Goal: Information Seeking & Learning: Find contact information

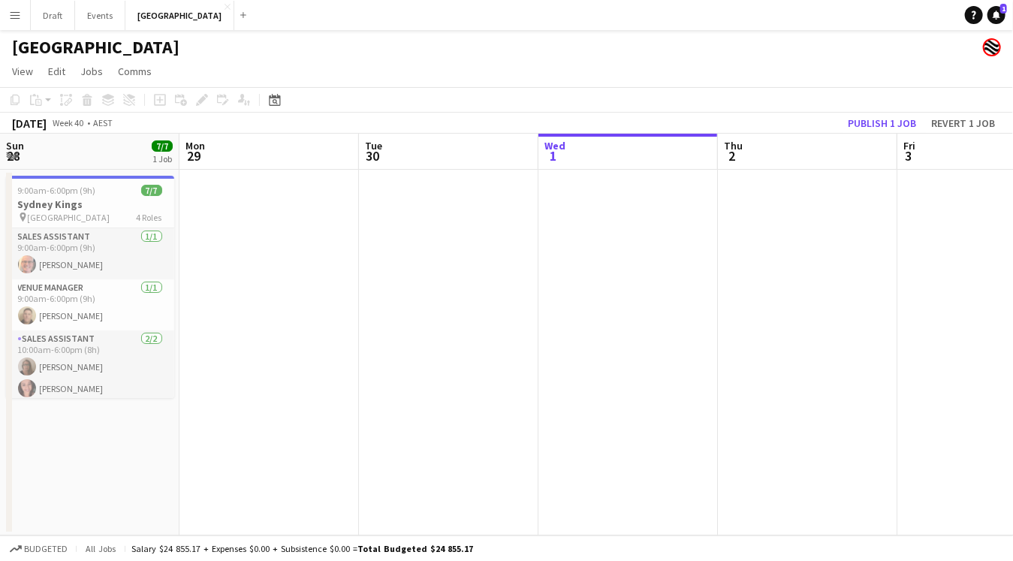
scroll to position [0, 358]
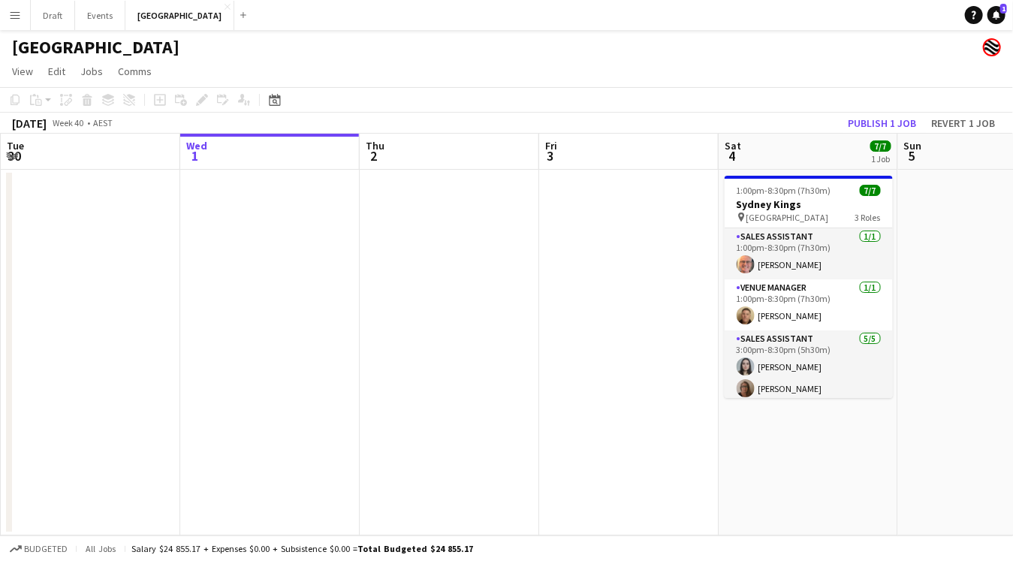
click at [16, 13] on app-icon "Menu" at bounding box center [15, 15] width 12 height 12
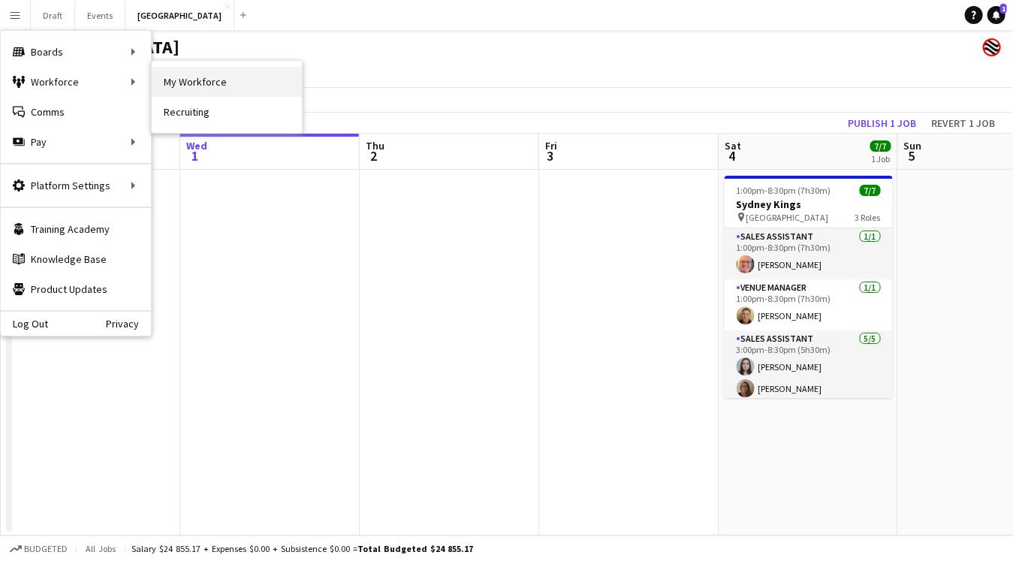
click at [198, 83] on link "My Workforce" at bounding box center [227, 82] width 150 height 30
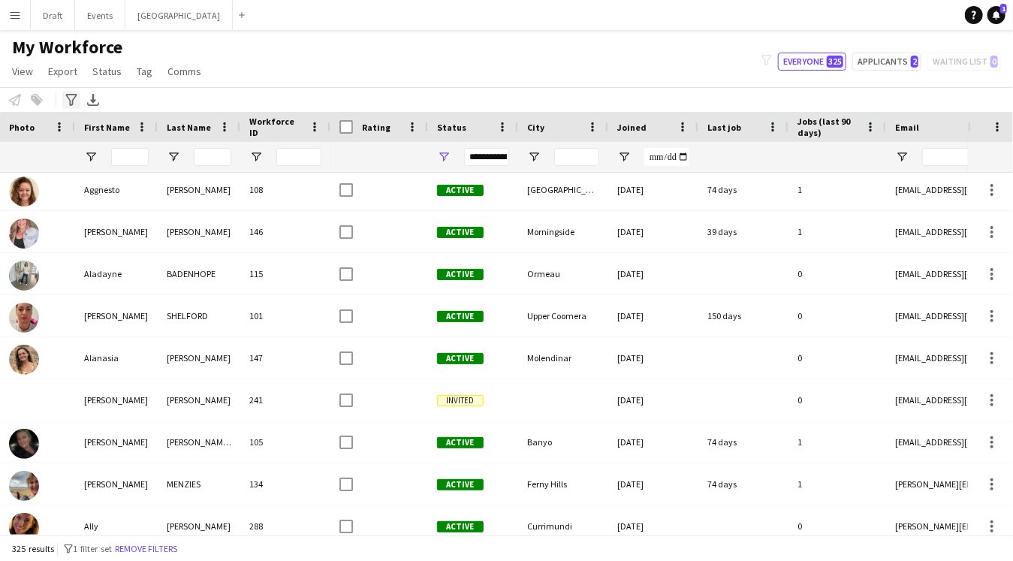
click at [71, 98] on icon "Advanced filters" at bounding box center [71, 100] width 12 height 12
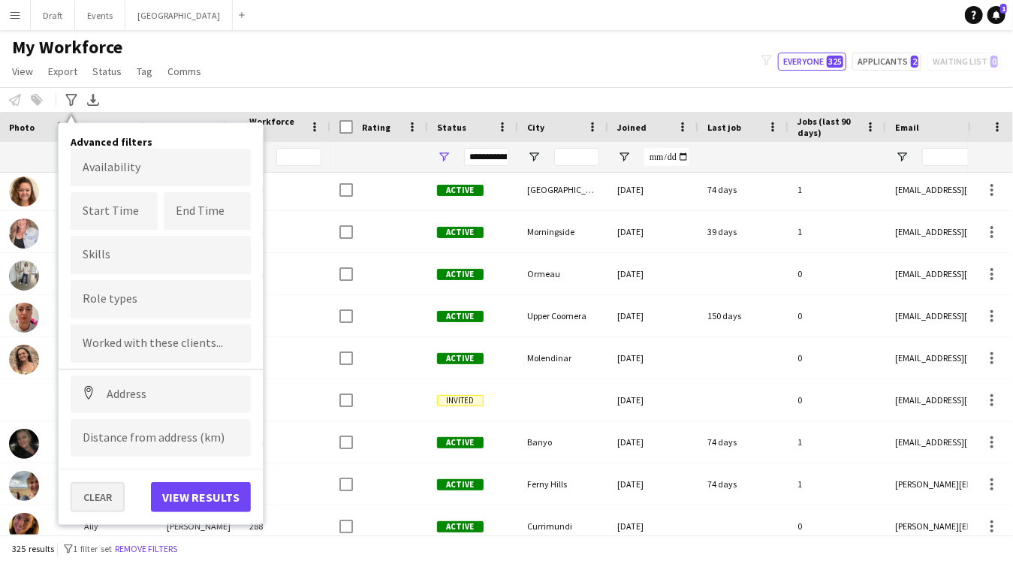
click at [101, 493] on button "Clear" at bounding box center [98, 497] width 54 height 30
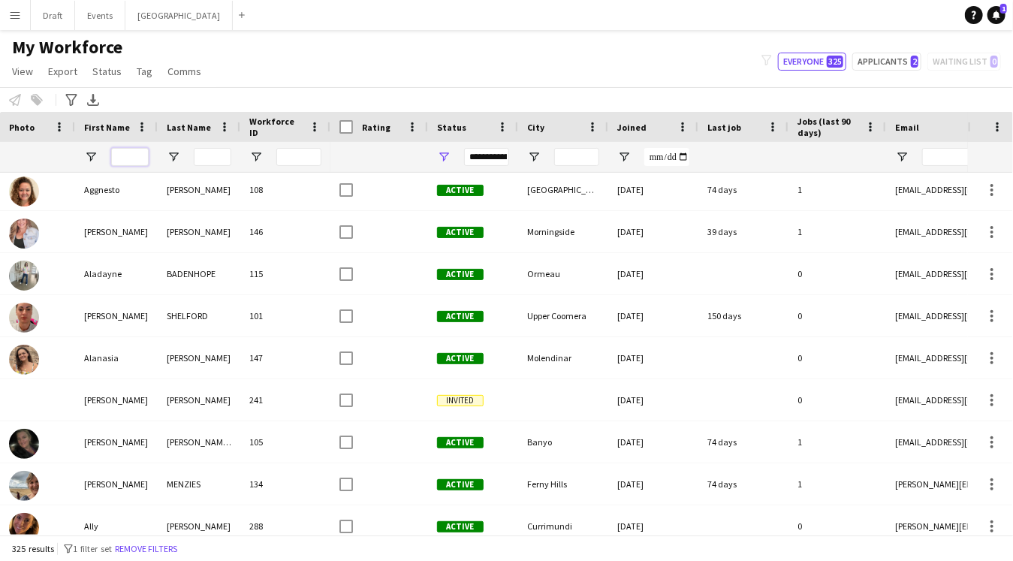
click at [123, 157] on input "First Name Filter Input" at bounding box center [130, 157] width 38 height 18
click at [216, 158] on input "Last Name Filter Input" at bounding box center [213, 157] width 38 height 18
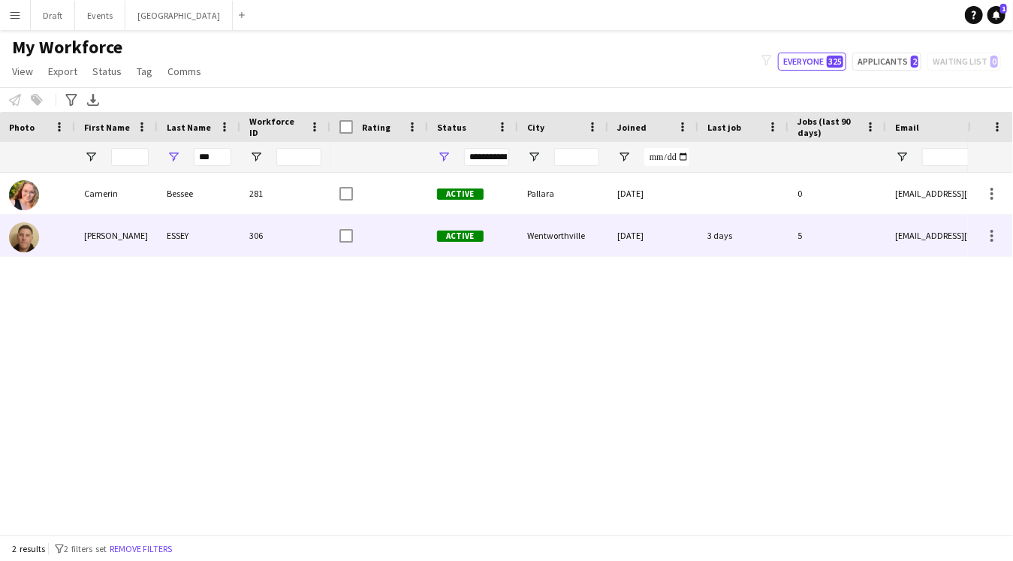
click at [233, 236] on div "ESSEY" at bounding box center [199, 235] width 83 height 41
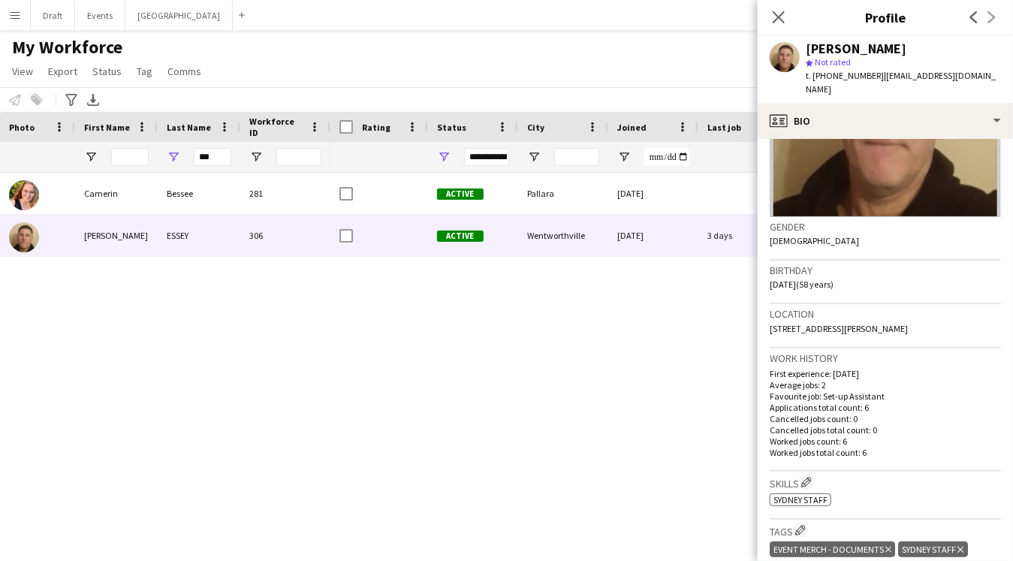
scroll to position [161, 0]
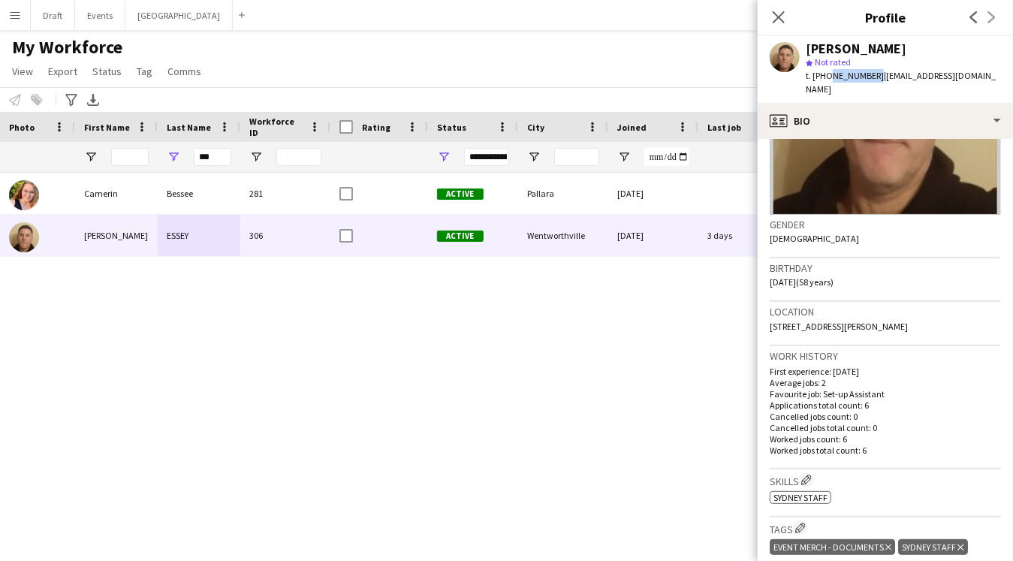
drag, startPoint x: 872, startPoint y: 73, endPoint x: 827, endPoint y: 73, distance: 45.0
click at [827, 73] on span "t. [PHONE_NUMBER]" at bounding box center [845, 75] width 78 height 11
copy span "0401914285"
drag, startPoint x: 970, startPoint y: 74, endPoint x: 878, endPoint y: 74, distance: 91.6
click at [878, 74] on span "| [EMAIL_ADDRESS][DOMAIN_NAME]" at bounding box center [901, 82] width 190 height 25
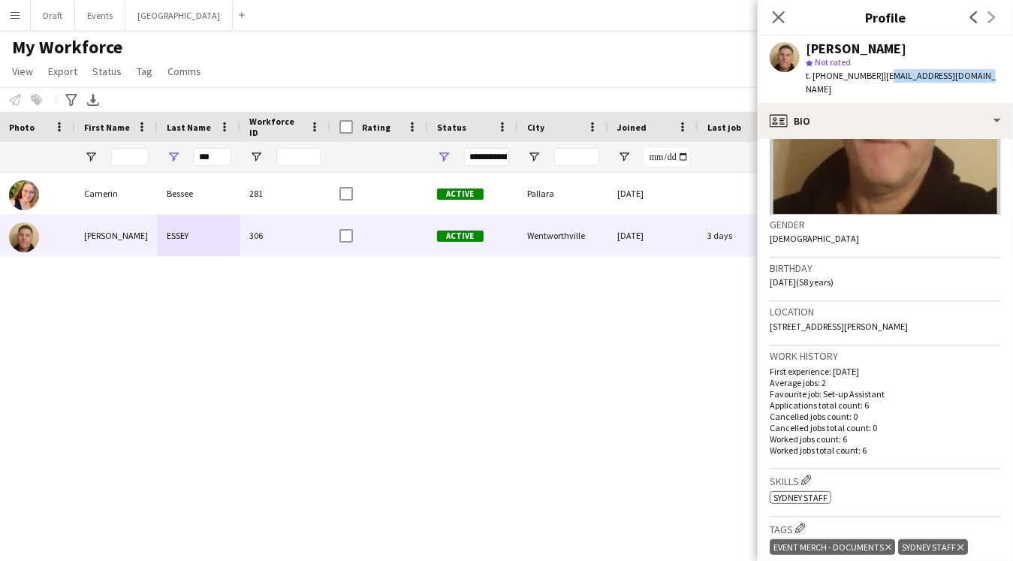
click at [969, 76] on span "| [EMAIL_ADDRESS][DOMAIN_NAME]" at bounding box center [901, 82] width 190 height 25
drag, startPoint x: 971, startPoint y: 73, endPoint x: 877, endPoint y: 74, distance: 94.6
click at [877, 74] on div "[PERSON_NAME] star Not rated t. [PHONE_NUMBER] | [EMAIL_ADDRESS][DOMAIN_NAME]" at bounding box center [884, 69] width 255 height 67
copy span "[EMAIL_ADDRESS][DOMAIN_NAME]"
drag, startPoint x: 911, startPoint y: 306, endPoint x: 759, endPoint y: 313, distance: 152.6
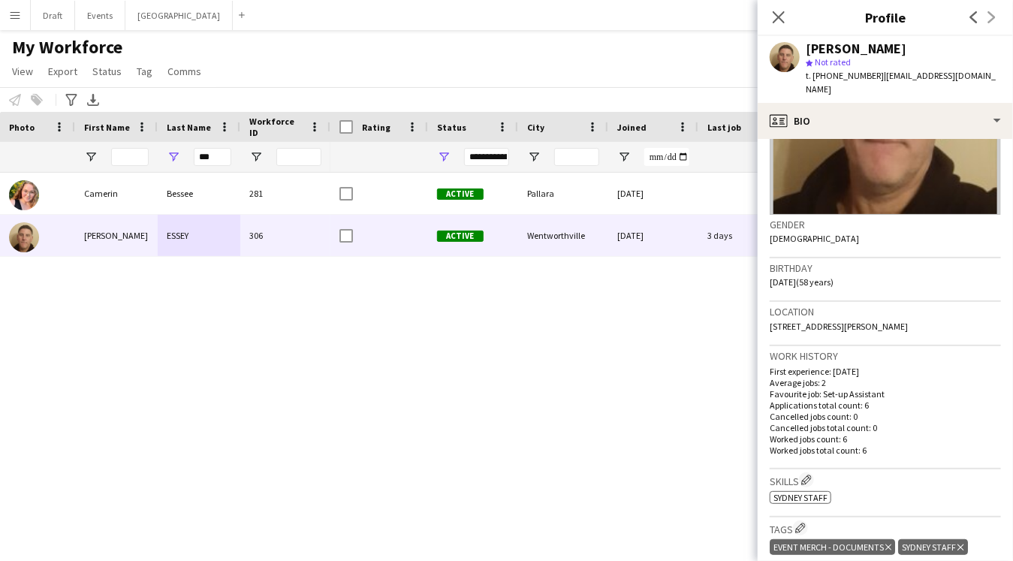
click at [759, 313] on app-crew-profile-bio "Gender [DEMOGRAPHIC_DATA] Birthday [DEMOGRAPHIC_DATA] (58 years) Location [STRE…" at bounding box center [884, 350] width 255 height 422
copy span "[STREET_ADDRESS][PERSON_NAME]"
drag, startPoint x: 213, startPoint y: 156, endPoint x: 185, endPoint y: 156, distance: 27.8
click at [185, 156] on div "***" at bounding box center [199, 157] width 83 height 30
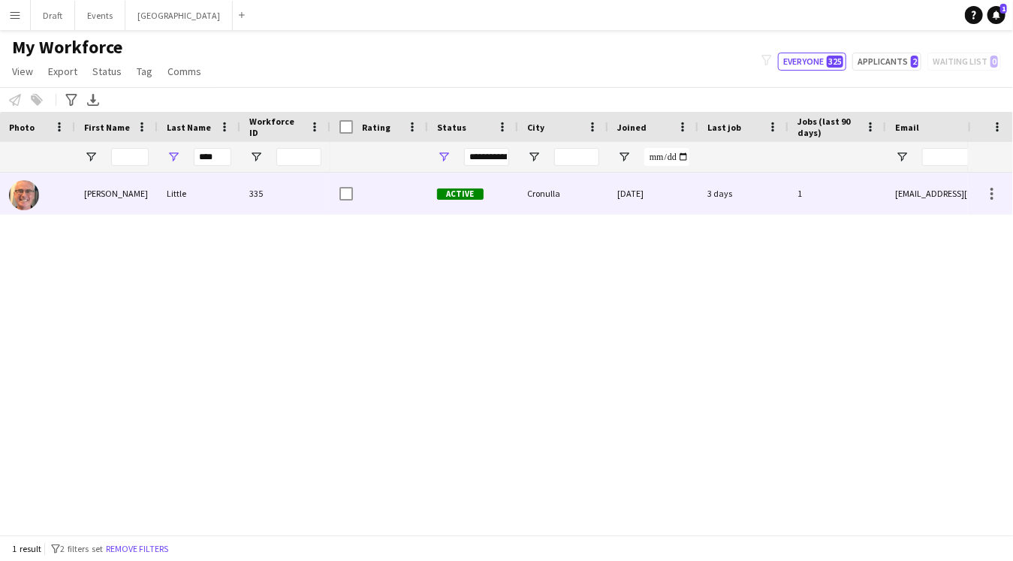
click at [200, 189] on div "Little" at bounding box center [199, 193] width 83 height 41
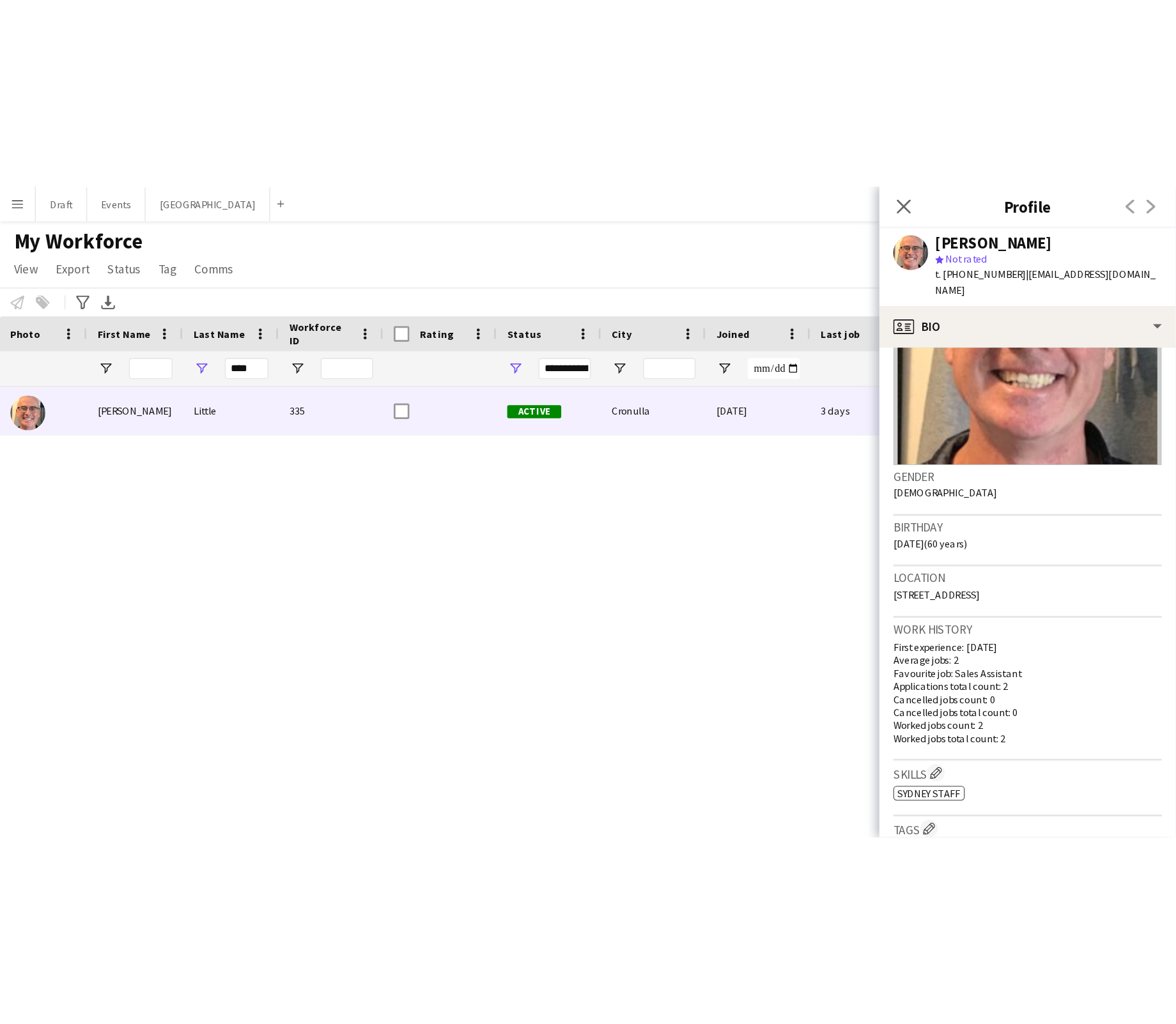
scroll to position [118, 0]
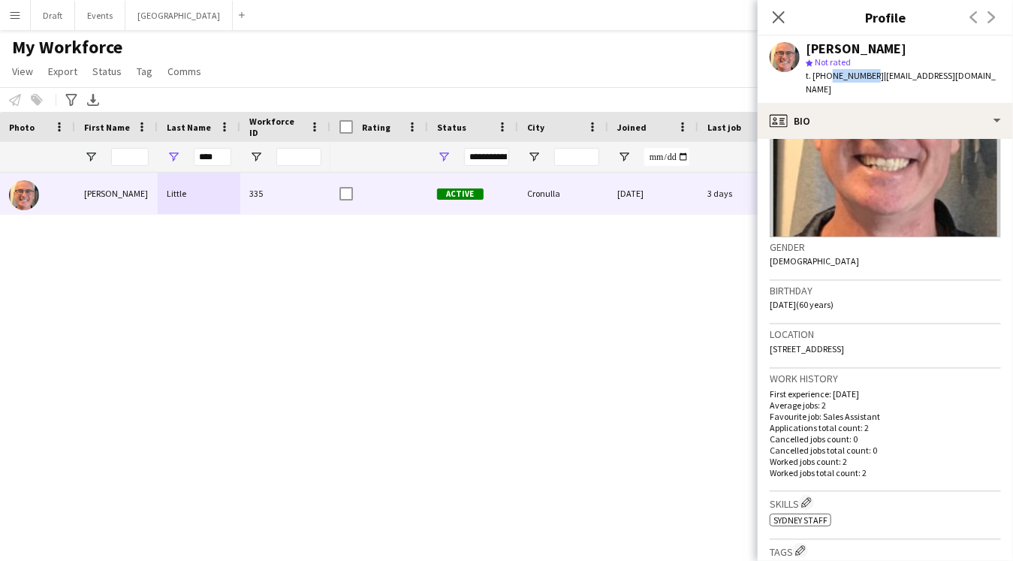
drag, startPoint x: 866, startPoint y: 73, endPoint x: 827, endPoint y: 74, distance: 39.8
click at [827, 74] on span "t. [PHONE_NUMBER]" at bounding box center [845, 75] width 78 height 11
copy span "410517530"
drag, startPoint x: 964, startPoint y: 74, endPoint x: 870, endPoint y: 74, distance: 93.8
click at [870, 74] on div "[PERSON_NAME] star Not rated t. [PHONE_NUMBER] | [EMAIL_ADDRESS][DOMAIN_NAME]" at bounding box center [884, 69] width 255 height 67
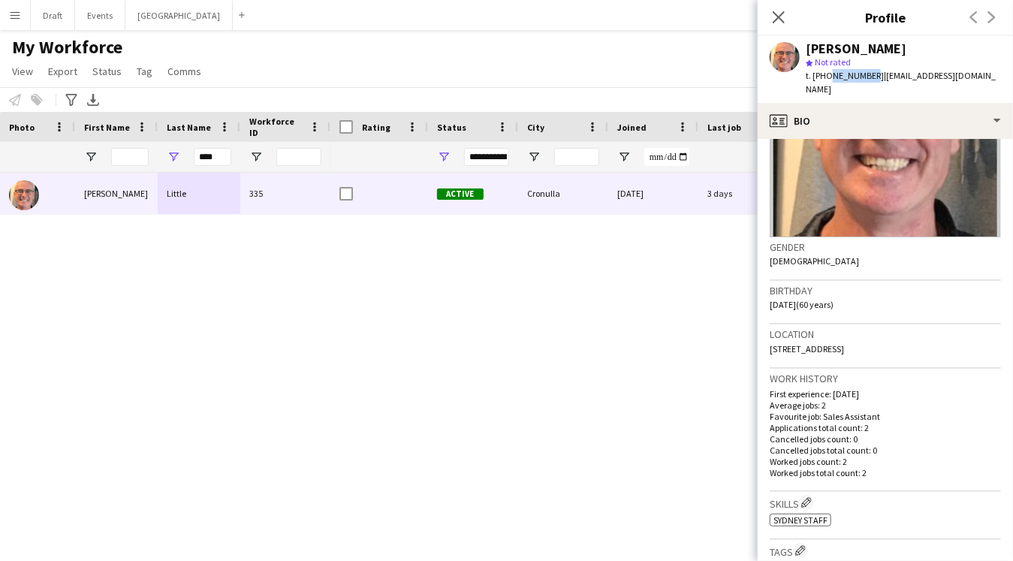
copy span "[EMAIL_ADDRESS][DOMAIN_NAME]"
drag, startPoint x: 889, startPoint y: 329, endPoint x: 765, endPoint y: 332, distance: 123.9
click at [765, 332] on app-crew-profile-bio "Gender [DEMOGRAPHIC_DATA] Birthday [DEMOGRAPHIC_DATA] (60 years) Location [STRE…" at bounding box center [884, 350] width 255 height 422
copy span "[STREET_ADDRESS]"
drag, startPoint x: 218, startPoint y: 154, endPoint x: 185, endPoint y: 154, distance: 32.3
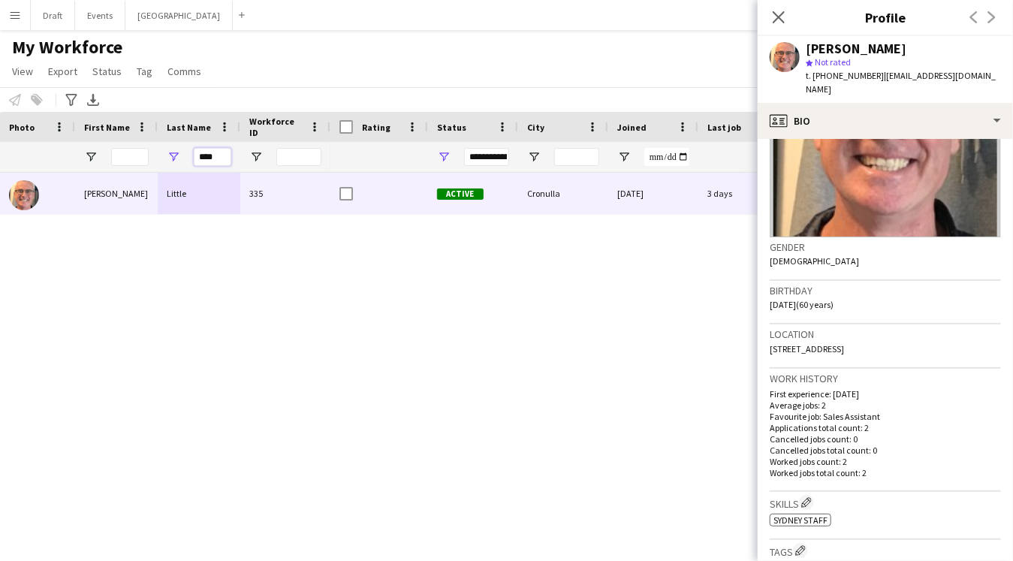
click at [185, 154] on div "****" at bounding box center [199, 157] width 83 height 30
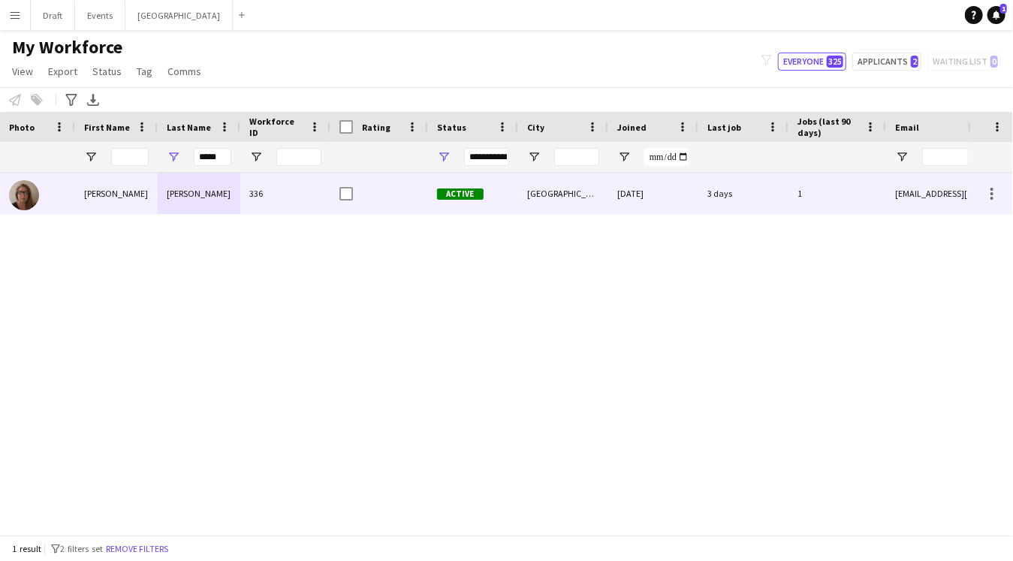
click at [119, 201] on div "[PERSON_NAME]" at bounding box center [116, 193] width 83 height 41
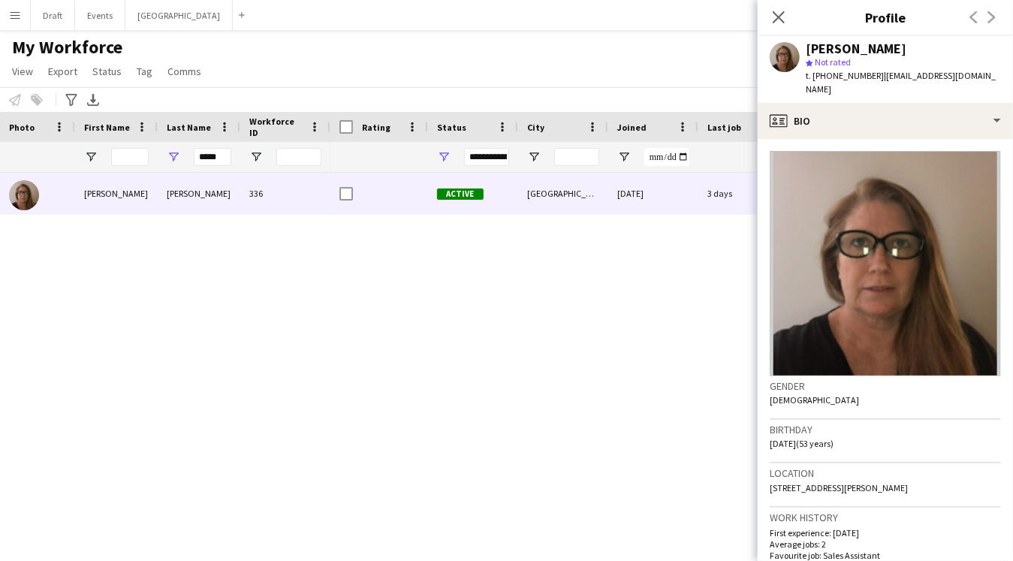
click at [869, 77] on span "t. [PHONE_NUMBER]" at bounding box center [845, 75] width 78 height 11
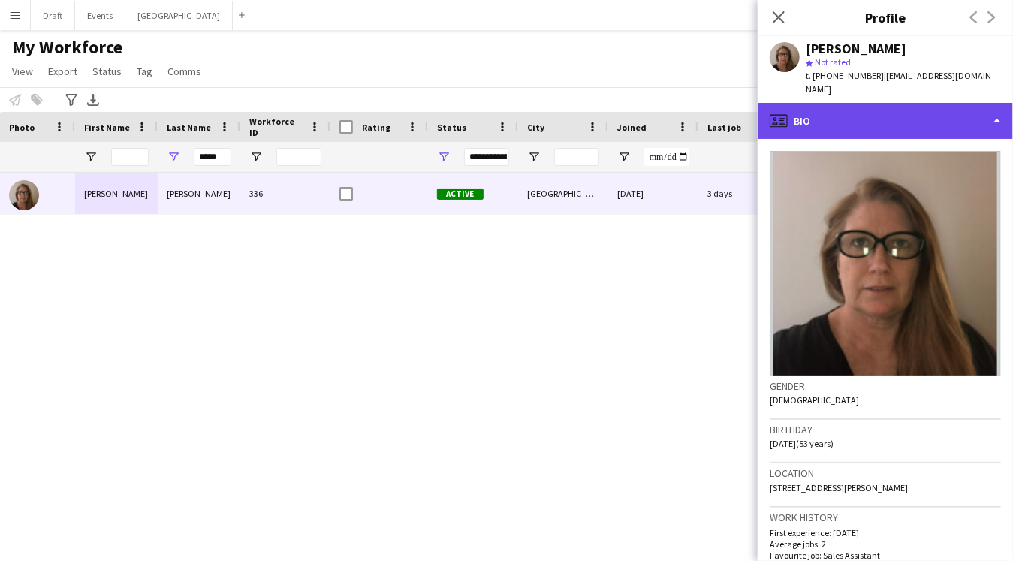
click at [853, 107] on div "profile Bio" at bounding box center [884, 121] width 255 height 36
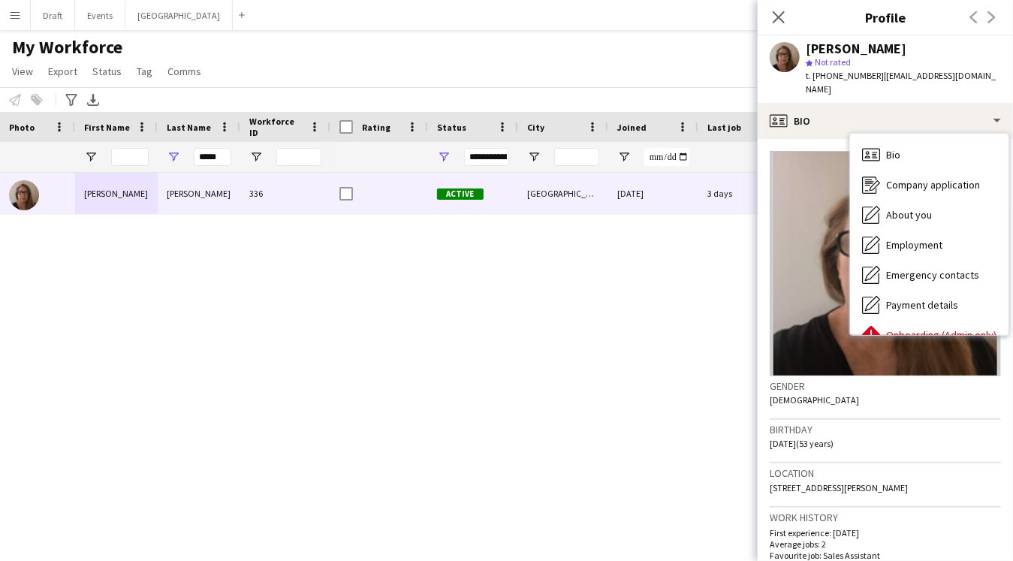
click at [870, 74] on span "t. [PHONE_NUMBER]" at bounding box center [845, 75] width 78 height 11
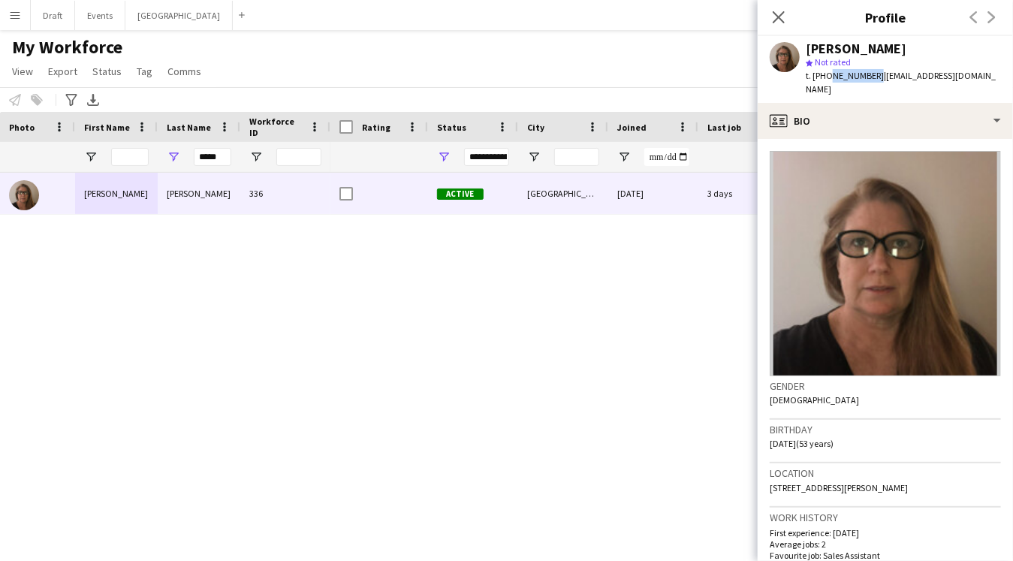
drag, startPoint x: 870, startPoint y: 74, endPoint x: 827, endPoint y: 74, distance: 43.5
click at [827, 74] on span "t. [PHONE_NUMBER]" at bounding box center [845, 75] width 78 height 11
copy span "0414847128"
drag, startPoint x: 988, startPoint y: 74, endPoint x: 875, endPoint y: 77, distance: 113.4
click at [875, 77] on div "[PERSON_NAME] star Not rated t. [PHONE_NUMBER] | [EMAIL_ADDRESS][DOMAIN_NAME]" at bounding box center [884, 69] width 255 height 67
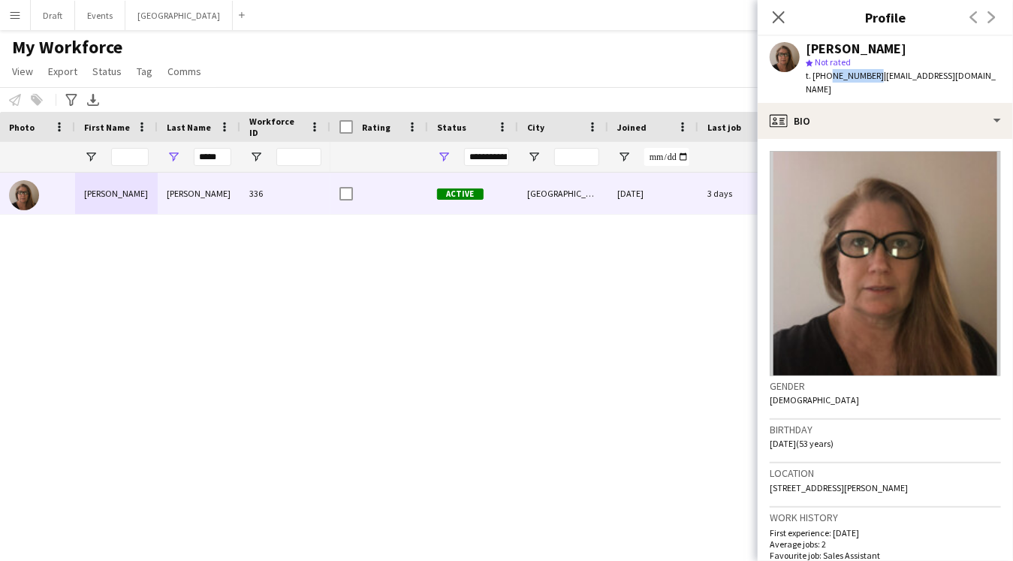
copy span "[EMAIL_ADDRESS][DOMAIN_NAME]"
drag, startPoint x: 912, startPoint y: 467, endPoint x: 764, endPoint y: 471, distance: 147.9
click at [764, 471] on app-crew-profile-bio "Gender [DEMOGRAPHIC_DATA] Birthday [DEMOGRAPHIC_DATA] (53 years) Location [STRE…" at bounding box center [884, 350] width 255 height 422
copy span "[STREET_ADDRESS][PERSON_NAME]"
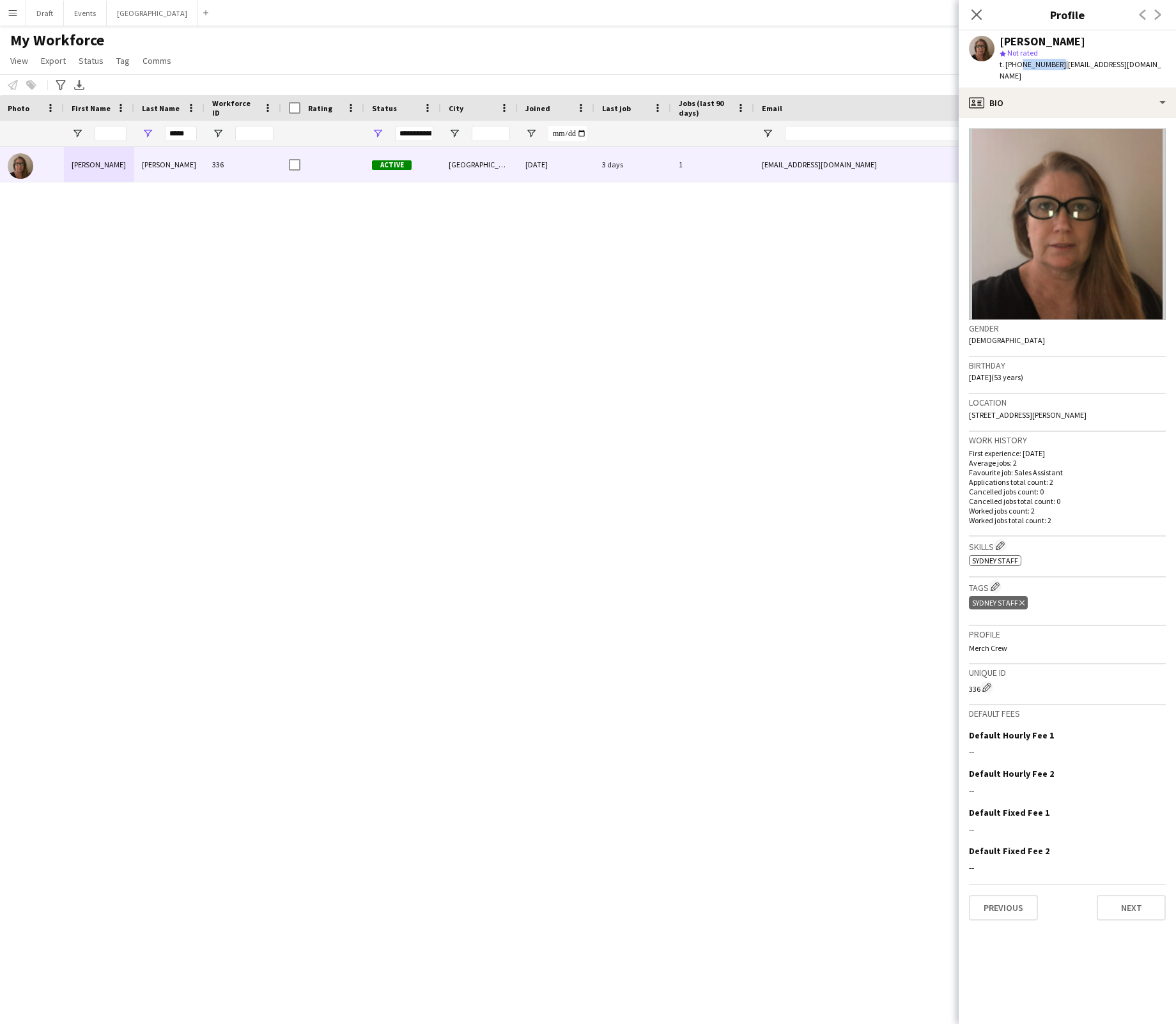
drag, startPoint x: 1042, startPoint y: 363, endPoint x: 965, endPoint y: 361, distance: 77.0
click at [862, 361] on app-crew-profile-bio "Gender [DEMOGRAPHIC_DATA] Birthday [DEMOGRAPHIC_DATA] (53 years) Location [STRE…" at bounding box center [1067, 571] width 217 height 907
copy span "[DATE] (53 years)"
drag, startPoint x: 1055, startPoint y: 63, endPoint x: 996, endPoint y: 66, distance: 59.1
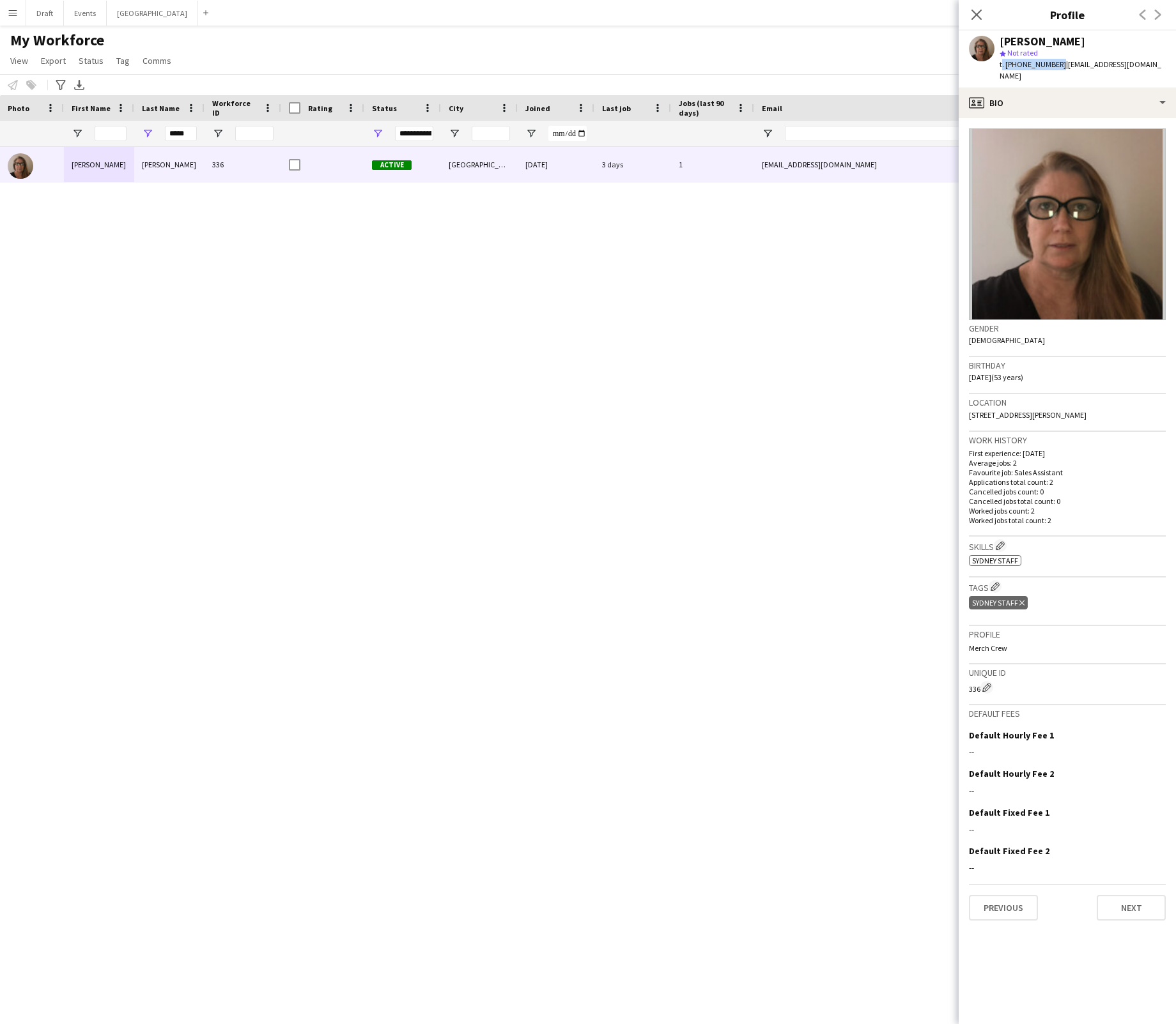
click at [862, 66] on div "[PERSON_NAME] star Not rated t. [PHONE_NUMBER] | [EMAIL_ADDRESS][DOMAIN_NAME]" at bounding box center [1067, 59] width 217 height 57
drag, startPoint x: 1156, startPoint y: 63, endPoint x: 1059, endPoint y: 61, distance: 97.0
click at [862, 61] on div "[PERSON_NAME] star Not rated t. [PHONE_NUMBER] | [EMAIL_ADDRESS][DOMAIN_NAME]" at bounding box center [1067, 59] width 217 height 57
drag, startPoint x: 1056, startPoint y: 63, endPoint x: 1009, endPoint y: 63, distance: 47.0
click at [862, 63] on div "t. [PHONE_NUMBER] | [EMAIL_ADDRESS][DOMAIN_NAME]" at bounding box center [1082, 70] width 166 height 23
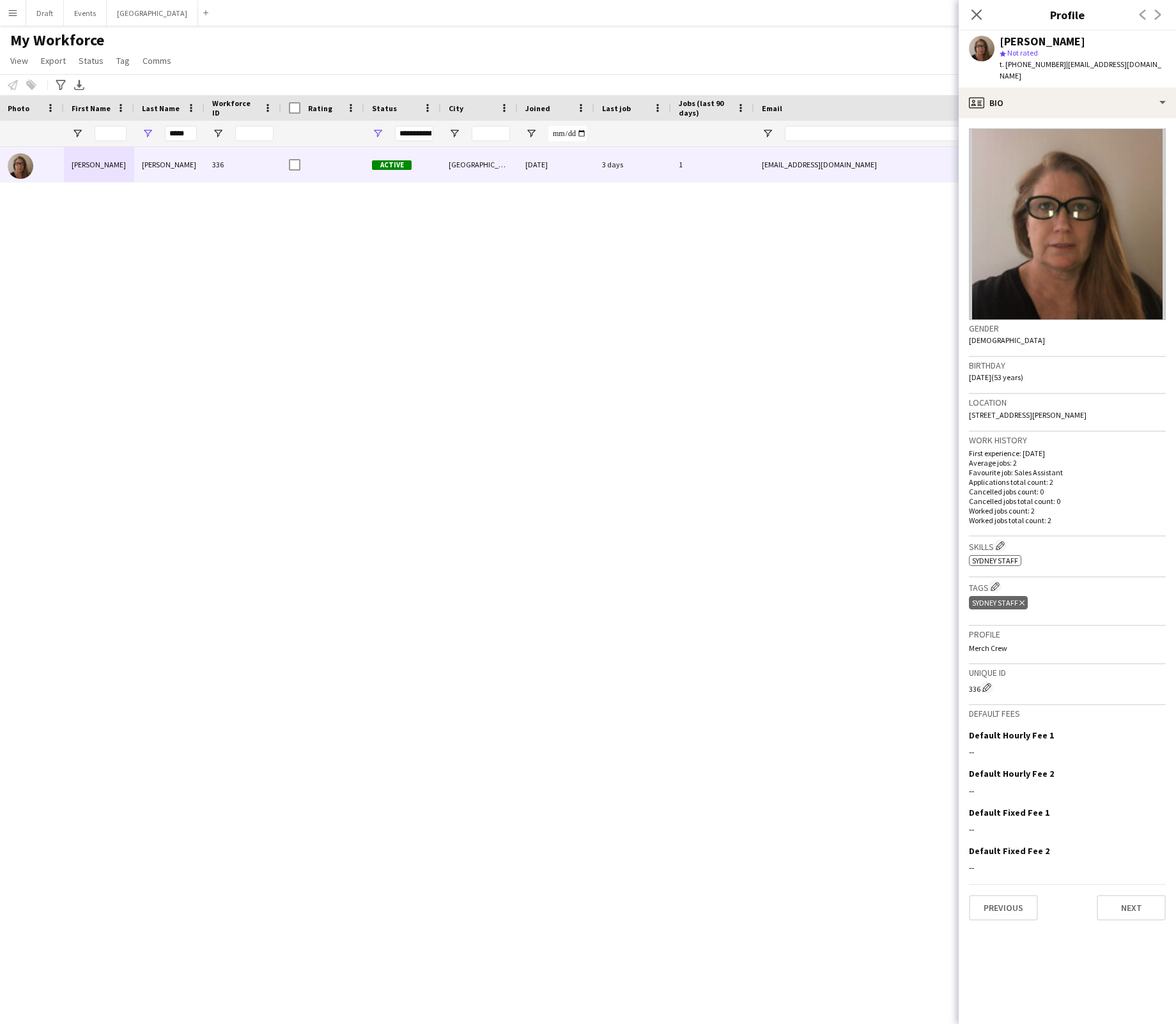
click at [862, 55] on div "star Not rated" at bounding box center [1082, 54] width 166 height 12
drag, startPoint x: 1055, startPoint y: 63, endPoint x: 1009, endPoint y: 66, distance: 46.1
click at [862, 66] on span "t. [PHONE_NUMBER]" at bounding box center [1033, 64] width 66 height 9
drag, startPoint x: 1093, startPoint y: 397, endPoint x: 962, endPoint y: 406, distance: 131.3
click at [862, 406] on app-crew-profile-bio "Gender [DEMOGRAPHIC_DATA] Birthday [DEMOGRAPHIC_DATA] (53 years) Location [STRE…" at bounding box center [1067, 571] width 217 height 907
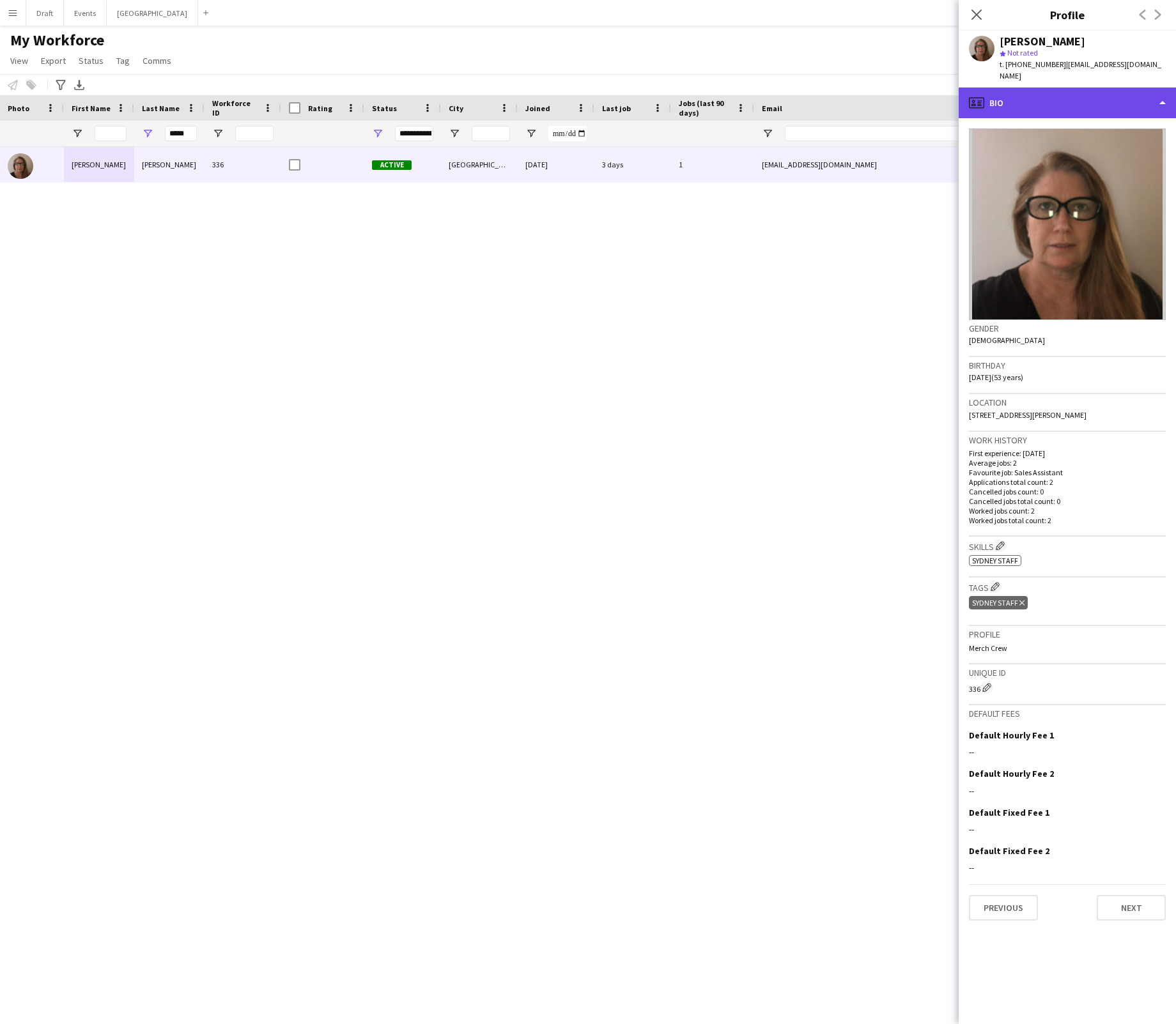
click at [862, 91] on div "profile Bio" at bounding box center [1067, 103] width 217 height 31
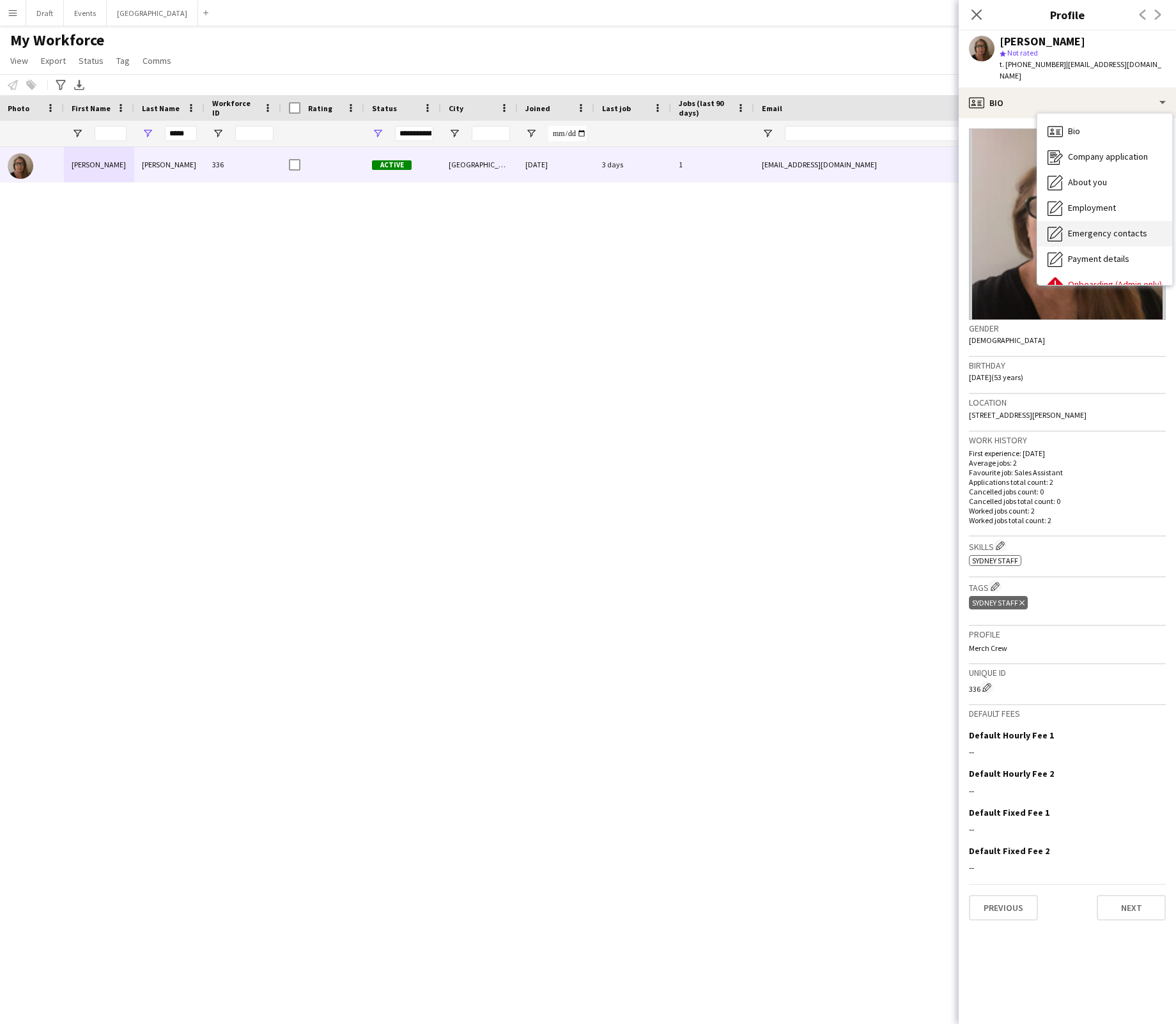
click at [862, 227] on span "Emergency contacts" at bounding box center [1107, 233] width 79 height 12
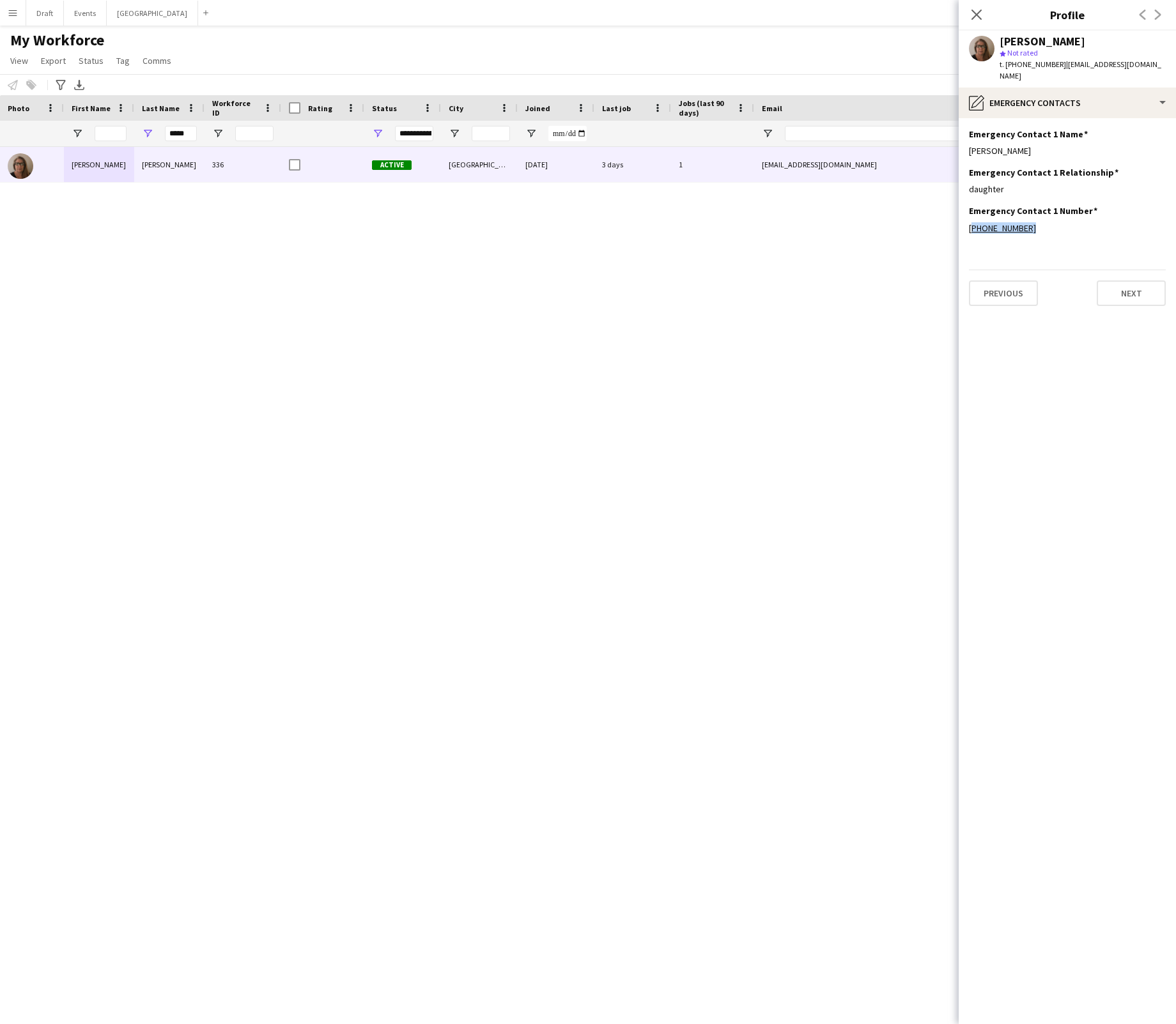
drag, startPoint x: 1030, startPoint y: 215, endPoint x: 964, endPoint y: 215, distance: 66.0
click at [862, 215] on app-section-data-types "Emergency Contact 1 Name Edit this field [PERSON_NAME] Emergency Contact 1 Rela…" at bounding box center [1067, 571] width 217 height 907
click at [862, 89] on div "pencil4 Emergency contacts" at bounding box center [1067, 103] width 217 height 31
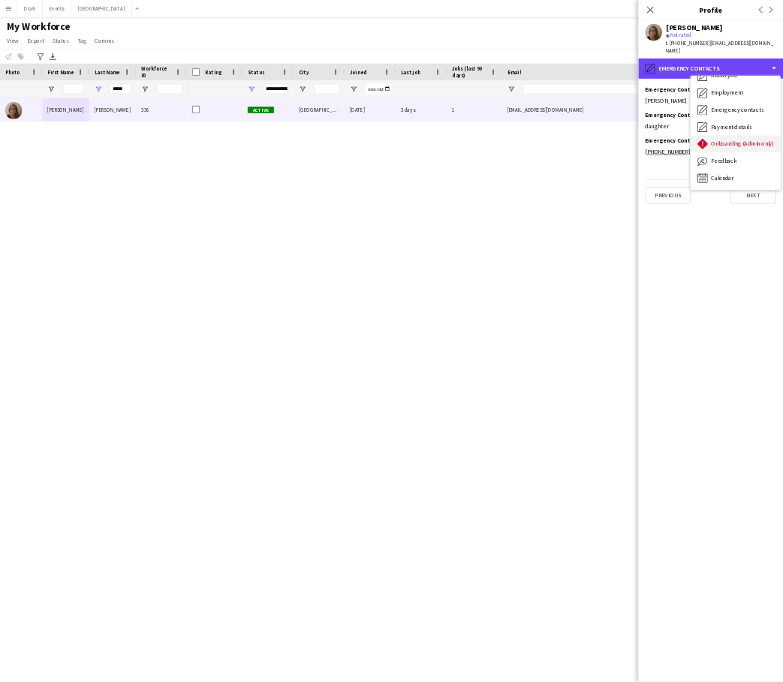
scroll to position [80, 0]
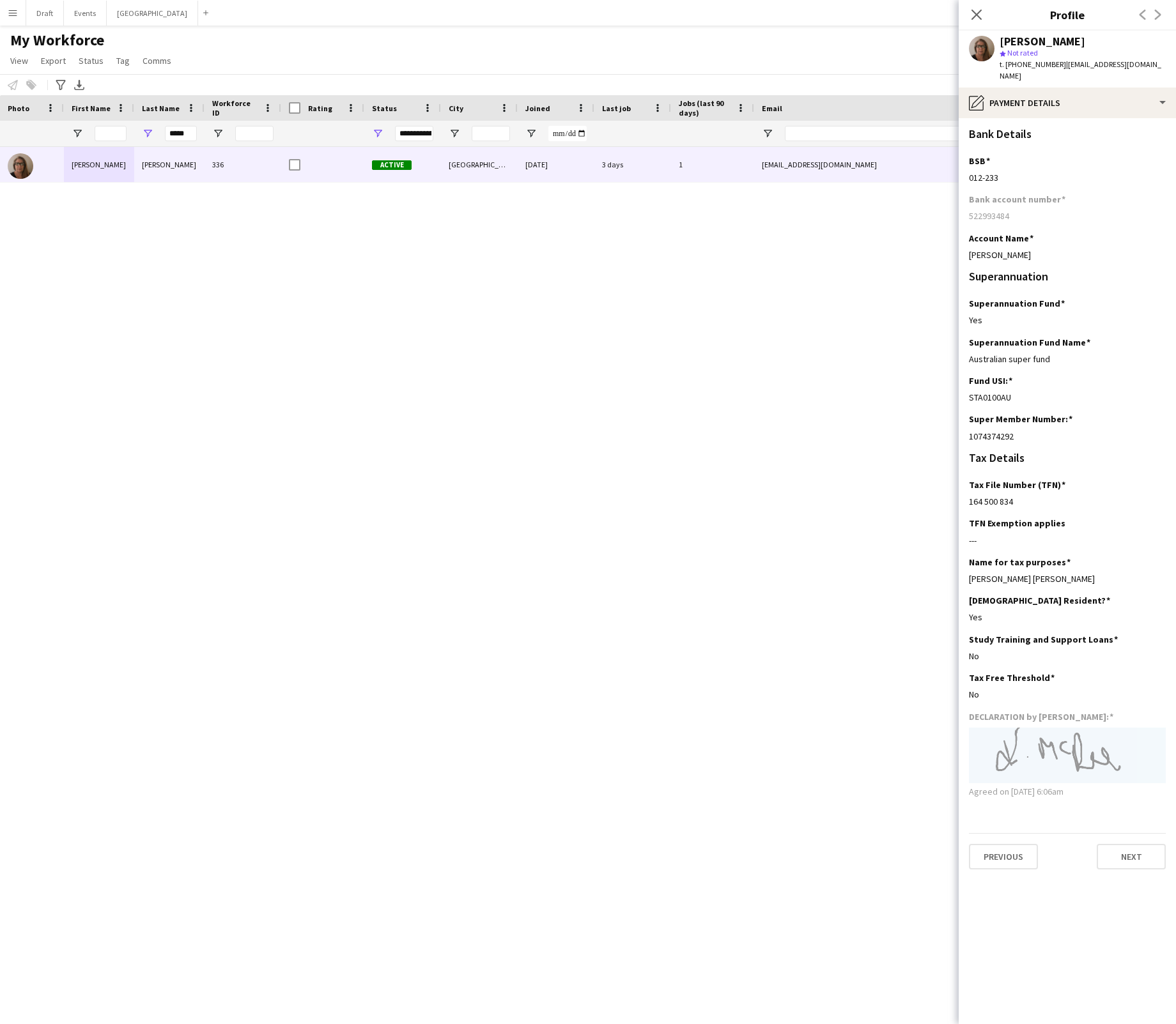
drag, startPoint x: 1015, startPoint y: 419, endPoint x: 958, endPoint y: 422, distance: 57.1
click at [862, 422] on app-section-data-types "Bank Details BSB Edit this field [FINANCIAL_ID] Bank account number [FINANCIAL_…" at bounding box center [1067, 571] width 217 height 907
drag, startPoint x: 1014, startPoint y: 479, endPoint x: 961, endPoint y: 487, distance: 53.6
click at [862, 477] on app-section-data-types "Bank Details BSB Edit this field [FINANCIAL_ID] Bank account number [FINANCIAL_…" at bounding box center [1067, 571] width 217 height 907
drag, startPoint x: 1019, startPoint y: 241, endPoint x: 962, endPoint y: 243, distance: 57.0
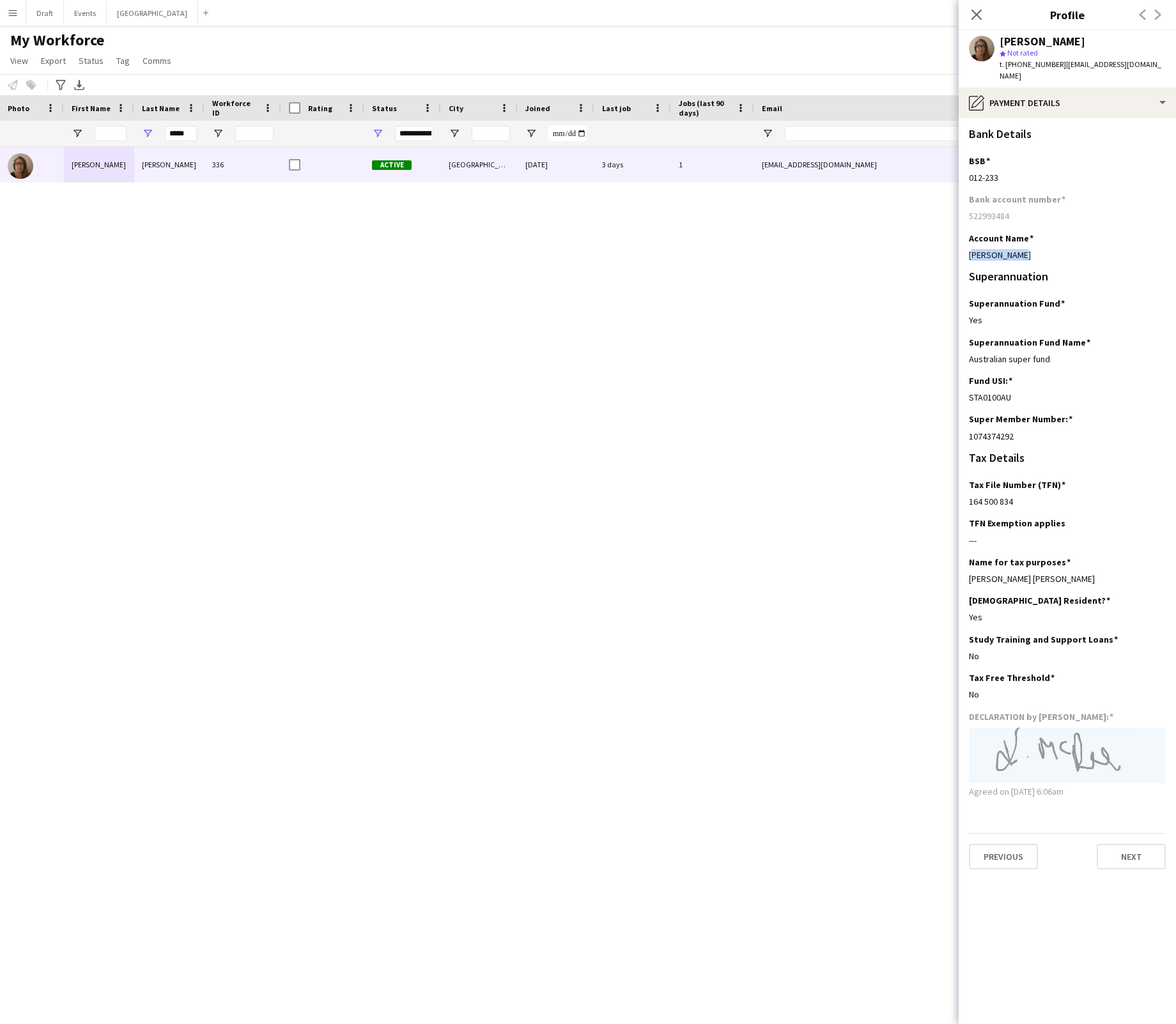
click at [862, 243] on app-section-data-types "Bank Details BSB Edit this field [FINANCIAL_ID] Bank account number [FINANCIAL_…" at bounding box center [1067, 571] width 217 height 907
drag, startPoint x: 1000, startPoint y: 165, endPoint x: 961, endPoint y: 173, distance: 39.8
click at [862, 173] on app-section-data-types "Bank Details BSB Edit this field [FINANCIAL_ID] Bank account number [FINANCIAL_…" at bounding box center [1067, 571] width 217 height 907
drag, startPoint x: 999, startPoint y: 163, endPoint x: 964, endPoint y: 167, distance: 35.2
click at [862, 167] on app-section-data-types "Bank Details BSB Edit this field [FINANCIAL_ID] Bank account number [FINANCIAL_…" at bounding box center [1067, 571] width 217 height 907
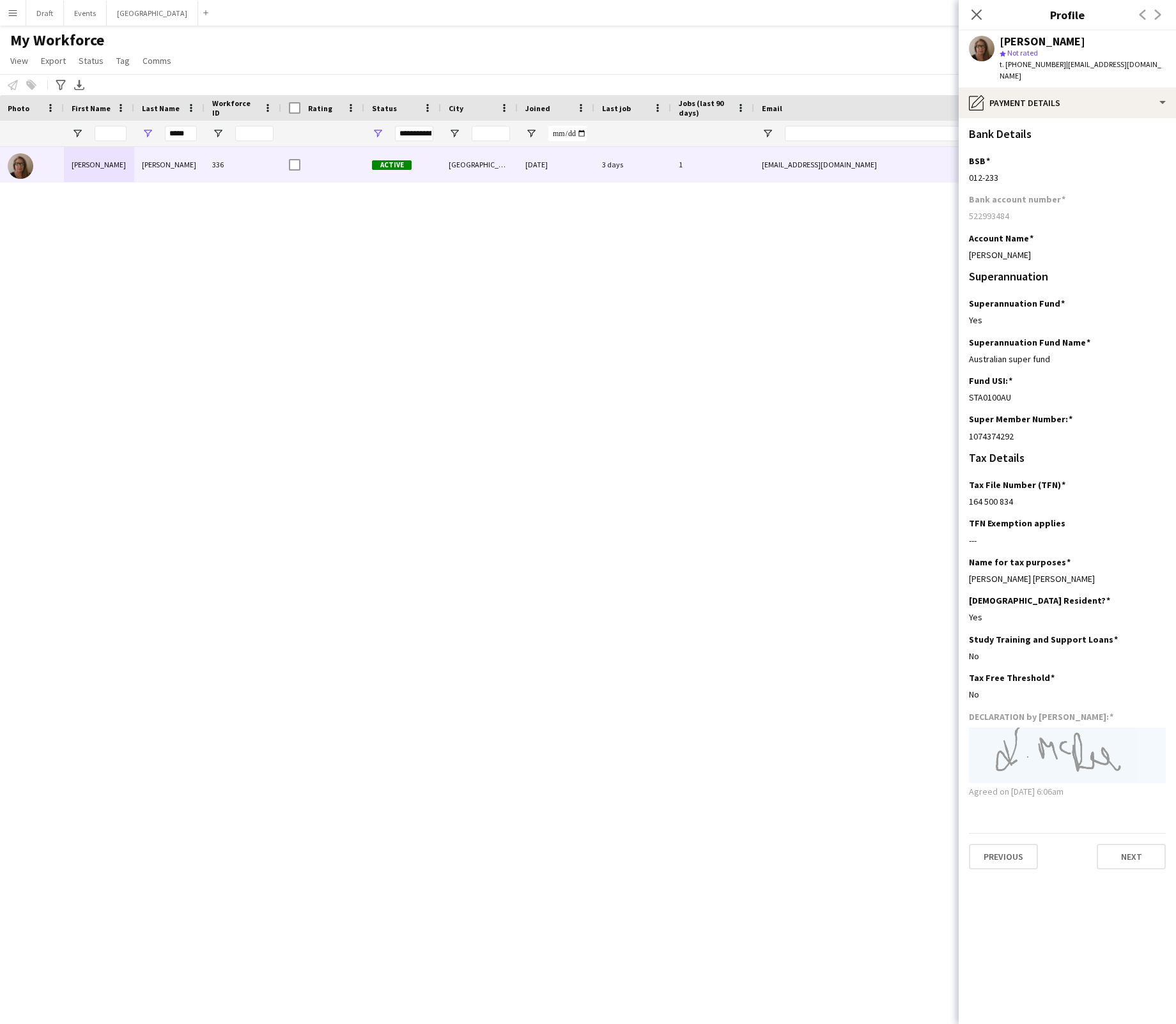
drag, startPoint x: 1012, startPoint y: 202, endPoint x: 961, endPoint y: 205, distance: 51.1
click at [862, 205] on app-section-data-types "Bank Details BSB Edit this field [FINANCIAL_ID] Bank account number [FINANCIAL_…" at bounding box center [1067, 571] width 217 height 907
click at [193, 130] on input "*****" at bounding box center [181, 134] width 32 height 15
type input "*"
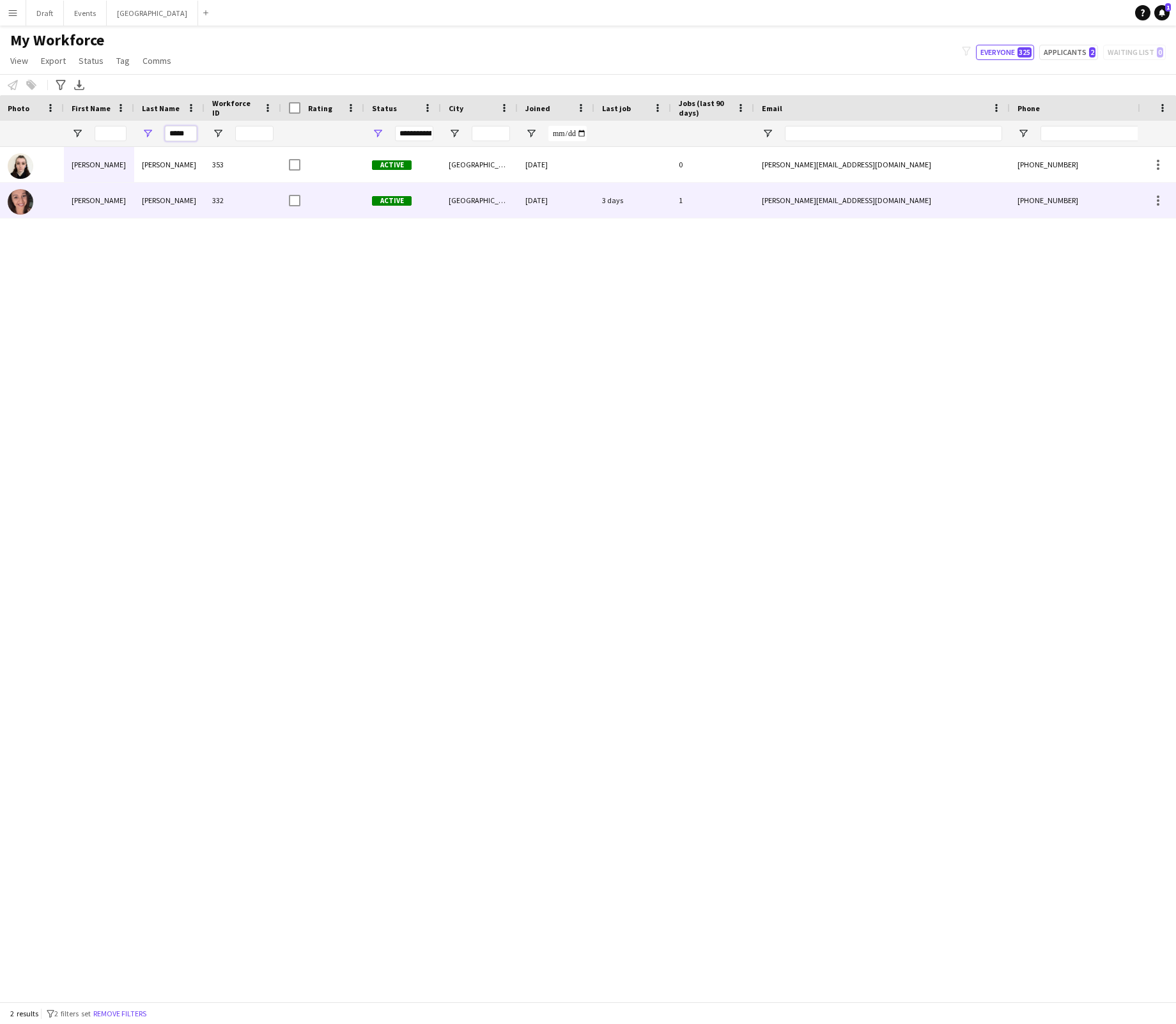
type input "*****"
click at [163, 197] on div "[PERSON_NAME]" at bounding box center [169, 200] width 71 height 35
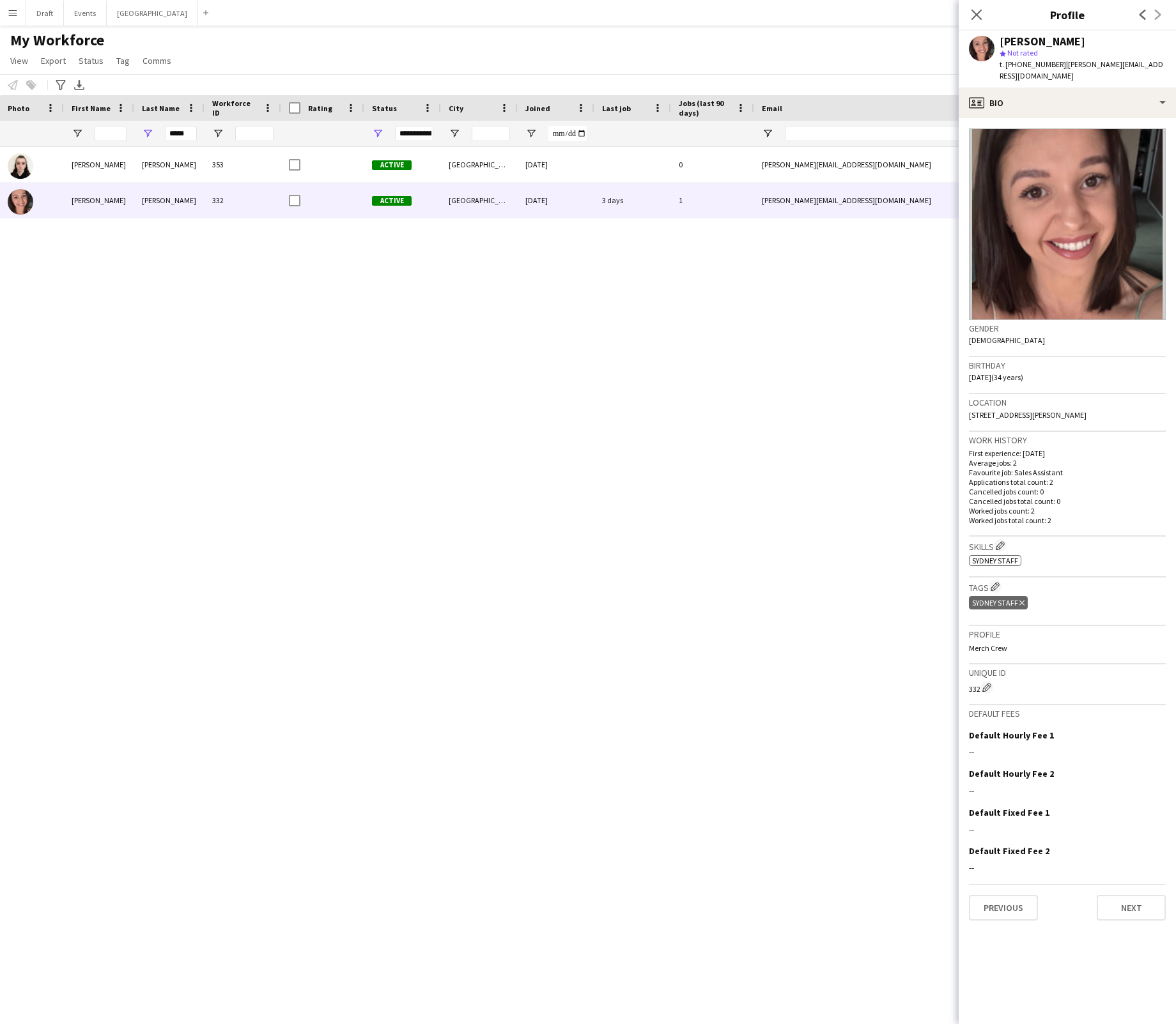
click at [845, 477] on div "Active [GEOGRAPHIC_DATA] [DATE] 0 [PERSON_NAME][EMAIL_ADDRESS][DOMAIN_NAME] [PH…" at bounding box center [709, 575] width 857 height 855
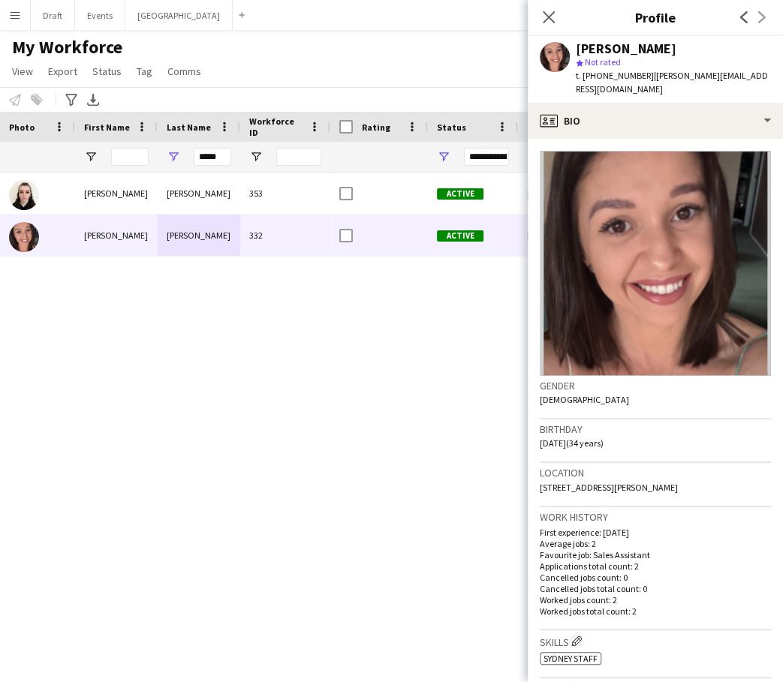
scroll to position [0, 0]
drag, startPoint x: 688, startPoint y: 471, endPoint x: 536, endPoint y: 471, distance: 152.4
click at [536, 471] on app-crew-profile-bio "Gender [DEMOGRAPHIC_DATA] Birthday [DEMOGRAPHIC_DATA] (34 years) Location [STRE…" at bounding box center [655, 411] width 255 height 544
drag, startPoint x: 641, startPoint y: 75, endPoint x: 596, endPoint y: 78, distance: 45.1
click at [596, 78] on span "t. [PHONE_NUMBER]" at bounding box center [615, 75] width 78 height 11
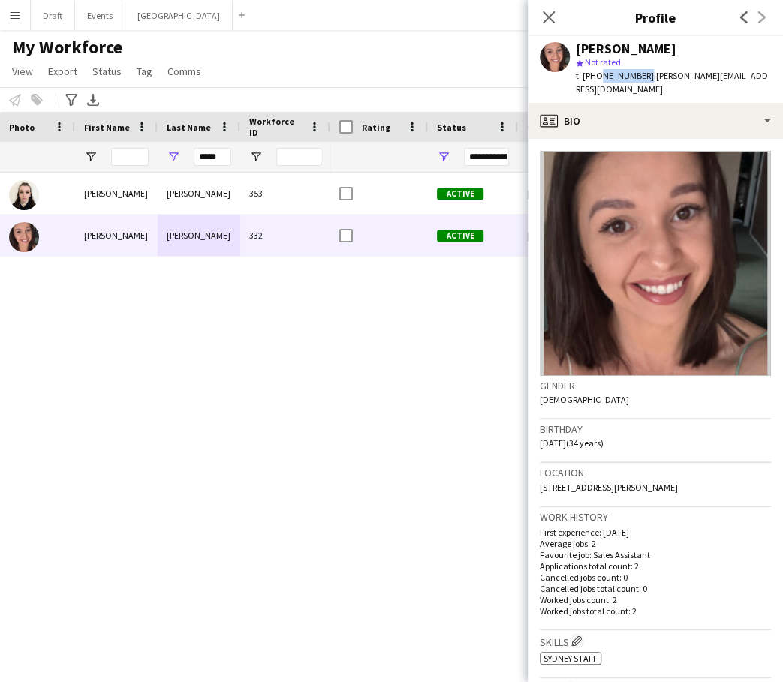
drag, startPoint x: 754, startPoint y: 75, endPoint x: 647, endPoint y: 78, distance: 106.6
click at [647, 78] on div "[PERSON_NAME] star Not rated t. [PHONE_NUMBER] | [PERSON_NAME][EMAIL_ADDRESS][D…" at bounding box center [655, 69] width 255 height 67
drag, startPoint x: 685, startPoint y: 472, endPoint x: 538, endPoint y: 471, distance: 147.1
click at [538, 471] on app-crew-profile-bio "Gender [DEMOGRAPHIC_DATA] Birthday [DEMOGRAPHIC_DATA] (34 years) Location [STRE…" at bounding box center [655, 411] width 255 height 544
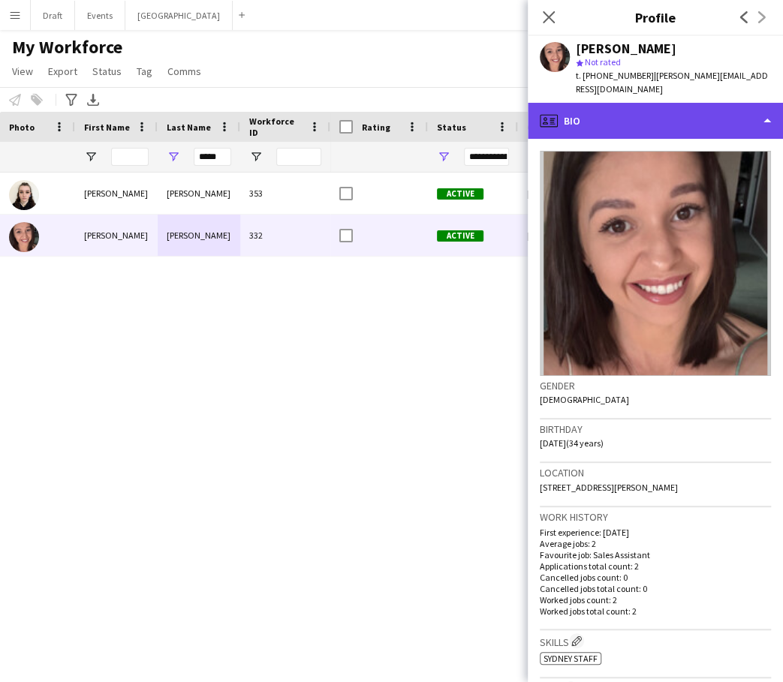
click at [768, 106] on div "profile Bio" at bounding box center [655, 121] width 255 height 36
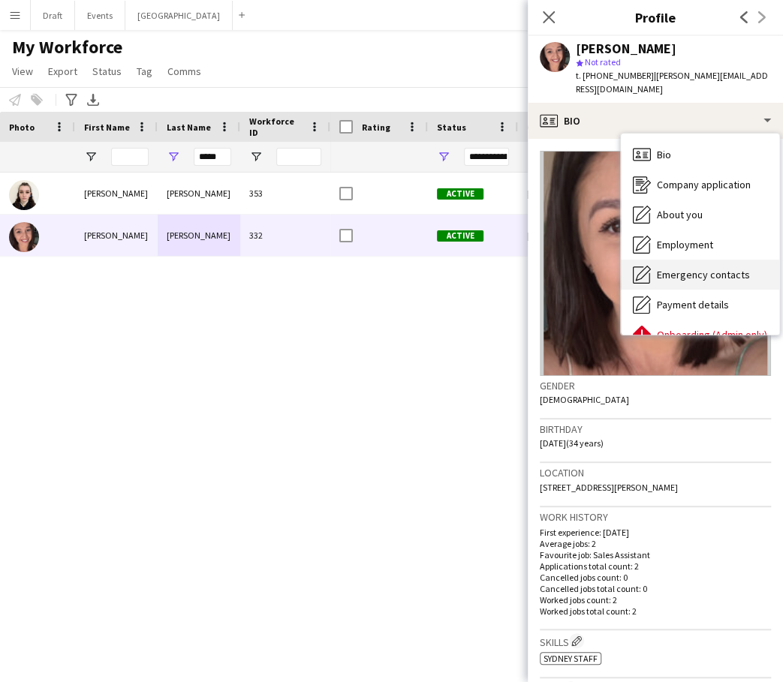
click at [698, 268] on span "Emergency contacts" at bounding box center [703, 275] width 93 height 14
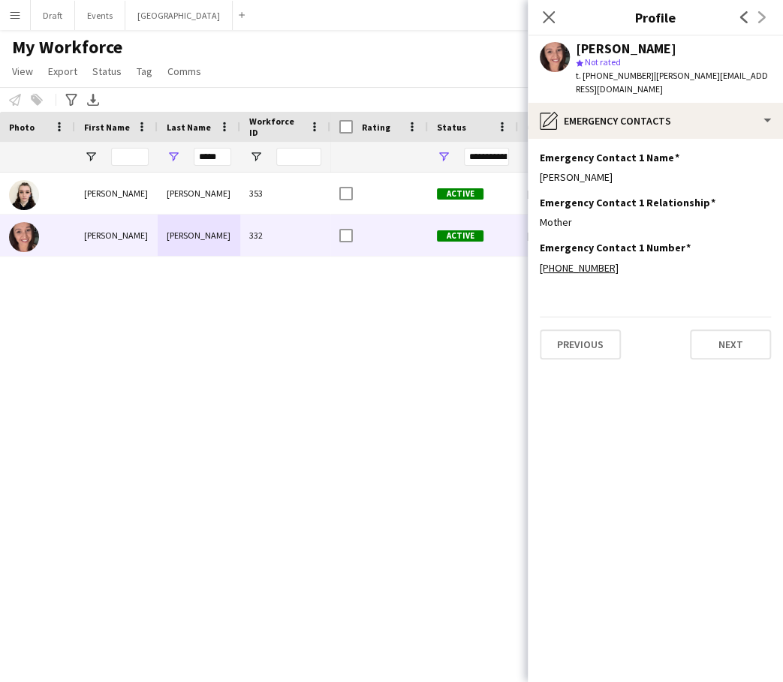
drag, startPoint x: 572, startPoint y: 209, endPoint x: 529, endPoint y: 212, distance: 43.0
click at [529, 212] on app-section-data-types "Emergency Contact 1 Name Edit this field [PERSON_NAME] Emergency Contact 1 Rela…" at bounding box center [655, 411] width 255 height 544
drag, startPoint x: 608, startPoint y: 253, endPoint x: 556, endPoint y: 257, distance: 52.7
click at [556, 261] on div "[PHONE_NUMBER]" at bounding box center [655, 268] width 231 height 14
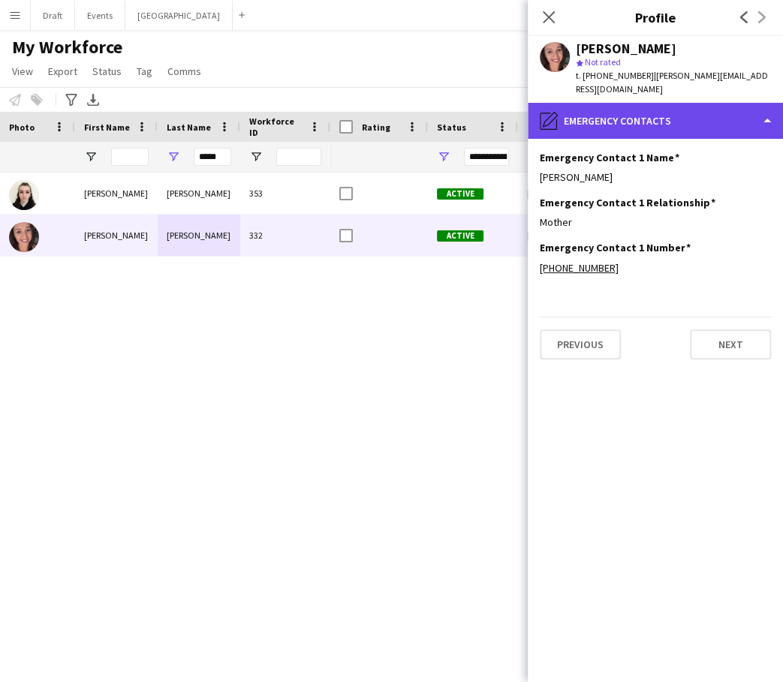
click at [767, 109] on div "pencil4 Emergency contacts" at bounding box center [655, 121] width 255 height 36
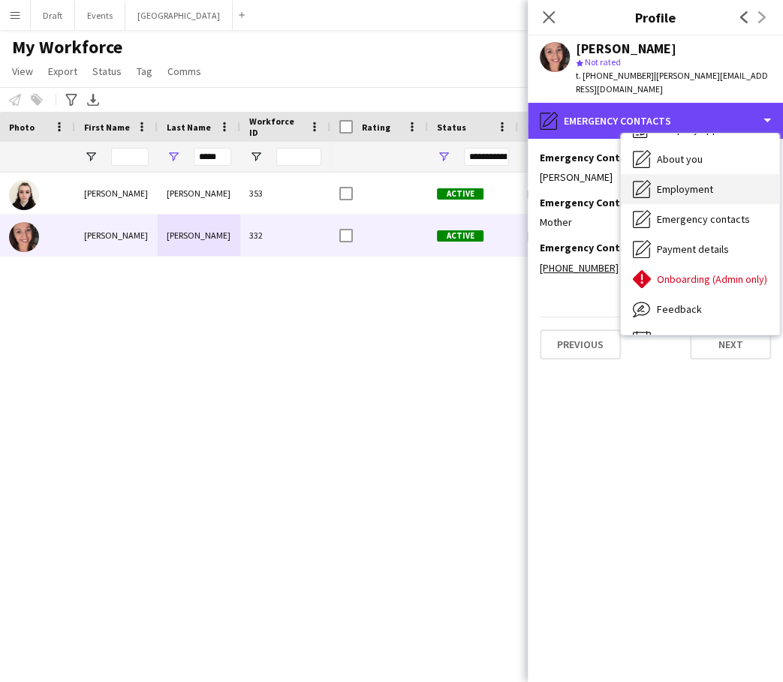
scroll to position [59, 0]
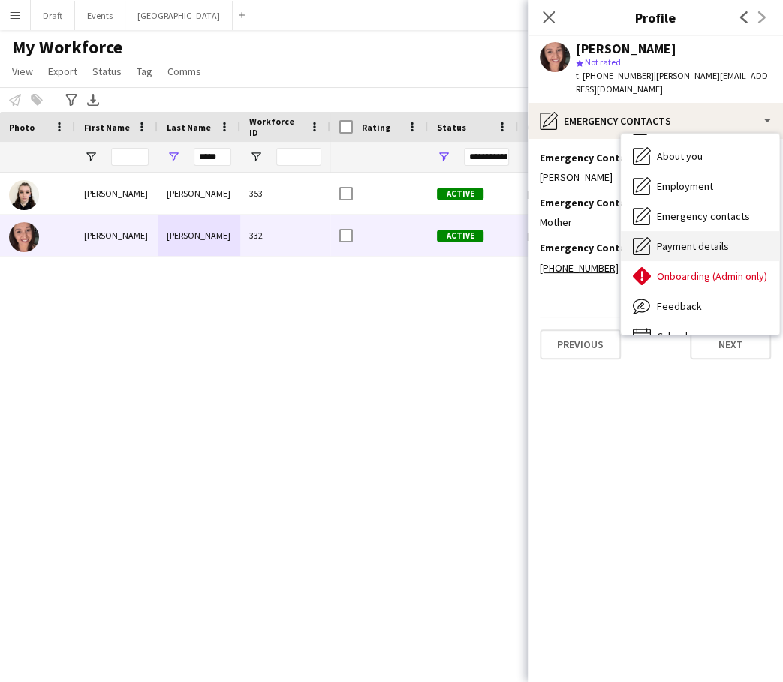
click at [699, 239] on span "Payment details" at bounding box center [693, 246] width 72 height 14
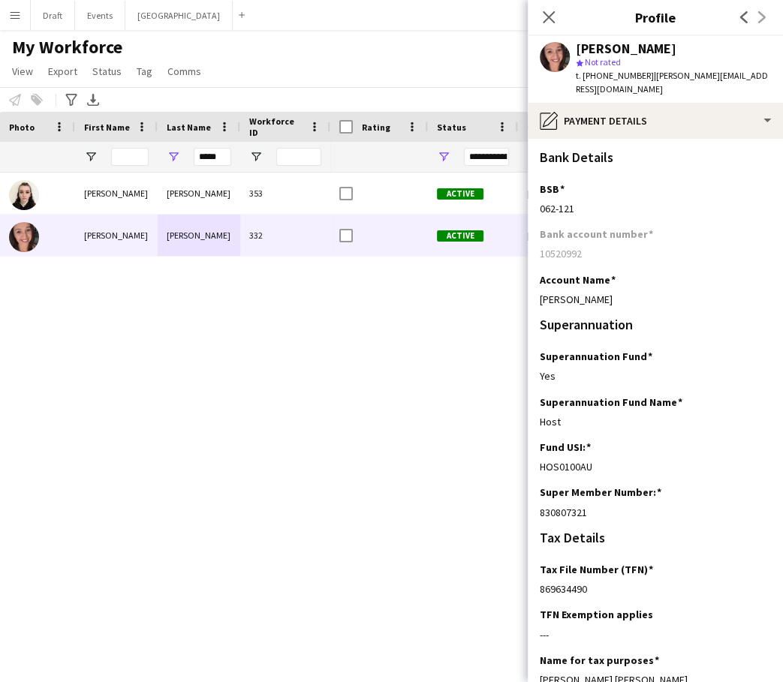
drag, startPoint x: 590, startPoint y: 498, endPoint x: 529, endPoint y: 495, distance: 60.9
click at [529, 495] on app-section-data-types "Bank Details BSB Edit this field [FINANCIAL_ID] Bank account number [FINANCIAL_…" at bounding box center [655, 411] width 255 height 544
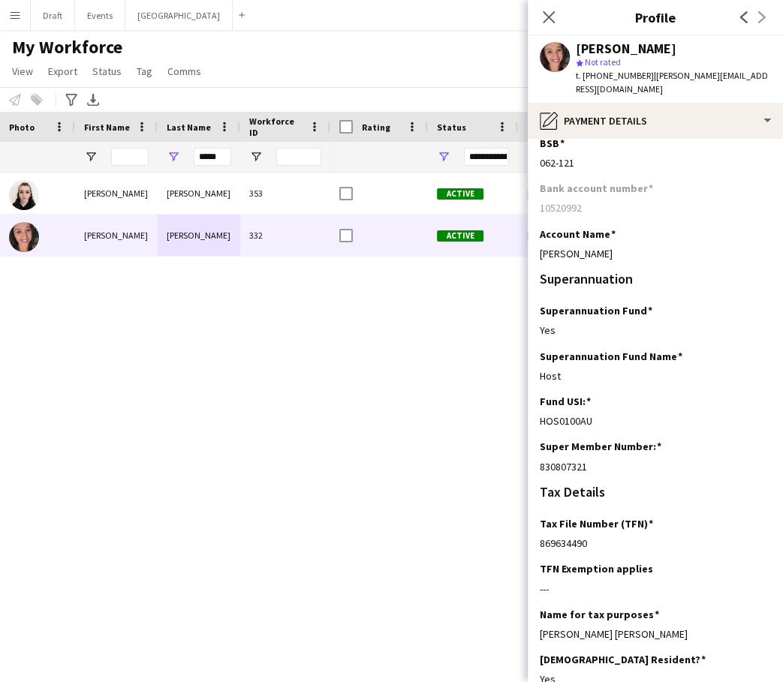
scroll to position [47, 0]
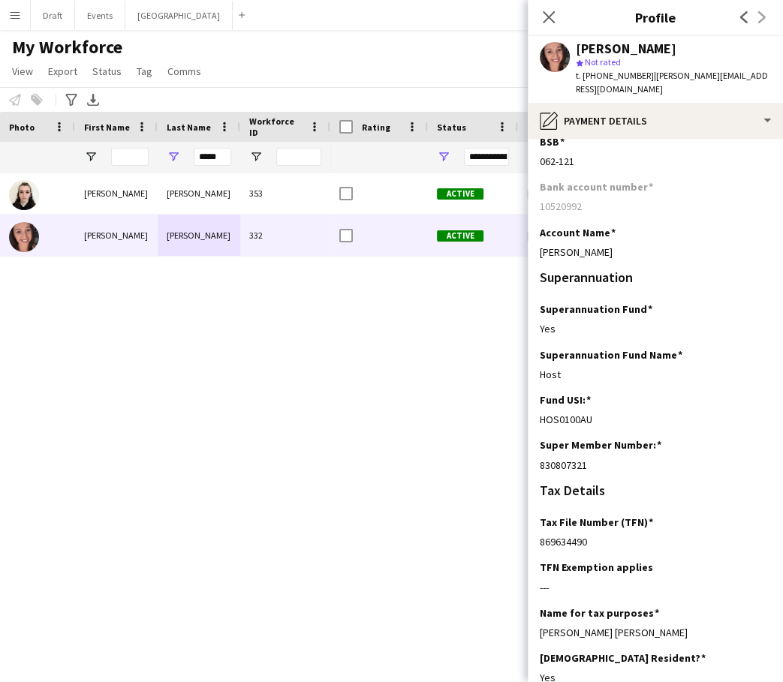
drag, startPoint x: 589, startPoint y: 523, endPoint x: 538, endPoint y: 532, distance: 52.6
click at [538, 532] on app-section-data-types "Bank Details BSB Edit this field [FINANCIAL_ID] Bank account number [FINANCIAL_…" at bounding box center [655, 411] width 255 height 544
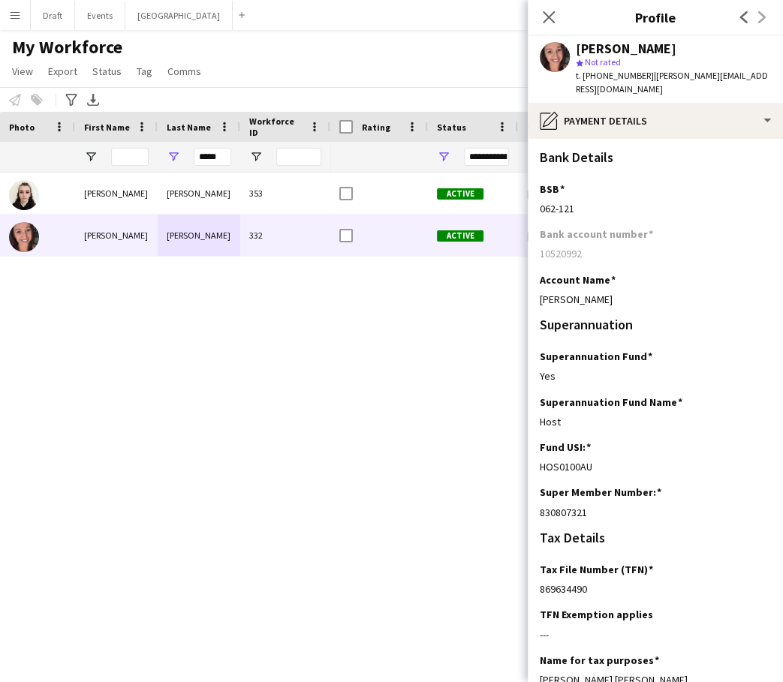
scroll to position [0, 0]
click at [611, 293] on div "[PERSON_NAME]" at bounding box center [655, 300] width 231 height 14
drag, startPoint x: 611, startPoint y: 284, endPoint x: 535, endPoint y: 290, distance: 76.1
click at [535, 290] on app-section-data-types "Bank Details BSB Edit this field [FINANCIAL_ID] Bank account number [FINANCIAL_…" at bounding box center [655, 411] width 255 height 544
drag, startPoint x: 576, startPoint y: 192, endPoint x: 535, endPoint y: 196, distance: 41.5
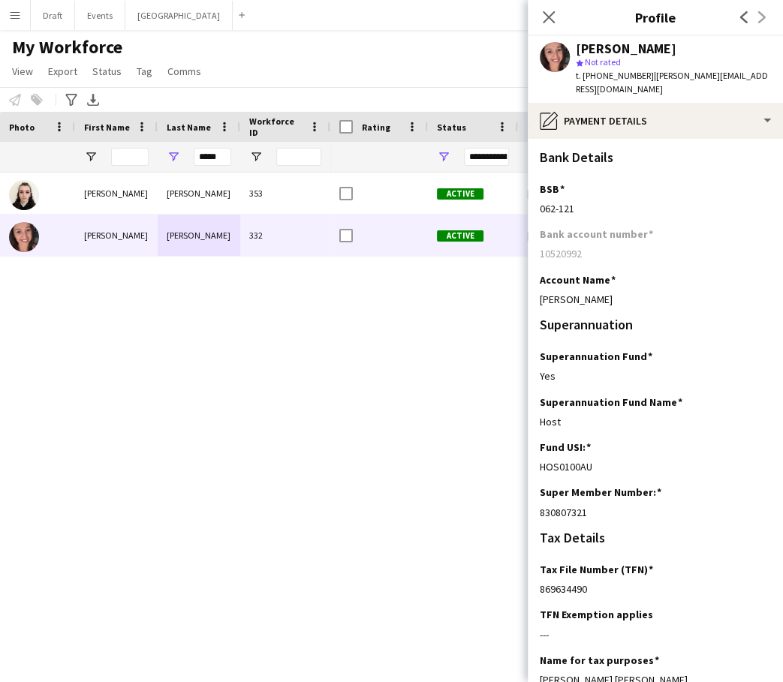
click at [535, 196] on app-section-data-types "Bank Details BSB Edit this field [FINANCIAL_ID] Bank account number [FINANCIAL_…" at bounding box center [655, 411] width 255 height 544
drag, startPoint x: 580, startPoint y: 238, endPoint x: 536, endPoint y: 239, distance: 44.3
click at [536, 239] on app-section-data-types "Bank Details BSB Edit this field [FINANCIAL_ID] Bank account number [FINANCIAL_…" at bounding box center [655, 411] width 255 height 544
drag, startPoint x: 222, startPoint y: 156, endPoint x: 185, endPoint y: 156, distance: 37.5
click at [185, 156] on div "*****" at bounding box center [199, 157] width 83 height 30
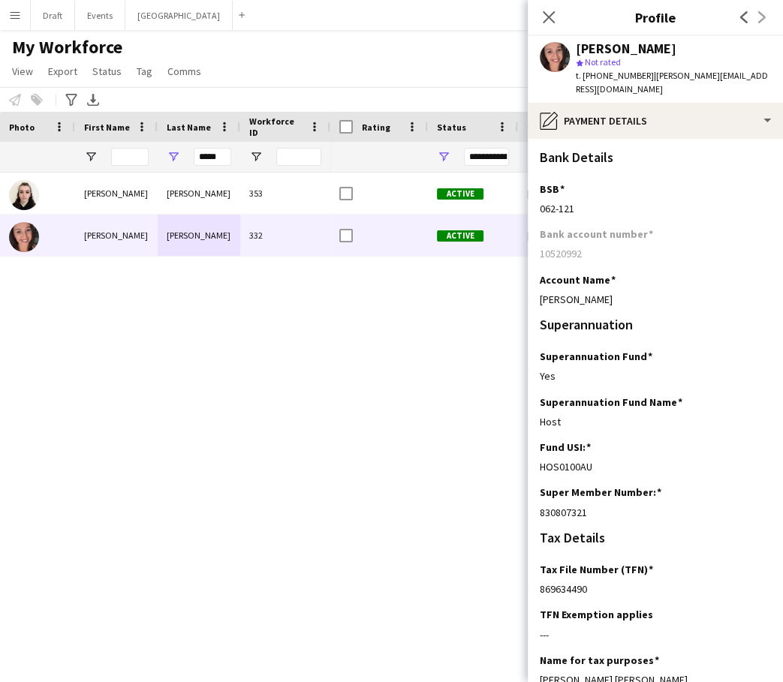
click at [221, 156] on input "*****" at bounding box center [213, 157] width 38 height 18
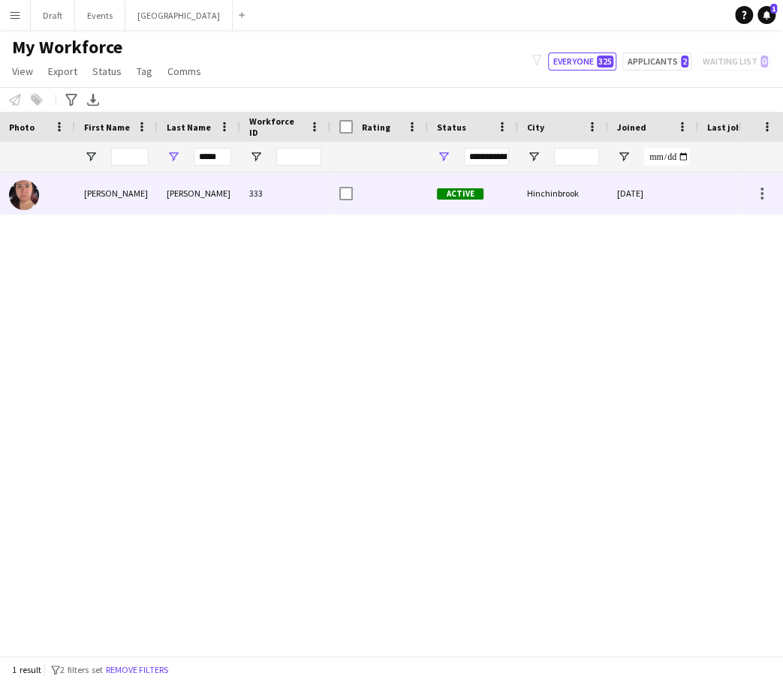
click at [215, 194] on div "[PERSON_NAME]" at bounding box center [199, 193] width 83 height 41
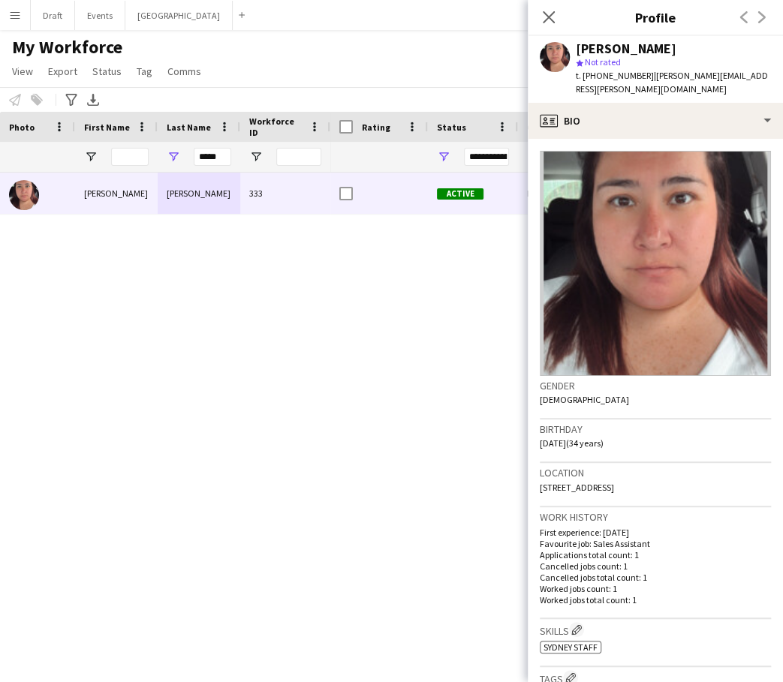
drag, startPoint x: 690, startPoint y: 473, endPoint x: 640, endPoint y: 474, distance: 49.6
click at [614, 482] on span "[STREET_ADDRESS]" at bounding box center [577, 487] width 74 height 11
drag, startPoint x: 637, startPoint y: 76, endPoint x: 596, endPoint y: 77, distance: 40.5
click at [596, 77] on span "t. [PHONE_NUMBER]" at bounding box center [615, 75] width 78 height 11
drag, startPoint x: 715, startPoint y: 472, endPoint x: 535, endPoint y: 471, distance: 180.2
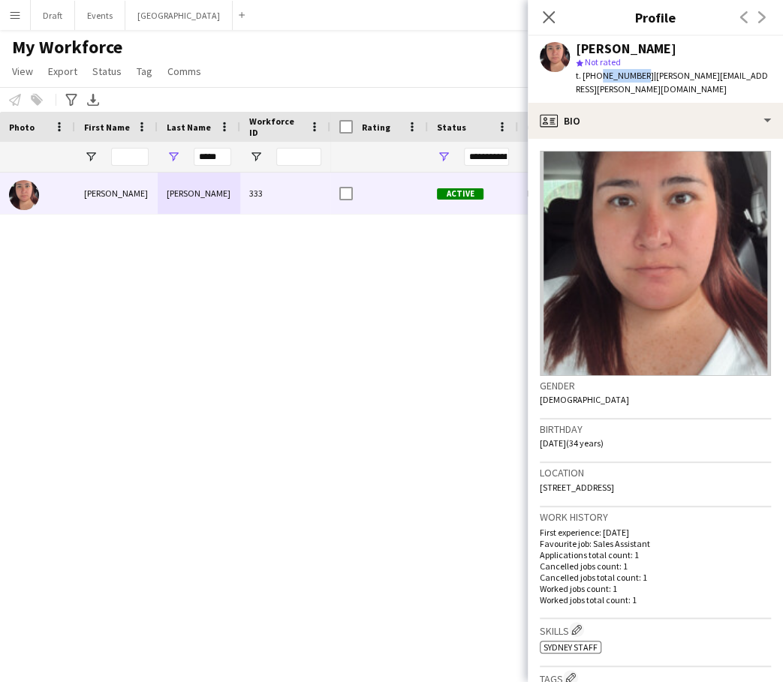
click at [535, 471] on app-crew-profile-bio "Gender [DEMOGRAPHIC_DATA] Birthday [DEMOGRAPHIC_DATA] (34 years) Location [STRE…" at bounding box center [655, 411] width 255 height 544
click at [745, 73] on div "[PERSON_NAME] star Not rated t. [PHONE_NUMBER] | [PERSON_NAME][EMAIL_ADDRESS][P…" at bounding box center [655, 69] width 255 height 67
drag, startPoint x: 742, startPoint y: 77, endPoint x: 643, endPoint y: 76, distance: 99.1
click at [643, 76] on div "[PERSON_NAME] star Not rated t. [PHONE_NUMBER] | [PERSON_NAME][EMAIL_ADDRESS][P…" at bounding box center [655, 69] width 255 height 67
drag, startPoint x: 713, startPoint y: 472, endPoint x: 537, endPoint y: 474, distance: 176.4
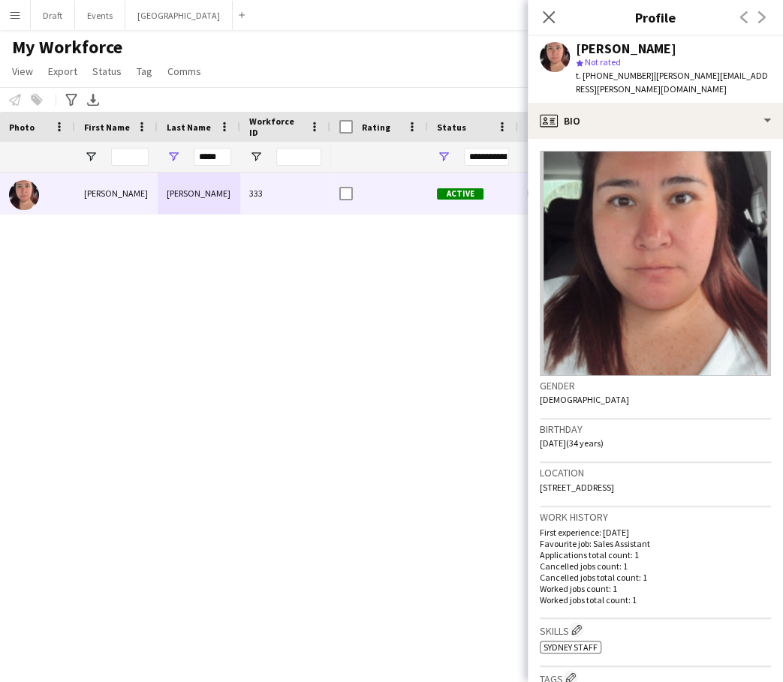
click at [537, 474] on app-crew-profile-bio "Gender [DEMOGRAPHIC_DATA] Birthday [DEMOGRAPHIC_DATA] (34 years) Location [STRE…" at bounding box center [655, 411] width 255 height 544
click at [742, 76] on div "[PERSON_NAME] star Not rated t. [PHONE_NUMBER] | [PERSON_NAME][EMAIL_ADDRESS][P…" at bounding box center [655, 69] width 255 height 67
drag, startPoint x: 742, startPoint y: 76, endPoint x: 655, endPoint y: 74, distance: 87.1
click at [655, 74] on div "[PERSON_NAME] star Not rated t. [PHONE_NUMBER] | [PERSON_NAME][EMAIL_ADDRESS][P…" at bounding box center [655, 69] width 255 height 67
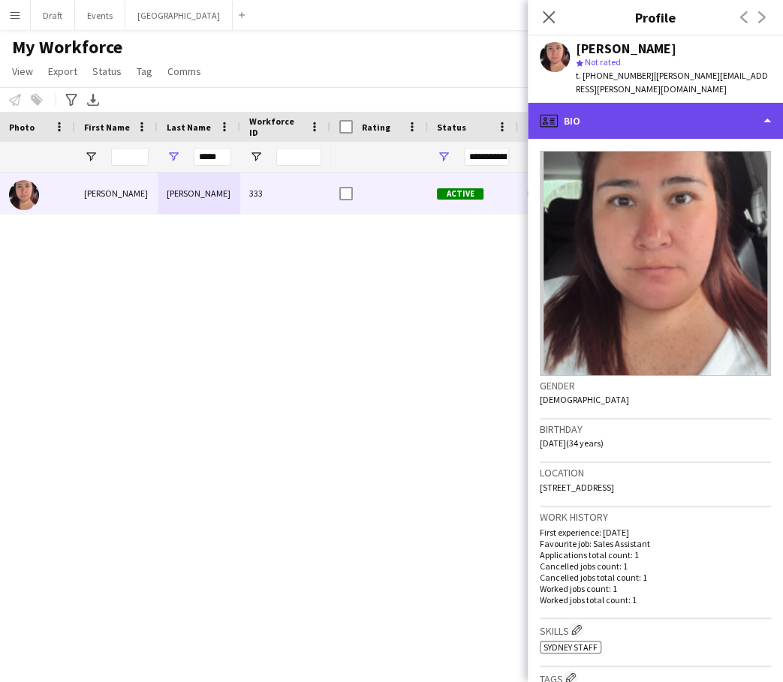
click at [766, 108] on div "profile Bio" at bounding box center [655, 121] width 255 height 36
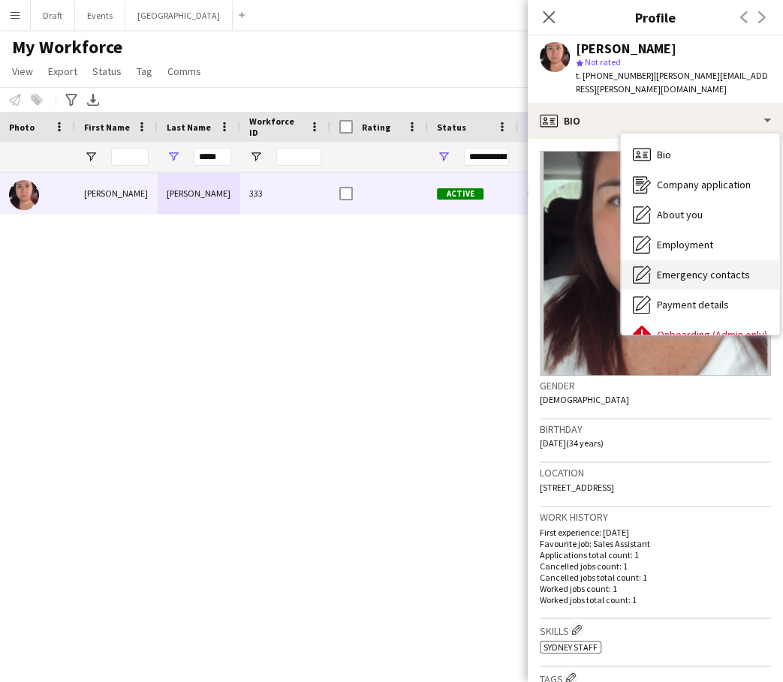
click at [691, 268] on span "Emergency contacts" at bounding box center [703, 275] width 93 height 14
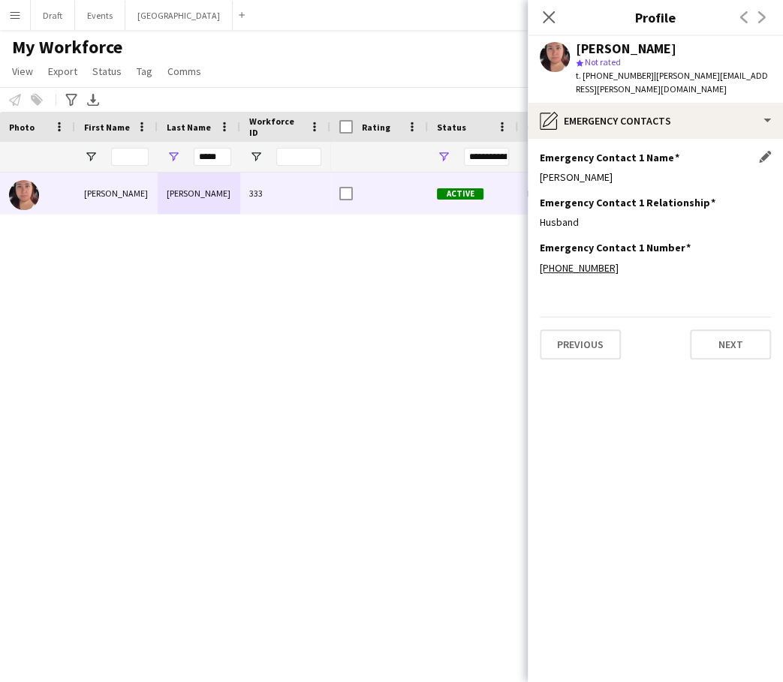
click at [589, 170] on div "[PERSON_NAME]" at bounding box center [655, 177] width 231 height 14
drag, startPoint x: 593, startPoint y: 162, endPoint x: 542, endPoint y: 161, distance: 51.1
click at [542, 170] on div "[PERSON_NAME]" at bounding box center [655, 177] width 231 height 14
click at [589, 170] on div "[PERSON_NAME]" at bounding box center [655, 177] width 231 height 14
drag, startPoint x: 590, startPoint y: 161, endPoint x: 532, endPoint y: 170, distance: 58.4
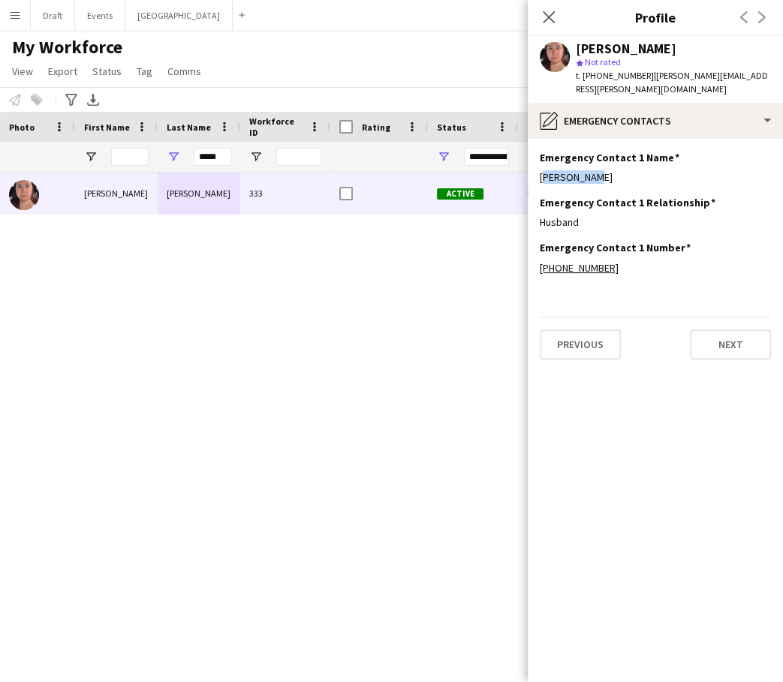
click at [532, 170] on app-section-data-types "Emergency Contact 1 Name Edit this field [PERSON_NAME] Emergency Contact 1 Rela…" at bounding box center [655, 411] width 255 height 544
click at [594, 170] on div "[PERSON_NAME]" at bounding box center [655, 177] width 231 height 14
click at [589, 170] on div "[PERSON_NAME]" at bounding box center [655, 177] width 231 height 14
drag, startPoint x: 589, startPoint y: 164, endPoint x: 540, endPoint y: 165, distance: 48.8
click at [540, 170] on div "[PERSON_NAME]" at bounding box center [655, 177] width 231 height 14
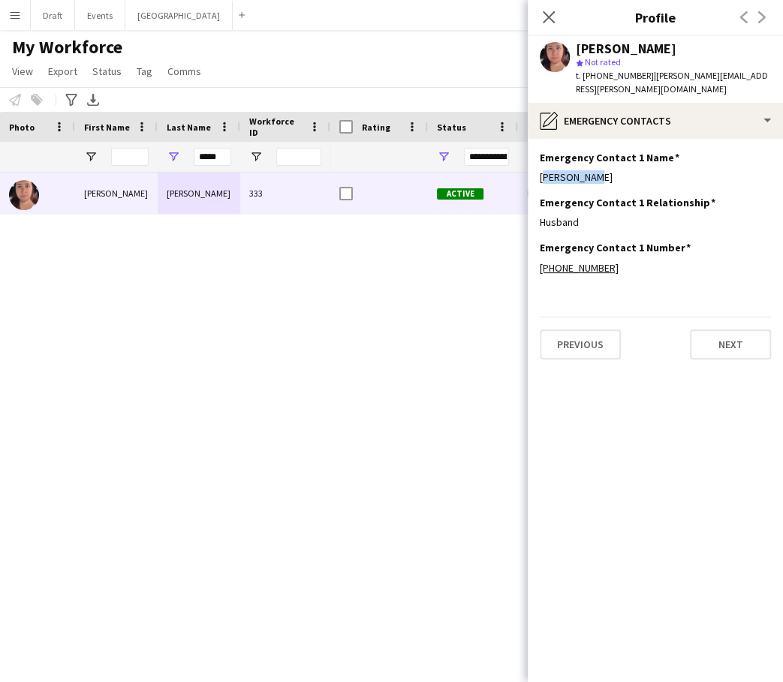
drag, startPoint x: 580, startPoint y: 206, endPoint x: 533, endPoint y: 208, distance: 47.3
click at [533, 208] on app-section-data-types "Emergency Contact 1 Name Edit this field [PERSON_NAME] Emergency Contact 1 Rela…" at bounding box center [655, 411] width 255 height 544
click at [610, 261] on div "[PHONE_NUMBER]" at bounding box center [655, 268] width 231 height 14
drag, startPoint x: 610, startPoint y: 252, endPoint x: 555, endPoint y: 255, distance: 54.9
click at [555, 261] on div "[PHONE_NUMBER]" at bounding box center [655, 268] width 231 height 14
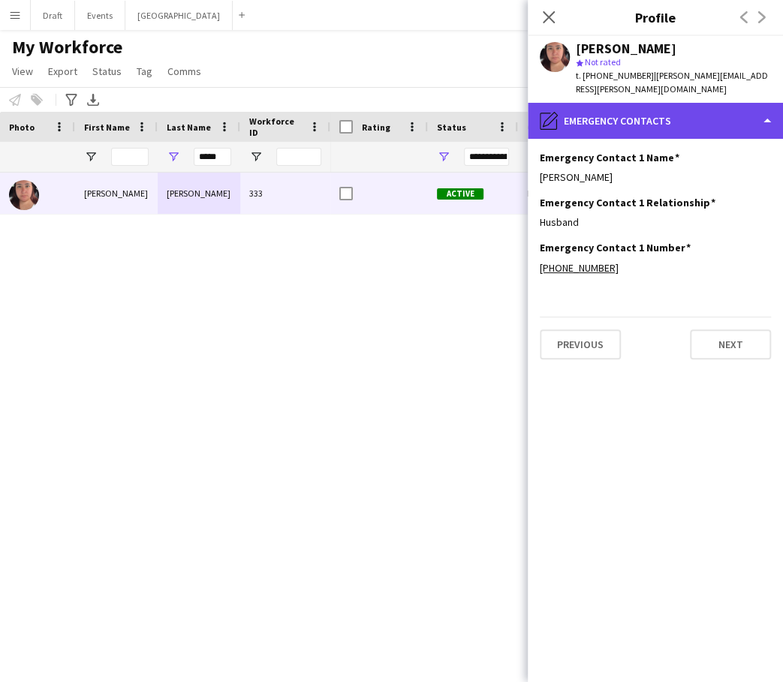
click at [759, 107] on div "pencil4 Emergency contacts" at bounding box center [655, 121] width 255 height 36
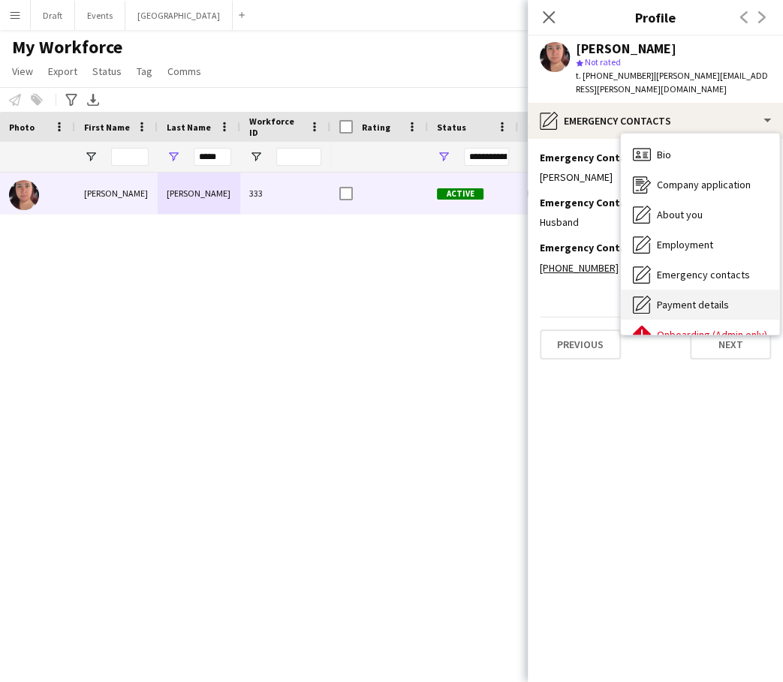
click at [677, 298] on span "Payment details" at bounding box center [693, 305] width 72 height 14
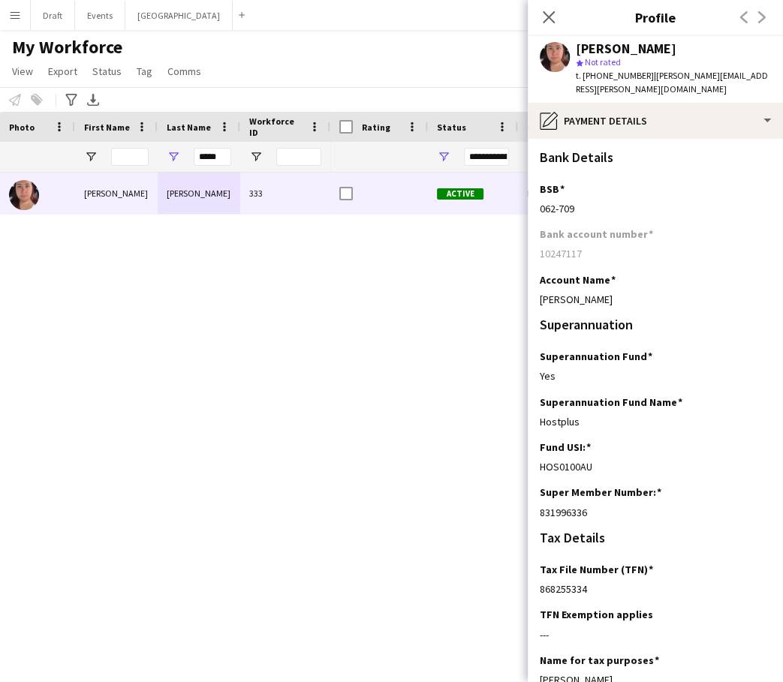
drag, startPoint x: 590, startPoint y: 494, endPoint x: 529, endPoint y: 496, distance: 61.6
click at [529, 496] on app-section-data-types "Bank Details BSB Edit this field [FINANCIAL_ID] Bank account number [FINANCIAL_…" at bounding box center [655, 411] width 255 height 544
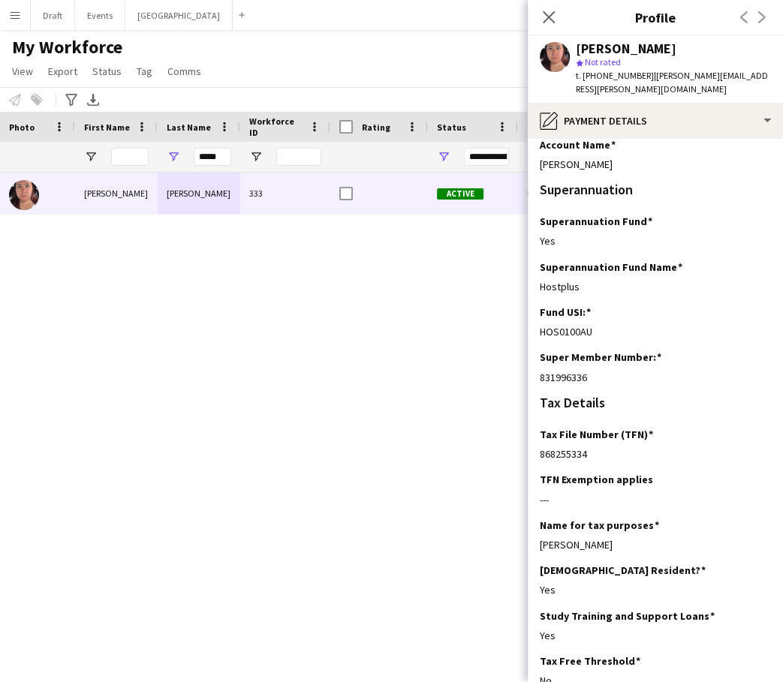
scroll to position [140, 0]
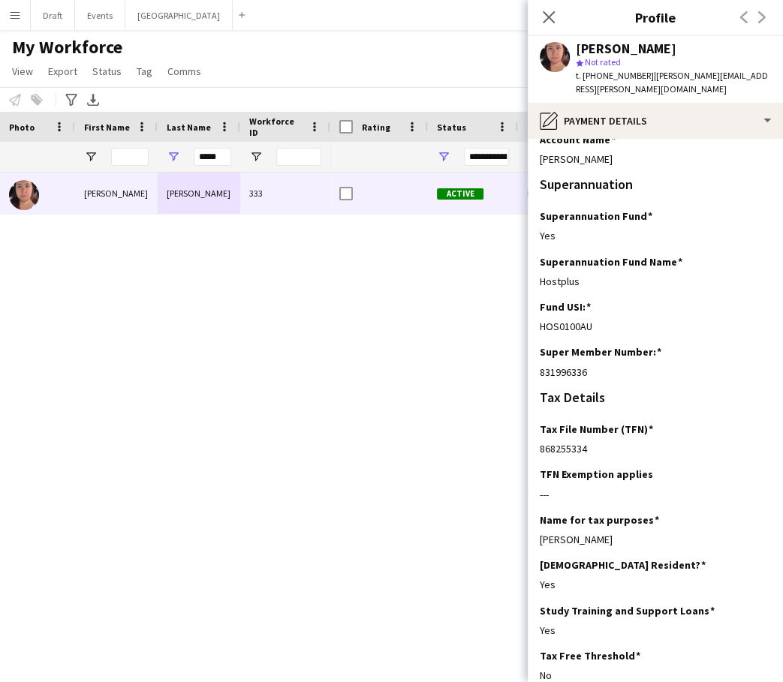
drag, startPoint x: 589, startPoint y: 431, endPoint x: 533, endPoint y: 435, distance: 55.7
click at [533, 435] on app-section-data-types "Bank Details BSB Edit this field [FINANCIAL_ID] Bank account number [FINANCIAL_…" at bounding box center [655, 411] width 255 height 544
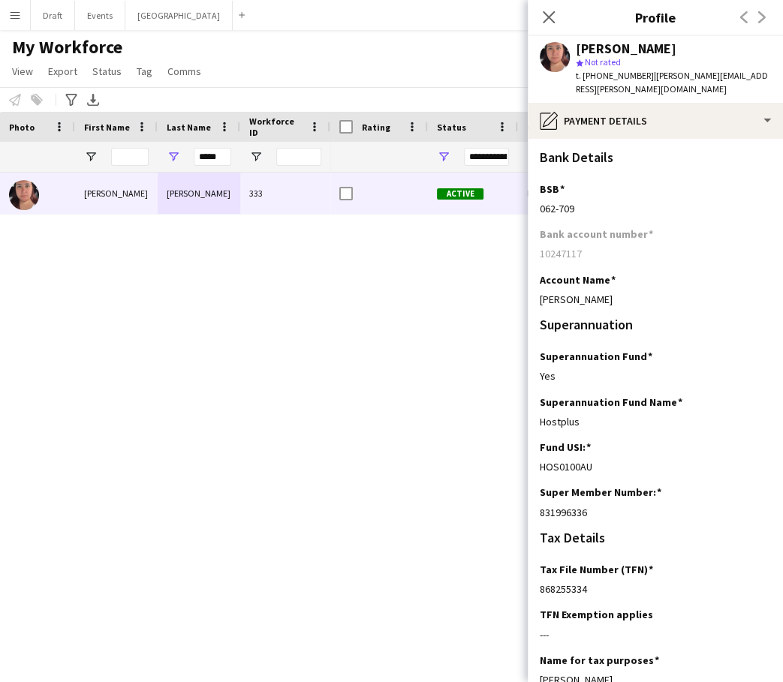
scroll to position [0, 0]
drag, startPoint x: 601, startPoint y: 284, endPoint x: 535, endPoint y: 291, distance: 66.4
click at [535, 291] on app-section-data-types "Bank Details BSB Edit this field [FINANCIAL_ID] Bank account number [FINANCIAL_…" at bounding box center [655, 411] width 255 height 544
drag, startPoint x: 574, startPoint y: 194, endPoint x: 535, endPoint y: 197, distance: 39.9
click at [535, 197] on app-section-data-types "Bank Details BSB Edit this field [FINANCIAL_ID] Bank account number [FINANCIAL_…" at bounding box center [655, 411] width 255 height 544
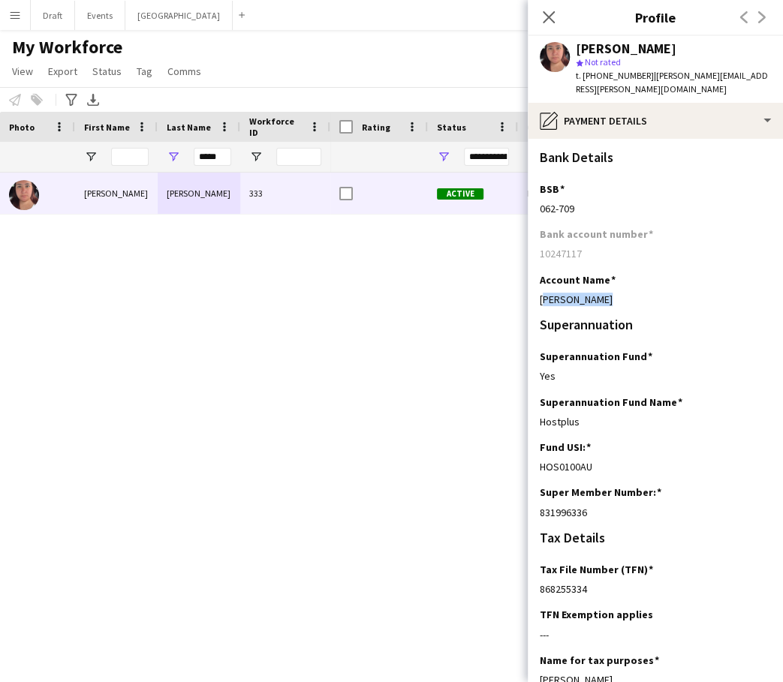
drag, startPoint x: 584, startPoint y: 239, endPoint x: 535, endPoint y: 242, distance: 49.6
click at [535, 242] on app-section-data-types "Bank Details BSB Edit this field [FINANCIAL_ID] Bank account number [FINANCIAL_…" at bounding box center [655, 411] width 255 height 544
drag, startPoint x: 219, startPoint y: 156, endPoint x: 192, endPoint y: 155, distance: 27.0
click at [192, 155] on div "*****" at bounding box center [199, 157] width 83 height 30
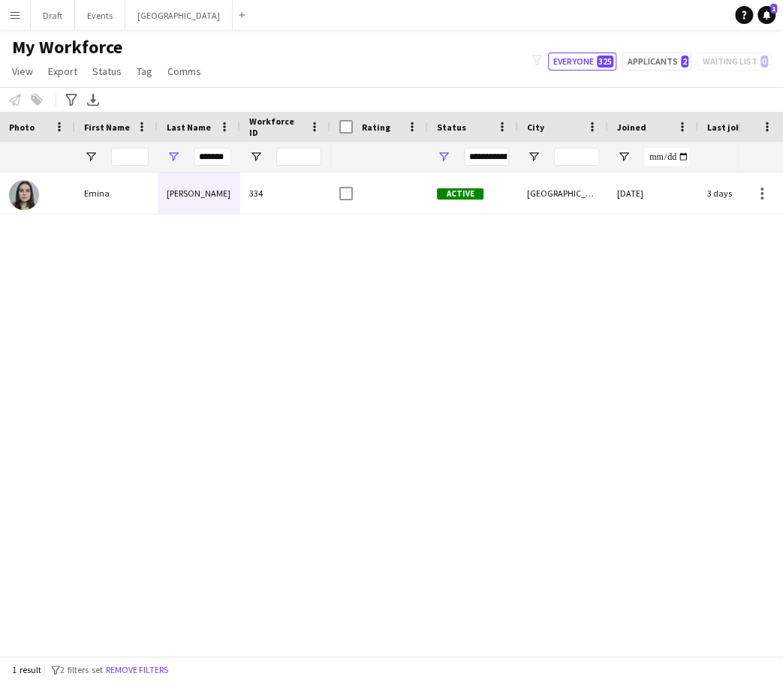
drag, startPoint x: 194, startPoint y: 169, endPoint x: 118, endPoint y: 194, distance: 80.0
click at [118, 194] on div "Emina" at bounding box center [116, 193] width 83 height 41
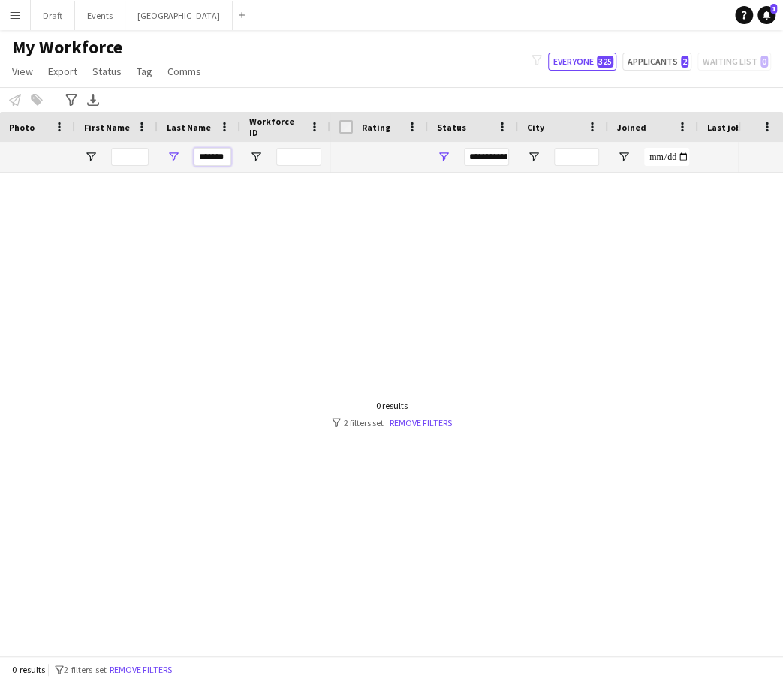
click at [207, 158] on input "*******" at bounding box center [213, 157] width 38 height 18
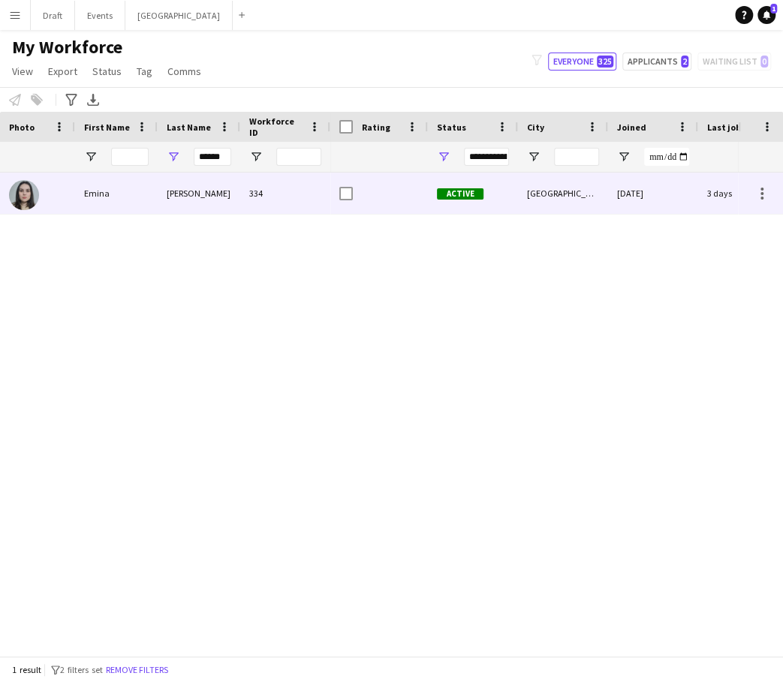
click at [173, 195] on div "[PERSON_NAME]" at bounding box center [199, 193] width 83 height 41
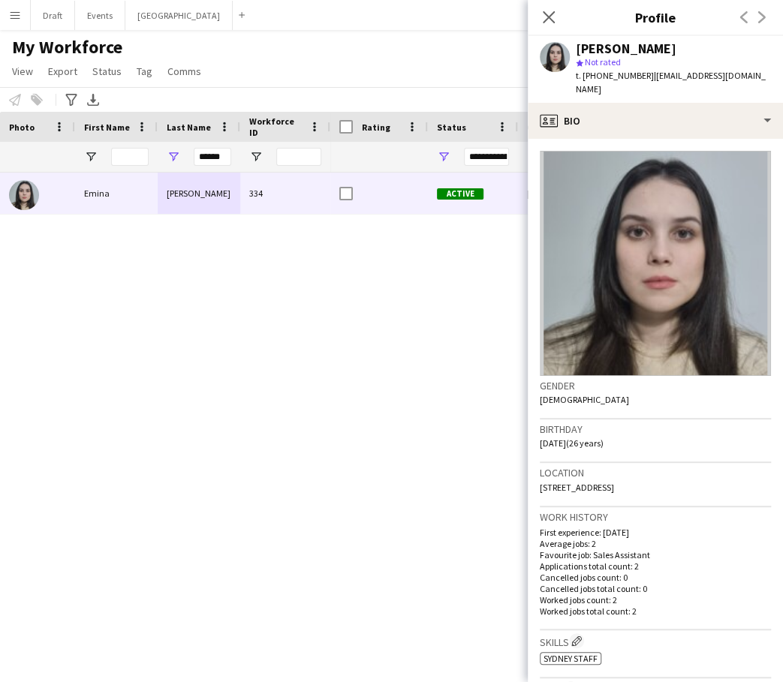
drag, startPoint x: 656, startPoint y: 472, endPoint x: 610, endPoint y: 470, distance: 45.9
click at [610, 482] on span "[STREET_ADDRESS]" at bounding box center [577, 487] width 74 height 11
drag, startPoint x: 8, startPoint y: 477, endPoint x: 652, endPoint y: 472, distance: 643.4
click at [614, 482] on span "[STREET_ADDRESS]" at bounding box center [577, 487] width 74 height 11
drag, startPoint x: 681, startPoint y: 471, endPoint x: 538, endPoint y: 468, distance: 143.4
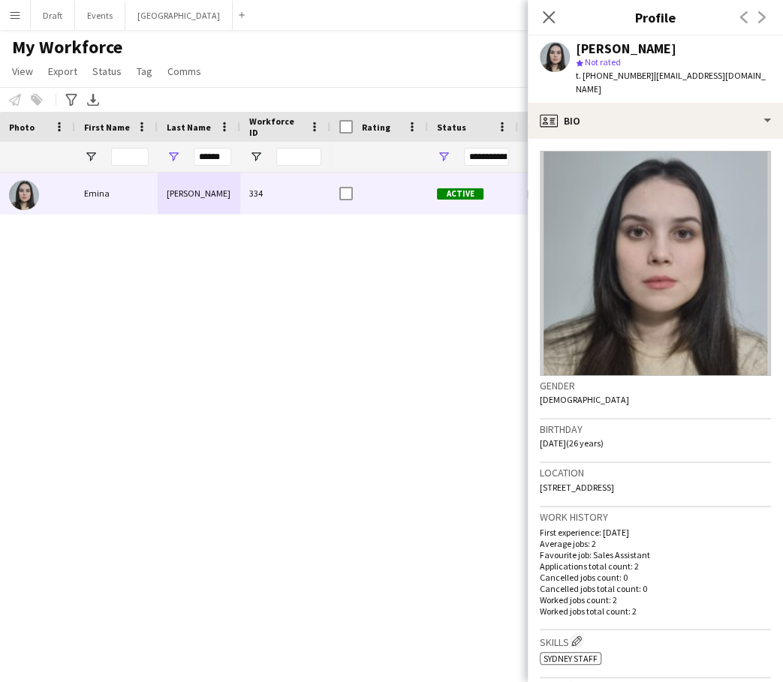
click at [538, 468] on app-crew-profile-bio "Gender [DEMOGRAPHIC_DATA] Birthday [DEMOGRAPHIC_DATA] (26 years) Location [STRE…" at bounding box center [655, 411] width 255 height 544
drag, startPoint x: 641, startPoint y: 75, endPoint x: 596, endPoint y: 77, distance: 45.1
click at [596, 77] on span "t. [PHONE_NUMBER]" at bounding box center [615, 75] width 78 height 11
drag, startPoint x: 756, startPoint y: 75, endPoint x: 649, endPoint y: 76, distance: 107.4
click at [649, 76] on div "[PERSON_NAME] star Not rated t. [PHONE_NUMBER] | [EMAIL_ADDRESS][DOMAIN_NAME]" at bounding box center [655, 69] width 255 height 67
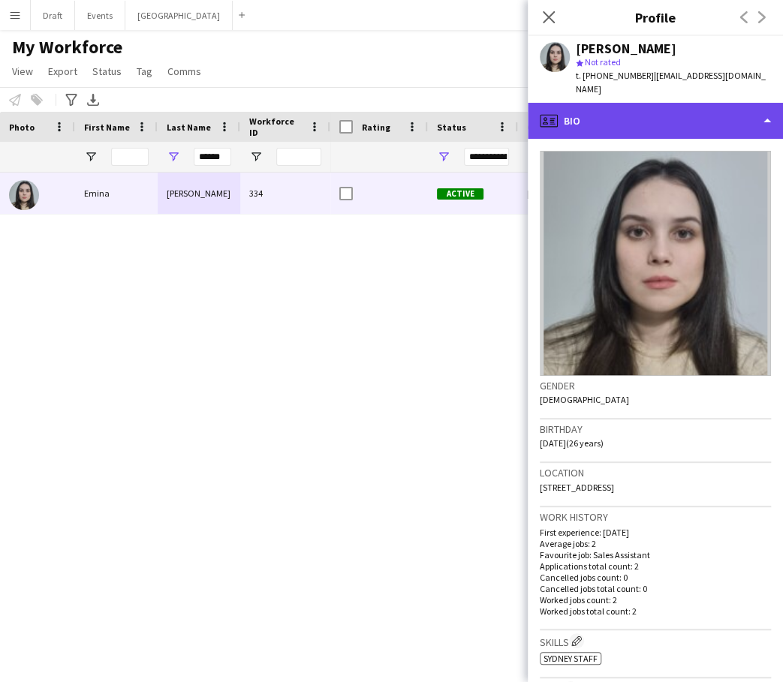
click at [766, 105] on div "profile Bio" at bounding box center [655, 121] width 255 height 36
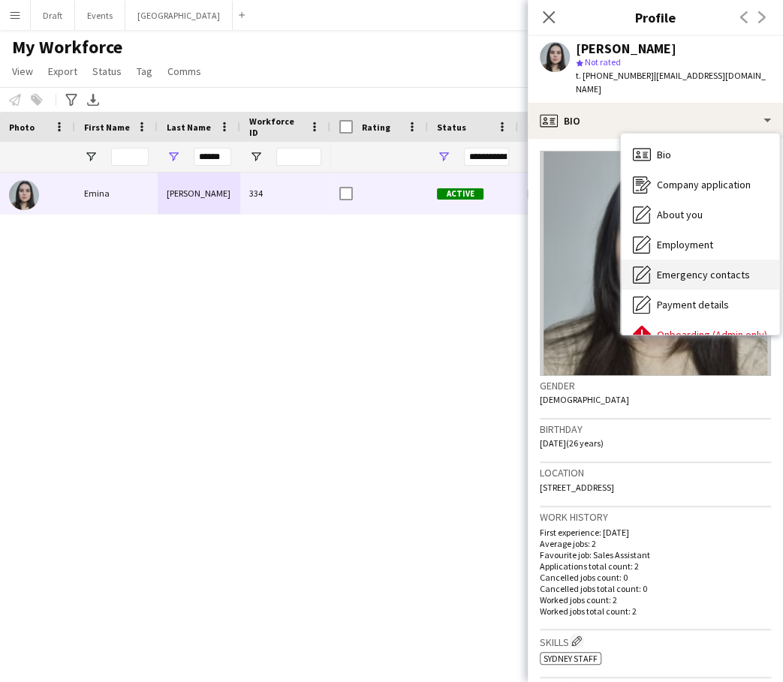
click at [706, 268] on span "Emergency contacts" at bounding box center [703, 275] width 93 height 14
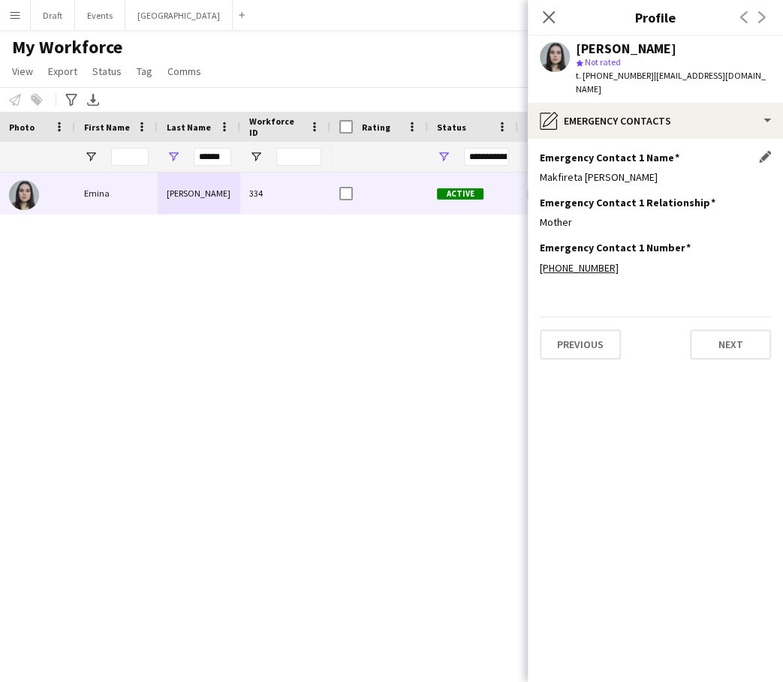
click at [611, 170] on div "Makfireta [PERSON_NAME]" at bounding box center [655, 177] width 231 height 14
drag, startPoint x: 611, startPoint y: 163, endPoint x: 539, endPoint y: 170, distance: 72.4
click at [539, 170] on app-section-data-types "Emergency Contact 1 Name Edit this field Makfireta [PERSON_NAME] Emergency Cont…" at bounding box center [655, 411] width 255 height 544
click at [616, 170] on div "Makfireta [PERSON_NAME]" at bounding box center [655, 177] width 231 height 14
click at [615, 170] on div "Makfireta [PERSON_NAME]" at bounding box center [655, 177] width 231 height 14
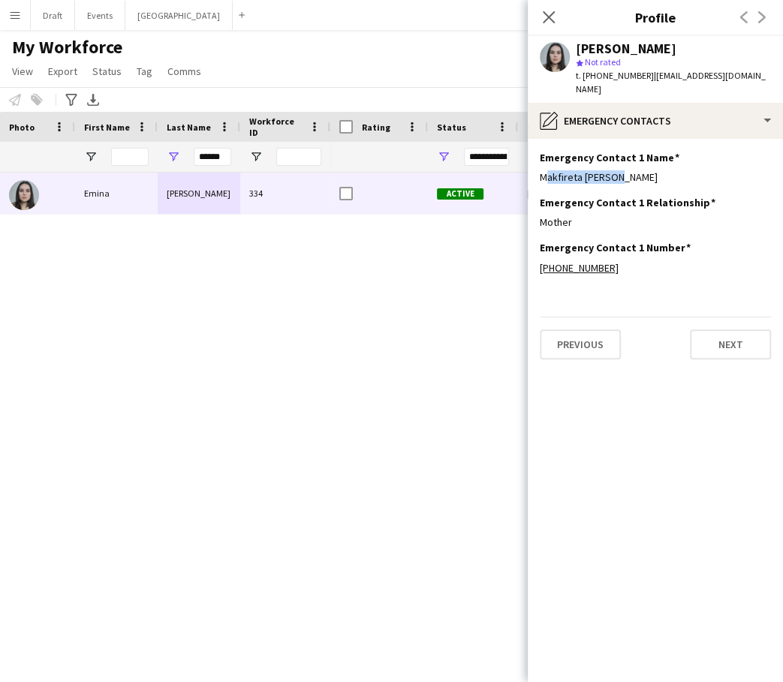
drag, startPoint x: 610, startPoint y: 162, endPoint x: 538, endPoint y: 164, distance: 72.8
click at [538, 164] on app-section-data-types "Emergency Contact 1 Name Edit this field Makfireta [PERSON_NAME] Emergency Cont…" at bounding box center [655, 411] width 255 height 544
drag, startPoint x: 578, startPoint y: 207, endPoint x: 535, endPoint y: 210, distance: 43.6
click at [535, 210] on app-section-data-types "Emergency Contact 1 Name Edit this field Makfireta [PERSON_NAME] Emergency Cont…" at bounding box center [655, 411] width 255 height 544
click at [607, 261] on div "[PHONE_NUMBER]" at bounding box center [655, 268] width 231 height 14
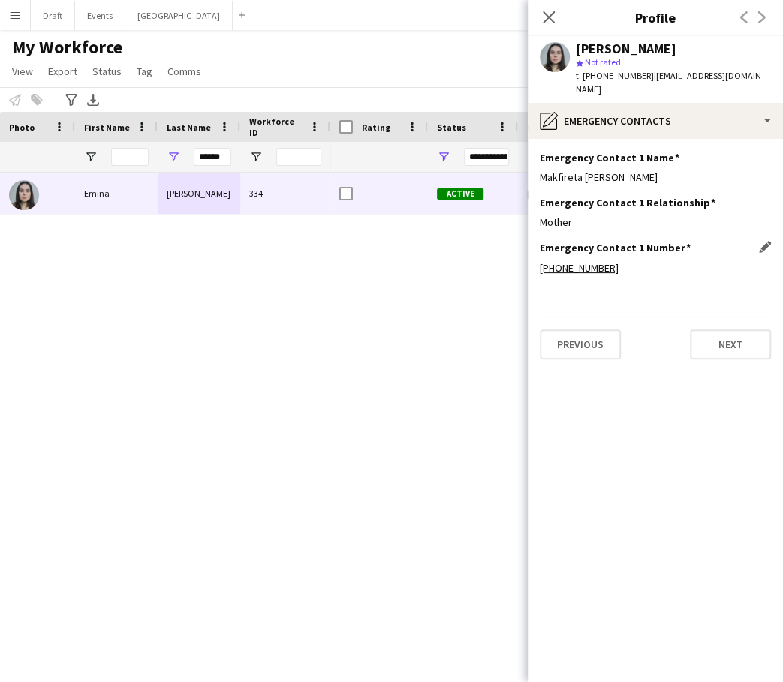
click at [607, 261] on div "[PHONE_NUMBER]" at bounding box center [655, 268] width 231 height 14
drag, startPoint x: 607, startPoint y: 254, endPoint x: 556, endPoint y: 255, distance: 51.8
click at [556, 261] on div "[PHONE_NUMBER]" at bounding box center [655, 268] width 231 height 14
click at [730, 333] on button "Next" at bounding box center [730, 345] width 81 height 30
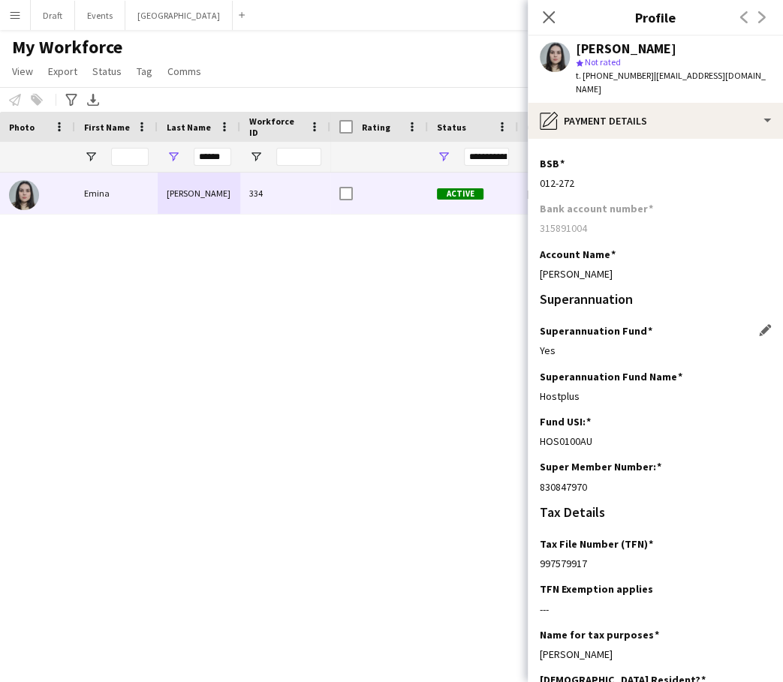
scroll to position [29, 0]
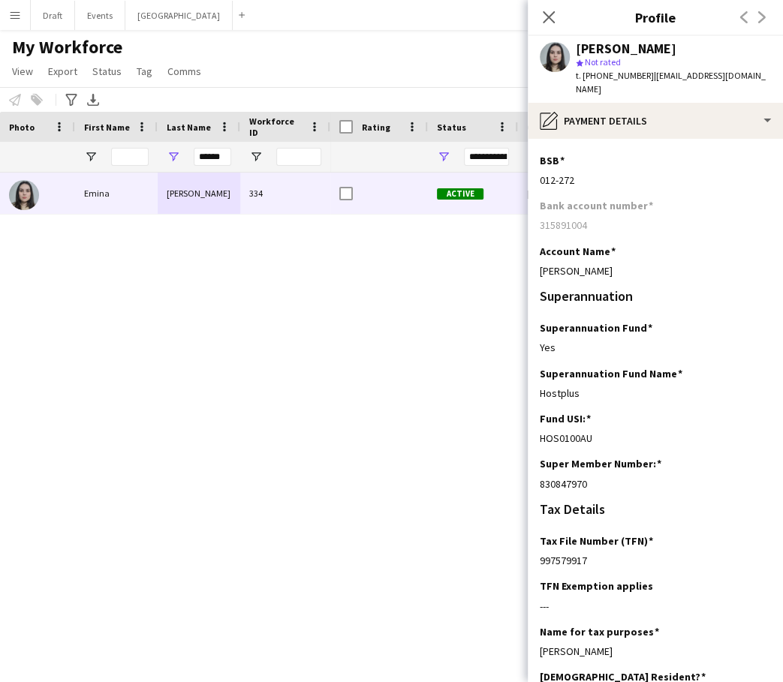
drag, startPoint x: 591, startPoint y: 468, endPoint x: 533, endPoint y: 468, distance: 57.8
click at [533, 468] on app-section-data-types "Bank Details BSB Edit this field [FINANCIAL_ID] Bank account number [FINANCIAL_…" at bounding box center [655, 411] width 255 height 544
drag, startPoint x: 641, startPoint y: 76, endPoint x: 596, endPoint y: 75, distance: 45.1
click at [596, 75] on span "t. [PHONE_NUMBER]" at bounding box center [615, 75] width 78 height 11
drag, startPoint x: 755, startPoint y: 74, endPoint x: 649, endPoint y: 80, distance: 106.7
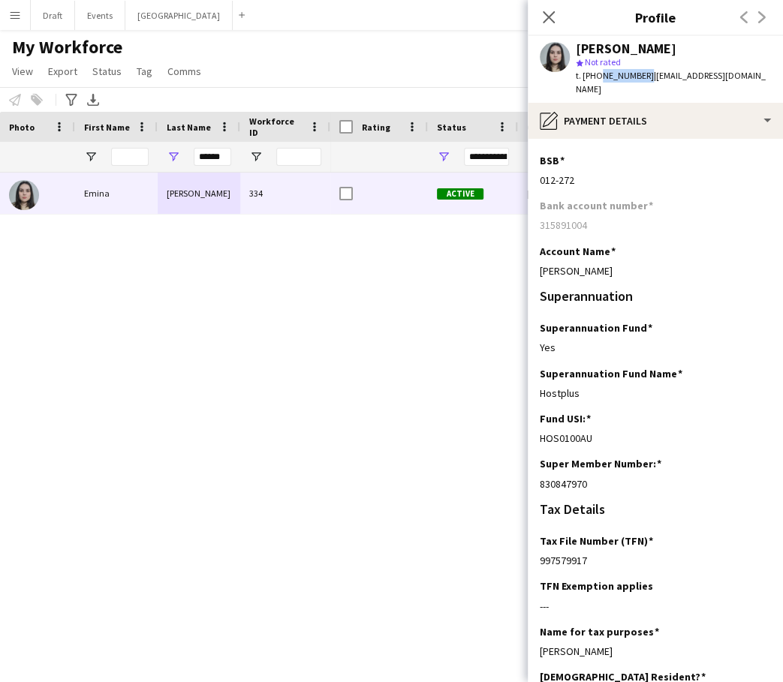
click at [649, 80] on span "| [EMAIL_ADDRESS][DOMAIN_NAME]" at bounding box center [671, 82] width 190 height 25
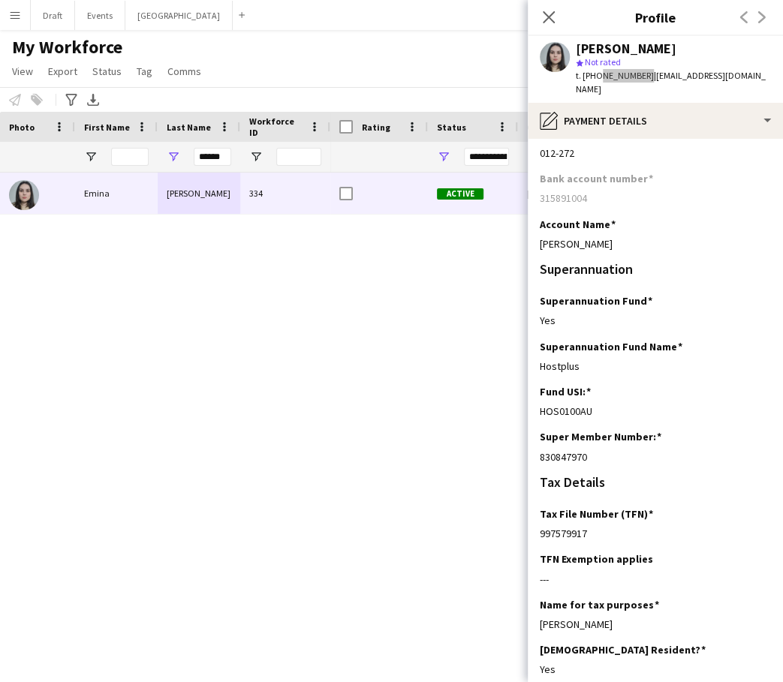
scroll to position [57, 0]
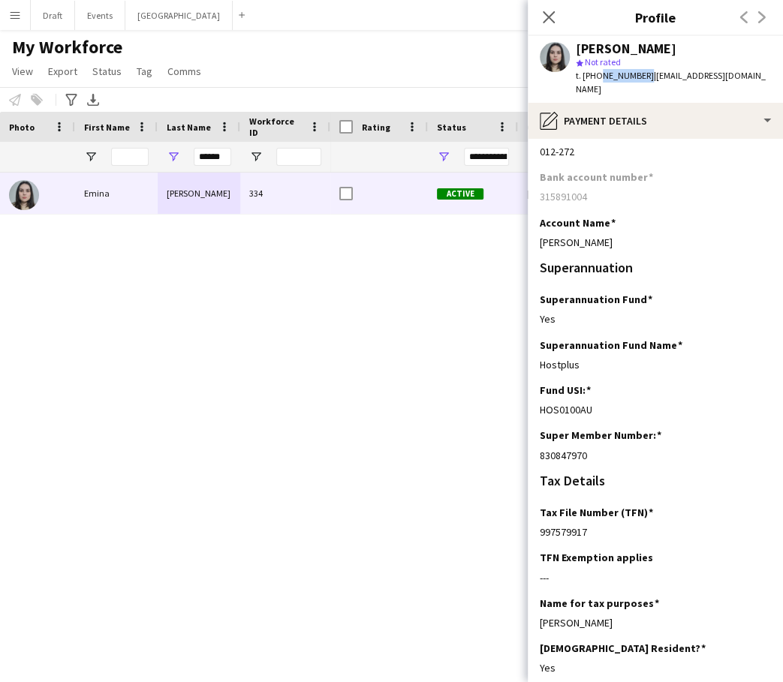
drag, startPoint x: 589, startPoint y: 516, endPoint x: 536, endPoint y: 514, distance: 52.6
click at [536, 514] on app-section-data-types "Bank Details BSB Edit this field [FINANCIAL_ID] Bank account number [FINANCIAL_…" at bounding box center [655, 411] width 255 height 544
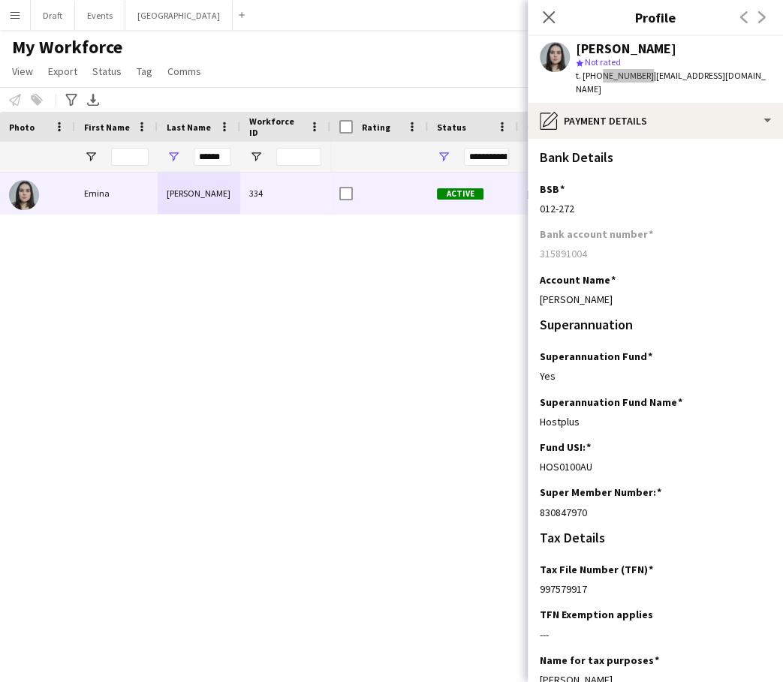
scroll to position [0, 0]
drag, startPoint x: 599, startPoint y: 285, endPoint x: 538, endPoint y: 288, distance: 60.9
click at [538, 288] on app-section-data-types "Bank Details BSB Edit this field [FINANCIAL_ID] Bank account number [FINANCIAL_…" at bounding box center [655, 411] width 255 height 544
drag, startPoint x: 575, startPoint y: 194, endPoint x: 535, endPoint y: 196, distance: 39.8
click at [535, 196] on app-section-data-types "Bank Details BSB Edit this field [FINANCIAL_ID] Bank account number [FINANCIAL_…" at bounding box center [655, 411] width 255 height 544
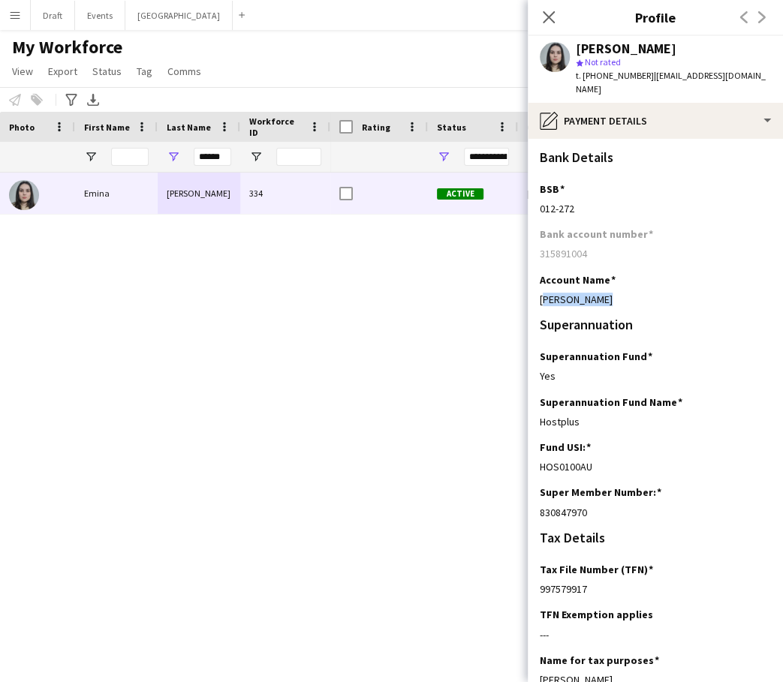
drag, startPoint x: 588, startPoint y: 239, endPoint x: 539, endPoint y: 239, distance: 48.8
click at [540, 247] on div "315891004" at bounding box center [655, 254] width 231 height 14
click at [586, 247] on div "315891004" at bounding box center [655, 254] width 231 height 14
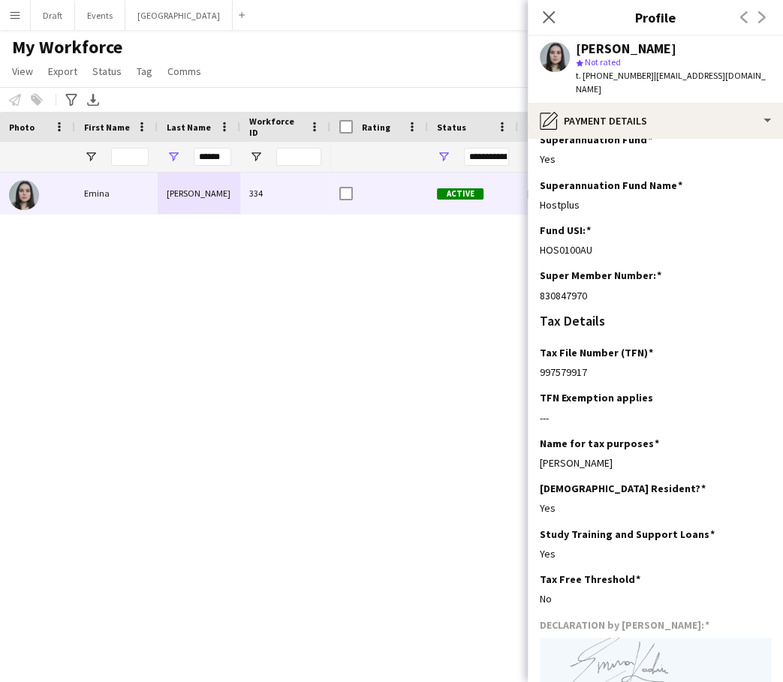
scroll to position [218, 0]
drag, startPoint x: 223, startPoint y: 156, endPoint x: 189, endPoint y: 156, distance: 33.8
click at [189, 156] on div "******" at bounding box center [199, 157] width 83 height 30
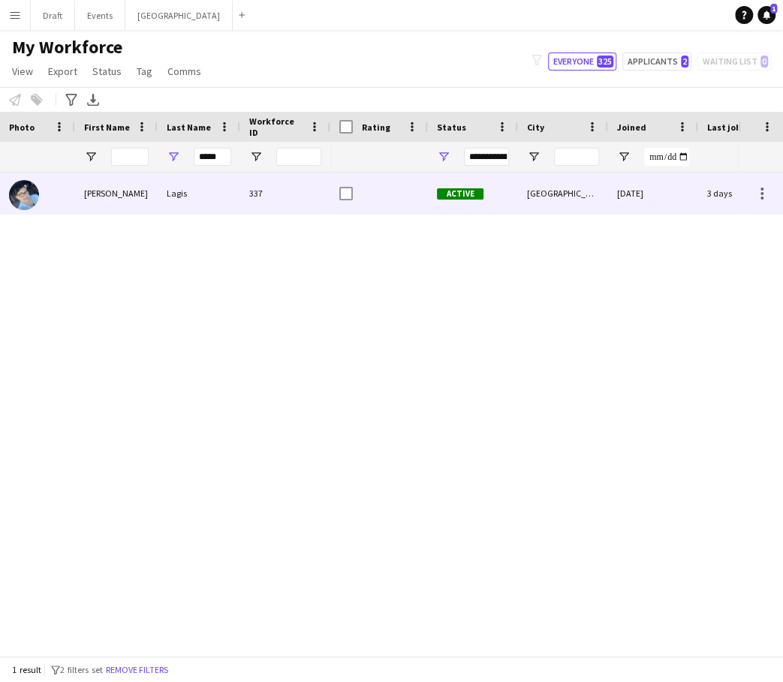
click at [179, 189] on div "Lagis" at bounding box center [199, 193] width 83 height 41
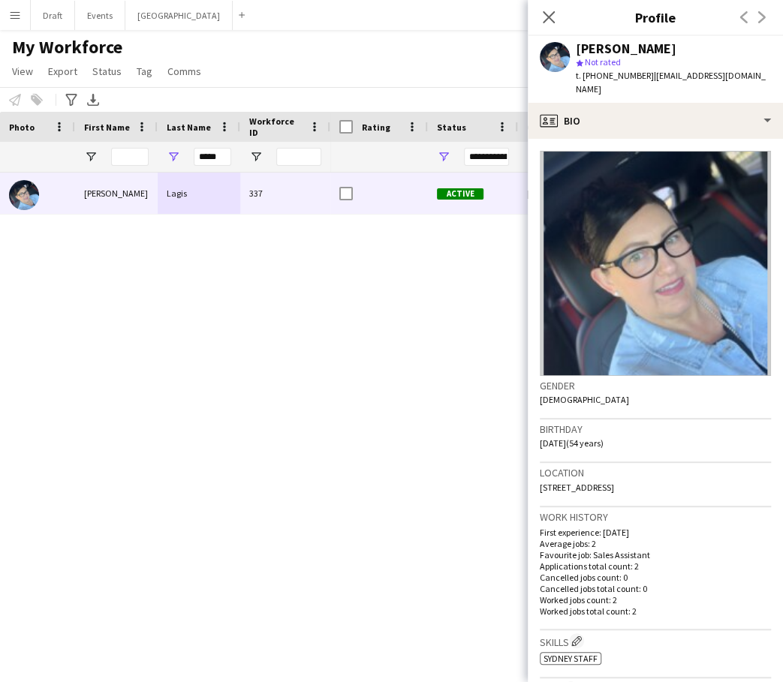
drag, startPoint x: 647, startPoint y: 473, endPoint x: 607, endPoint y: 474, distance: 40.6
click at [607, 482] on span "[STREET_ADDRESS]" at bounding box center [577, 487] width 74 height 11
drag, startPoint x: 676, startPoint y: 471, endPoint x: 535, endPoint y: 476, distance: 141.2
click at [535, 476] on app-crew-profile-bio "Gender [DEMOGRAPHIC_DATA] Birthday [DEMOGRAPHIC_DATA] (54 years) Location [STRE…" at bounding box center [655, 411] width 255 height 544
drag, startPoint x: 636, startPoint y: 75, endPoint x: 596, endPoint y: 75, distance: 39.8
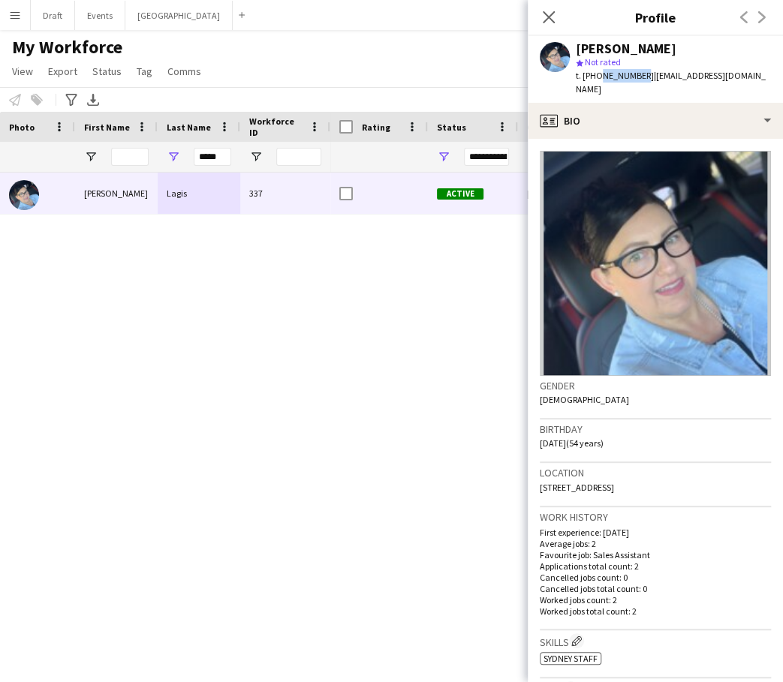
click at [596, 75] on span "t. [PHONE_NUMBER]" at bounding box center [615, 75] width 78 height 11
drag, startPoint x: 770, startPoint y: 74, endPoint x: 739, endPoint y: 79, distance: 31.1
click at [739, 79] on div "[PERSON_NAME] star Not rated t. [PHONE_NUMBER] | [EMAIL_ADDRESS][DOMAIN_NAME]" at bounding box center [655, 69] width 255 height 67
click at [772, 77] on div "[PERSON_NAME] star Not rated t. [PHONE_NUMBER] | [EMAIL_ADDRESS][DOMAIN_NAME]" at bounding box center [655, 69] width 255 height 67
drag, startPoint x: 770, startPoint y: 74, endPoint x: 757, endPoint y: 74, distance: 12.8
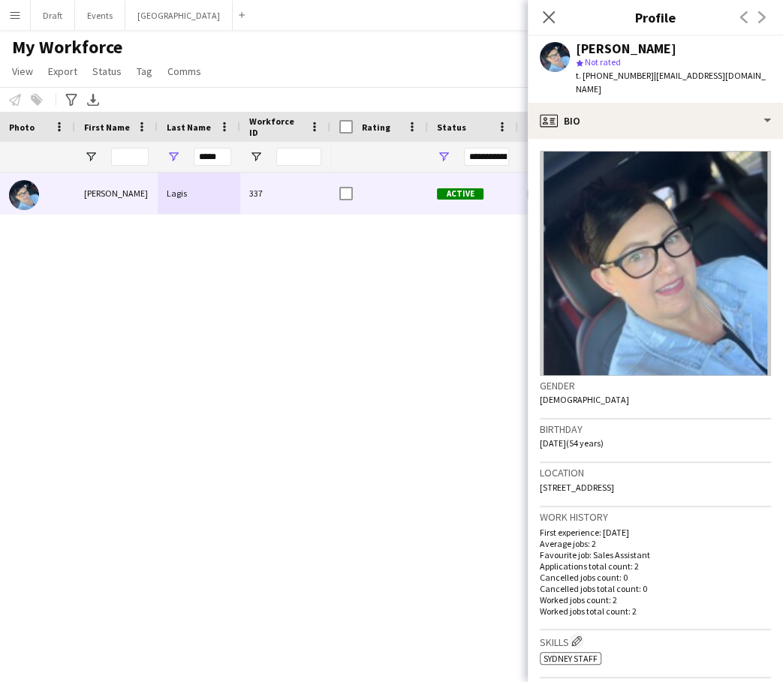
click at [757, 74] on div "[PERSON_NAME] star Not rated t. [PHONE_NUMBER] | [EMAIL_ADDRESS][DOMAIN_NAME]" at bounding box center [655, 69] width 255 height 67
click at [691, 75] on span "| [EMAIL_ADDRESS][DOMAIN_NAME]" at bounding box center [671, 82] width 190 height 25
drag, startPoint x: 643, startPoint y: 77, endPoint x: 748, endPoint y: 84, distance: 104.6
click at [748, 84] on div "[PERSON_NAME] star Not rated t. [PHONE_NUMBER] | [EMAIL_ADDRESS][DOMAIN_NAME]" at bounding box center [655, 69] width 255 height 67
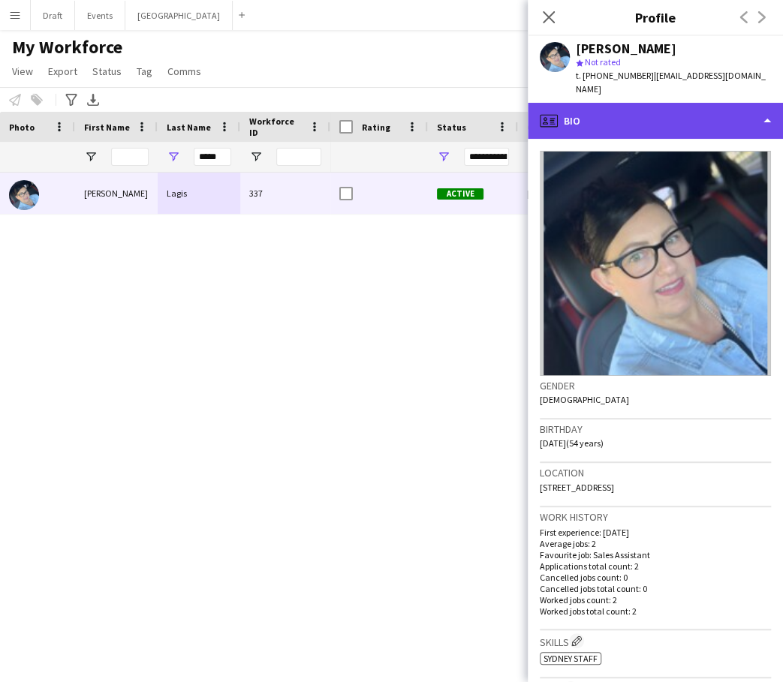
click at [765, 113] on div "profile Bio" at bounding box center [655, 121] width 255 height 36
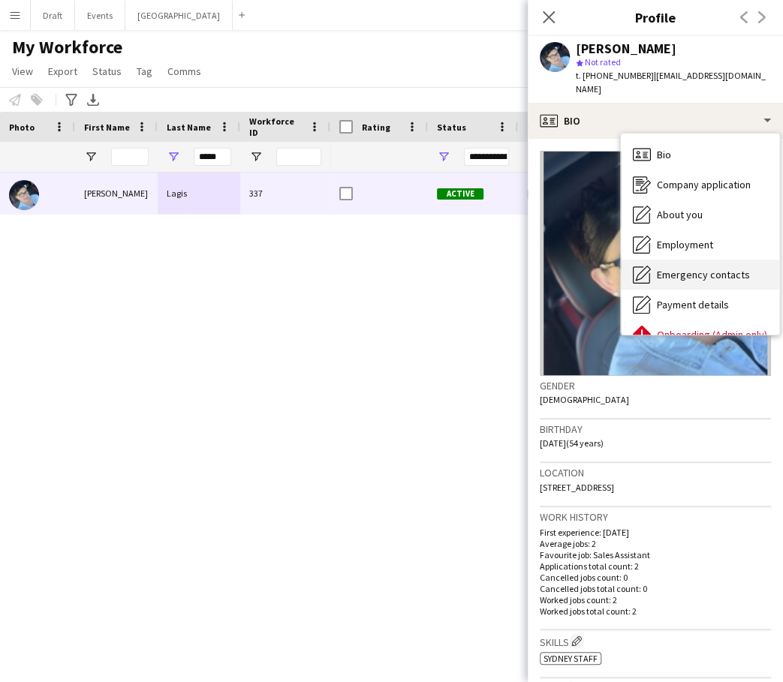
click at [695, 268] on span "Emergency contacts" at bounding box center [703, 275] width 93 height 14
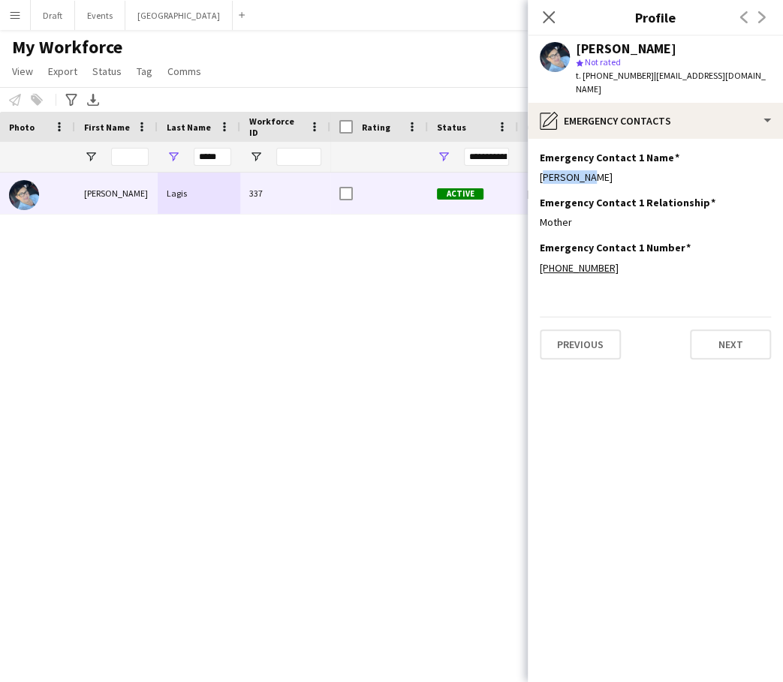
drag, startPoint x: 587, startPoint y: 164, endPoint x: 538, endPoint y: 164, distance: 49.6
click at [538, 164] on app-section-data-types "Emergency Contact 1 Name Edit this field [PERSON_NAME] Emergency Contact 1 Rela…" at bounding box center [655, 411] width 255 height 544
drag, startPoint x: 604, startPoint y: 253, endPoint x: 557, endPoint y: 255, distance: 46.6
click at [557, 261] on div "[PHONE_NUMBER]" at bounding box center [655, 268] width 231 height 14
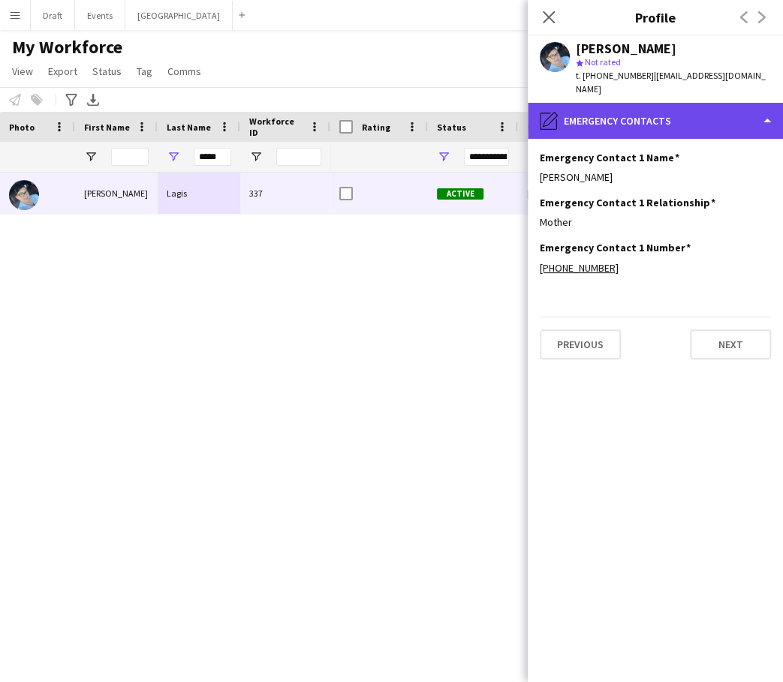
click at [766, 108] on div "pencil4 Emergency contacts" at bounding box center [655, 121] width 255 height 36
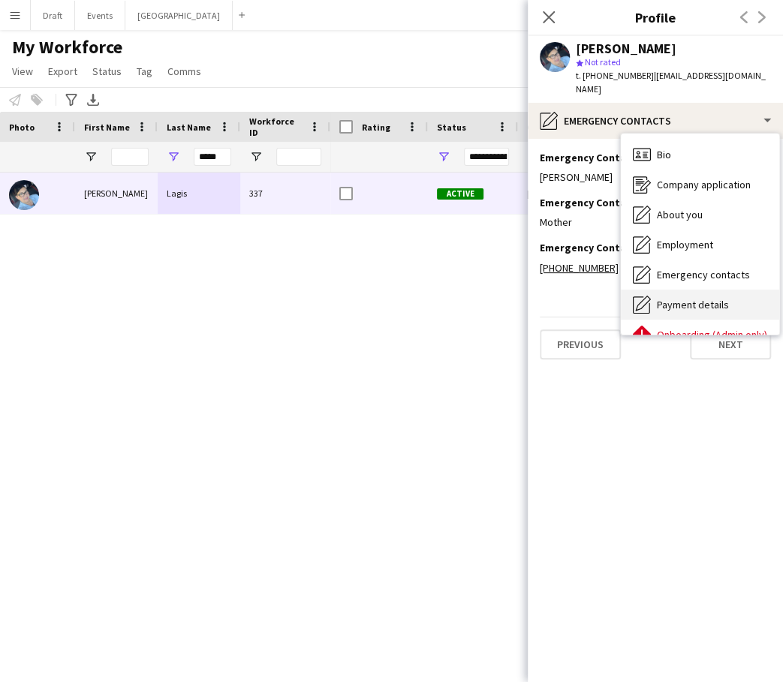
click at [703, 298] on span "Payment details" at bounding box center [693, 305] width 72 height 14
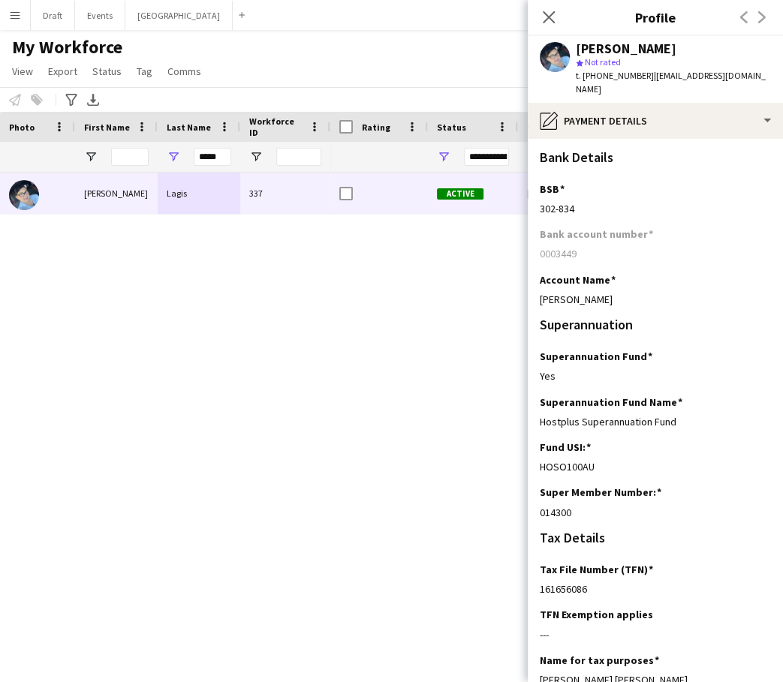
drag, startPoint x: 573, startPoint y: 498, endPoint x: 535, endPoint y: 498, distance: 37.5
click at [535, 498] on app-section-data-types "Bank Details BSB Edit this field [FINANCIAL_ID] Bank account number [FINANCIAL_…" at bounding box center [655, 411] width 255 height 544
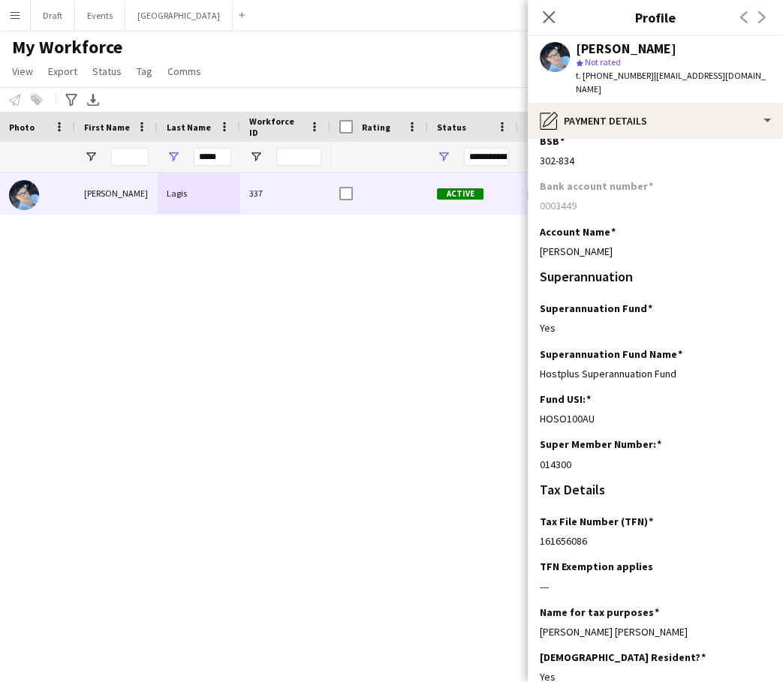
scroll to position [56, 0]
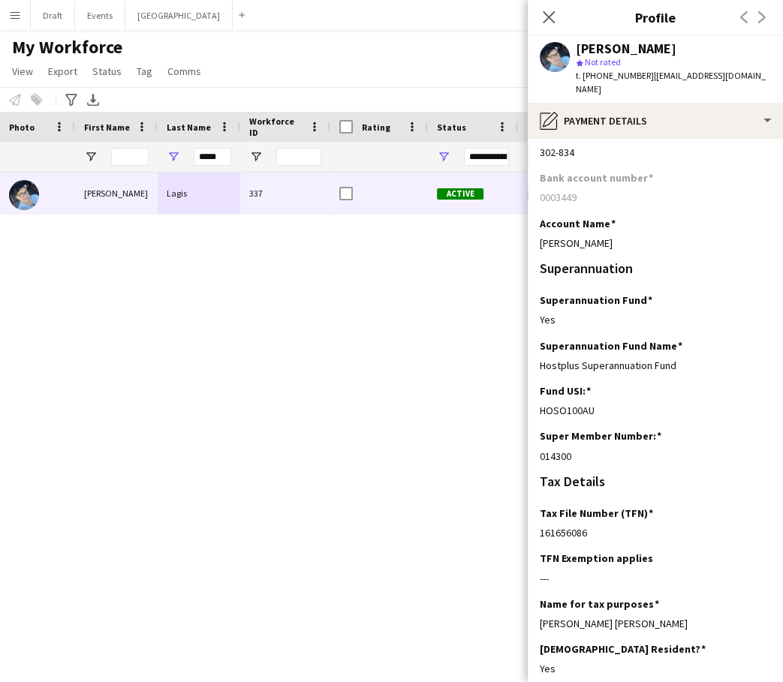
drag, startPoint x: 587, startPoint y: 517, endPoint x: 538, endPoint y: 520, distance: 48.9
click at [538, 520] on app-section-data-types "Bank Details BSB Edit this field [FINANCIAL_ID] Bank account number [FINANCIAL_…" at bounding box center [655, 411] width 255 height 544
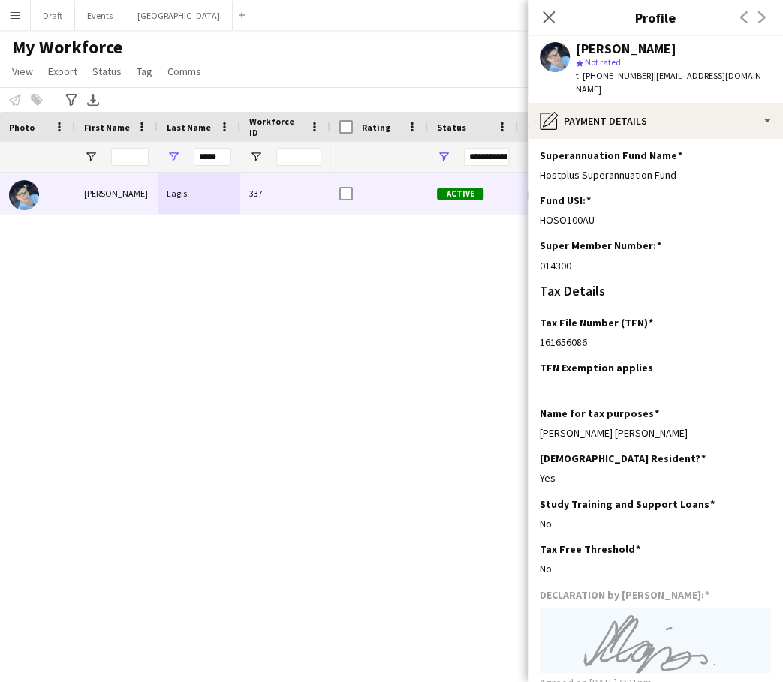
scroll to position [0, 0]
drag, startPoint x: 219, startPoint y: 155, endPoint x: 184, endPoint y: 161, distance: 35.8
click at [184, 161] on div "*****" at bounding box center [199, 157] width 83 height 30
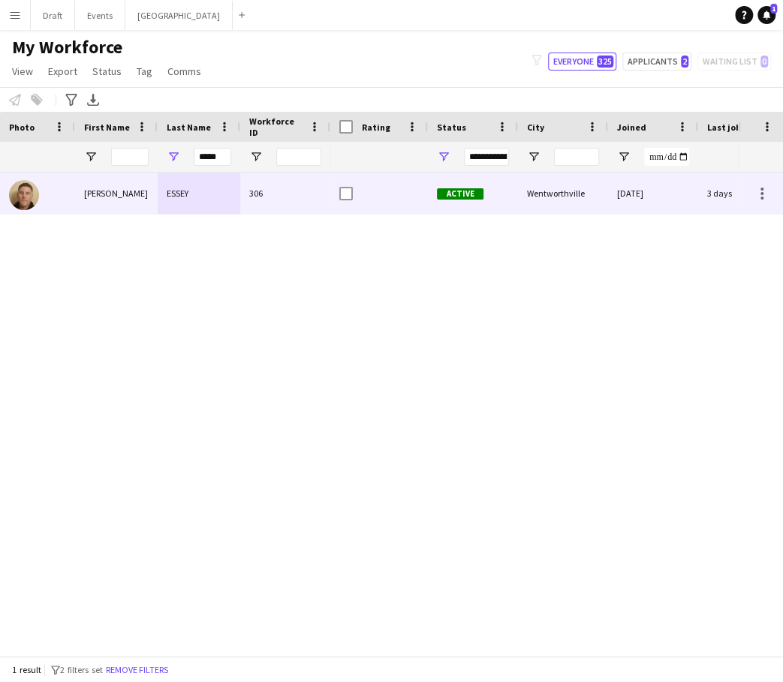
click at [303, 204] on div "306" at bounding box center [285, 193] width 90 height 41
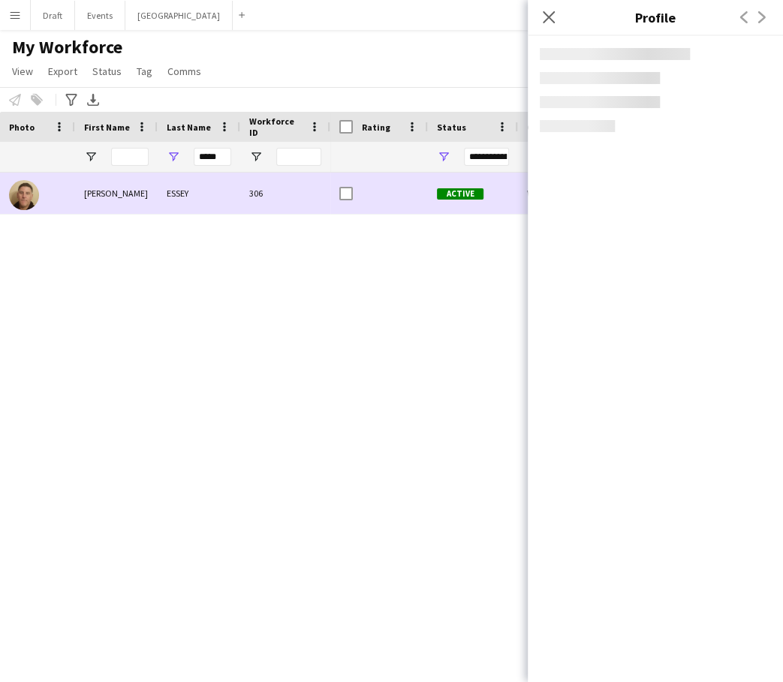
click at [303, 204] on div "306" at bounding box center [285, 193] width 90 height 41
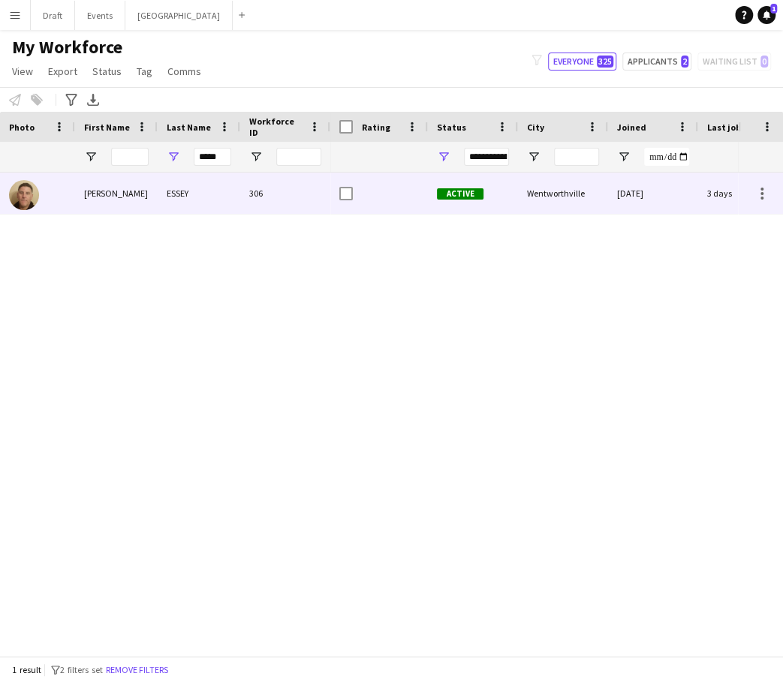
click at [262, 194] on div "306" at bounding box center [285, 193] width 90 height 41
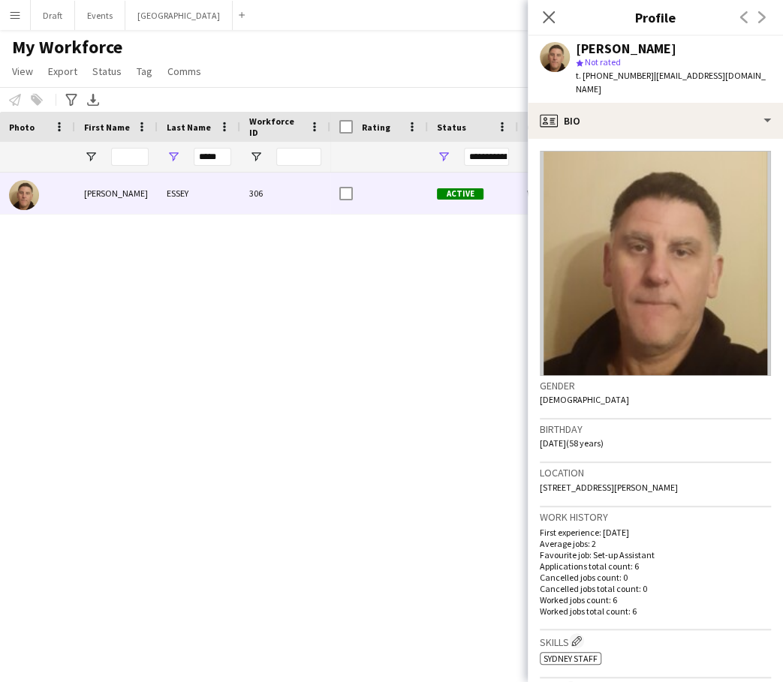
click at [683, 474] on div "Location [STREET_ADDRESS][PERSON_NAME]" at bounding box center [655, 485] width 231 height 44
drag, startPoint x: 683, startPoint y: 474, endPoint x: 538, endPoint y: 471, distance: 144.9
click at [538, 471] on app-crew-profile-bio "Gender [DEMOGRAPHIC_DATA] Birthday [DEMOGRAPHIC_DATA] (58 years) Location [STRE…" at bounding box center [655, 411] width 255 height 544
drag, startPoint x: 643, startPoint y: 76, endPoint x: 597, endPoint y: 77, distance: 45.8
click at [597, 77] on div "t. [PHONE_NUMBER] | [EMAIL_ADDRESS][DOMAIN_NAME]" at bounding box center [673, 82] width 195 height 27
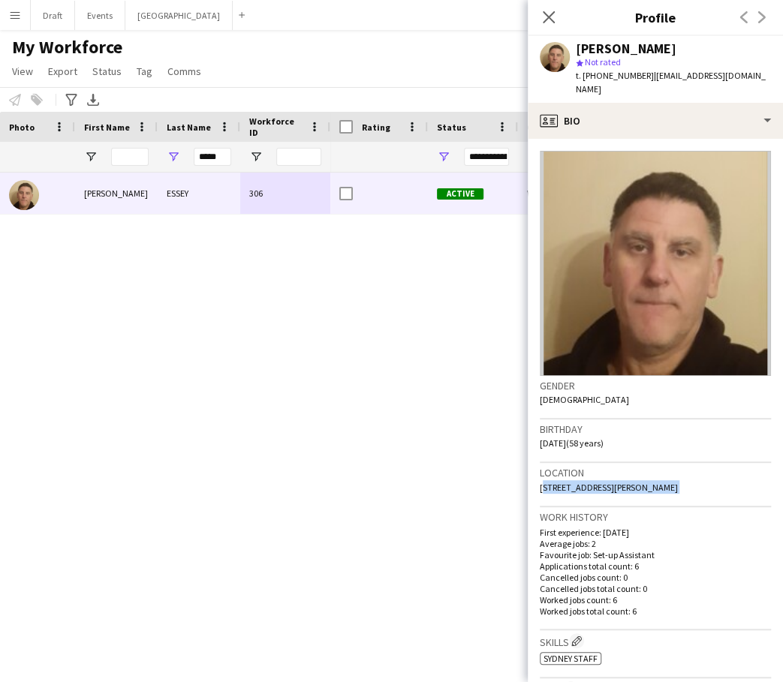
drag, startPoint x: 743, startPoint y: 75, endPoint x: 646, endPoint y: 76, distance: 97.6
click at [646, 76] on div "[PERSON_NAME] star Not rated t. [PHONE_NUMBER] | [EMAIL_ADDRESS][DOMAIN_NAME]" at bounding box center [655, 69] width 255 height 67
click at [764, 16] on div "Previous Next" at bounding box center [753, 17] width 60 height 35
click at [767, 14] on div "Previous Next" at bounding box center [753, 17] width 60 height 35
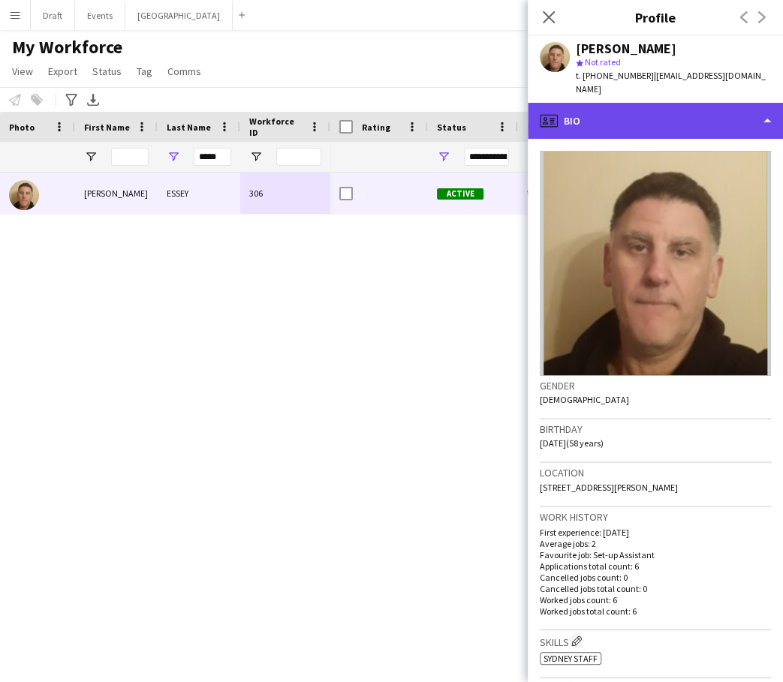
click at [763, 106] on div "profile Bio" at bounding box center [655, 121] width 255 height 36
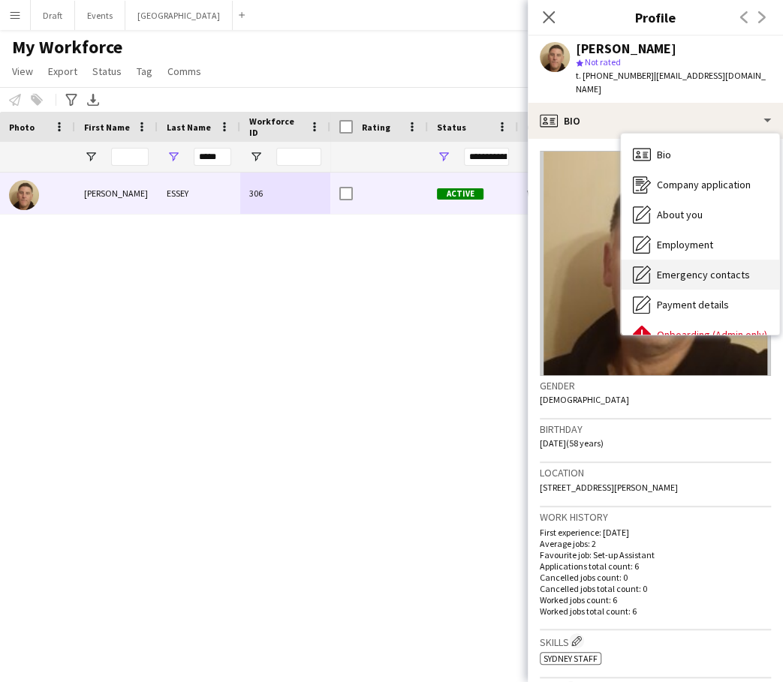
click at [714, 268] on span "Emergency contacts" at bounding box center [703, 275] width 93 height 14
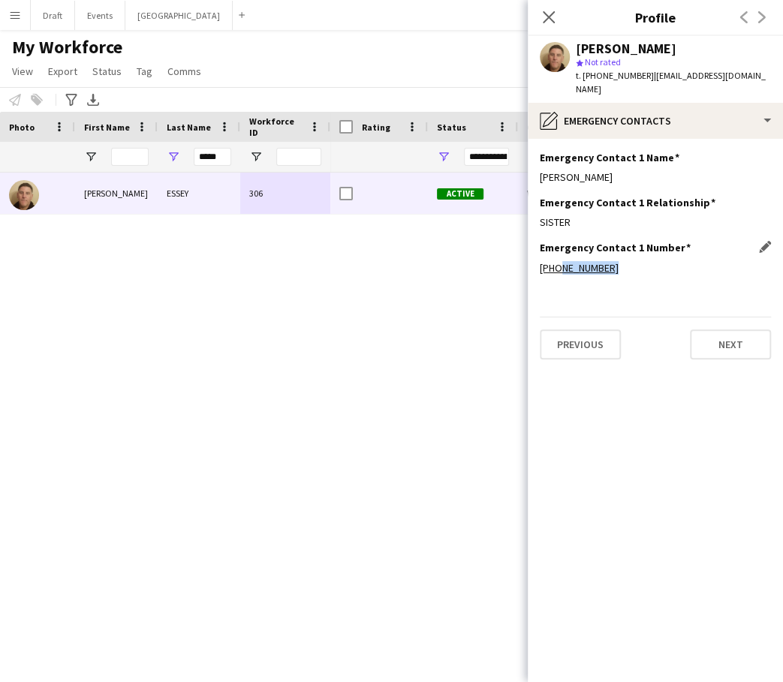
drag, startPoint x: 609, startPoint y: 253, endPoint x: 554, endPoint y: 255, distance: 54.9
click at [554, 261] on div "[PHONE_NUMBER]" at bounding box center [655, 268] width 231 height 14
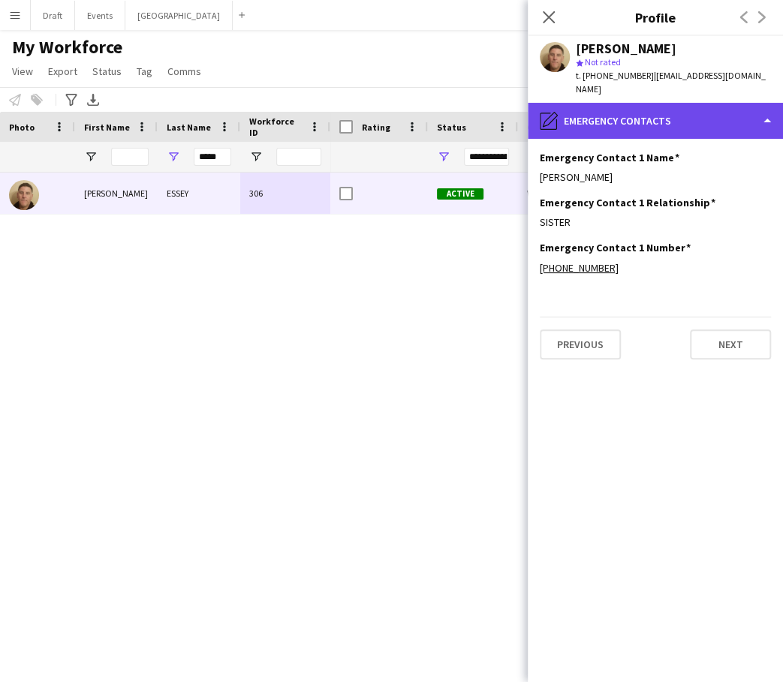
click at [766, 107] on div "pencil4 Emergency contacts" at bounding box center [655, 121] width 255 height 36
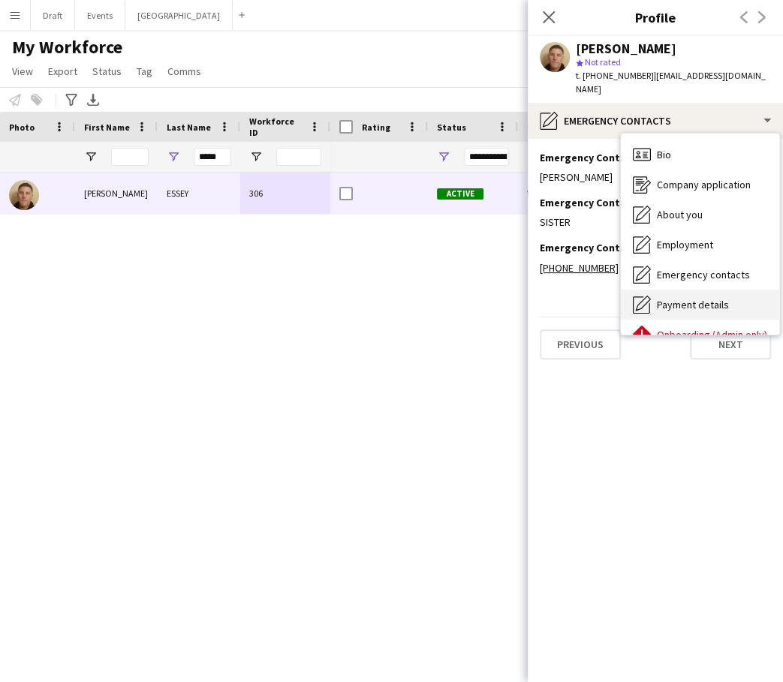
click at [689, 298] on span "Payment details" at bounding box center [693, 305] width 72 height 14
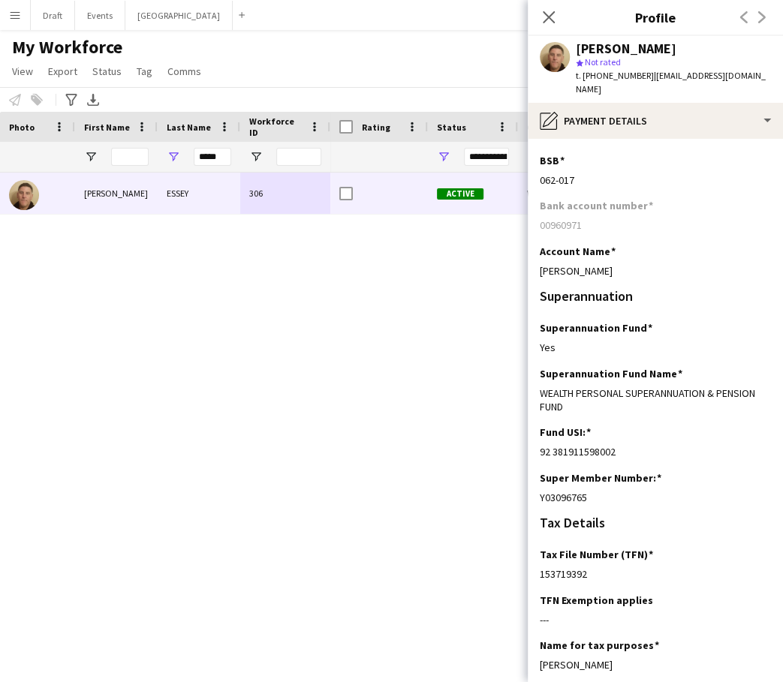
scroll to position [30, 0]
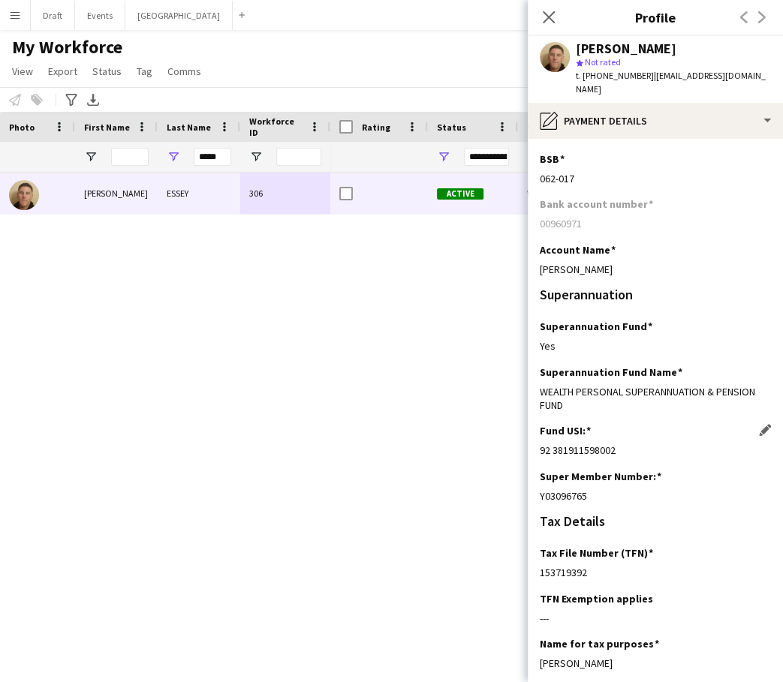
drag, startPoint x: 616, startPoint y: 432, endPoint x: 541, endPoint y: 435, distance: 75.1
click at [541, 444] on div "92 381911598002" at bounding box center [655, 451] width 231 height 14
click at [613, 444] on div "92 381911598002" at bounding box center [655, 451] width 231 height 14
drag, startPoint x: 537, startPoint y: 374, endPoint x: 579, endPoint y: 390, distance: 45.2
click at [579, 390] on app-section-data-types "Bank Details BSB Edit this field [FINANCIAL_ID] Bank account number [FINANCIAL_…" at bounding box center [655, 411] width 255 height 544
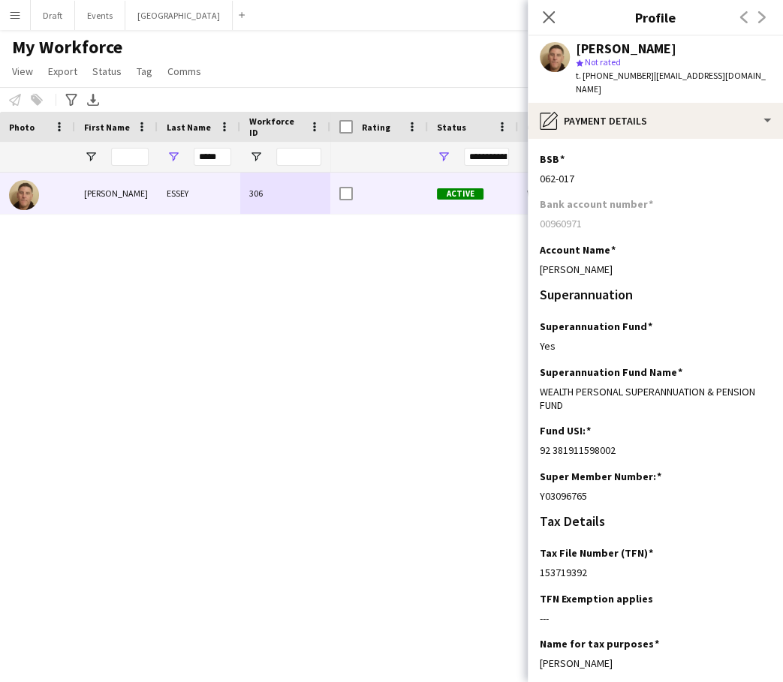
drag, startPoint x: 592, startPoint y: 480, endPoint x: 535, endPoint y: 486, distance: 58.0
click at [535, 486] on app-section-data-types "Bank Details BSB Edit this field [FINANCIAL_ID] Bank account number [FINANCIAL_…" at bounding box center [655, 411] width 255 height 544
drag, startPoint x: 592, startPoint y: 556, endPoint x: 528, endPoint y: 559, distance: 63.9
click at [528, 559] on app-section-data-types "Bank Details BSB Edit this field [FINANCIAL_ID] Bank account number [FINANCIAL_…" at bounding box center [655, 411] width 255 height 544
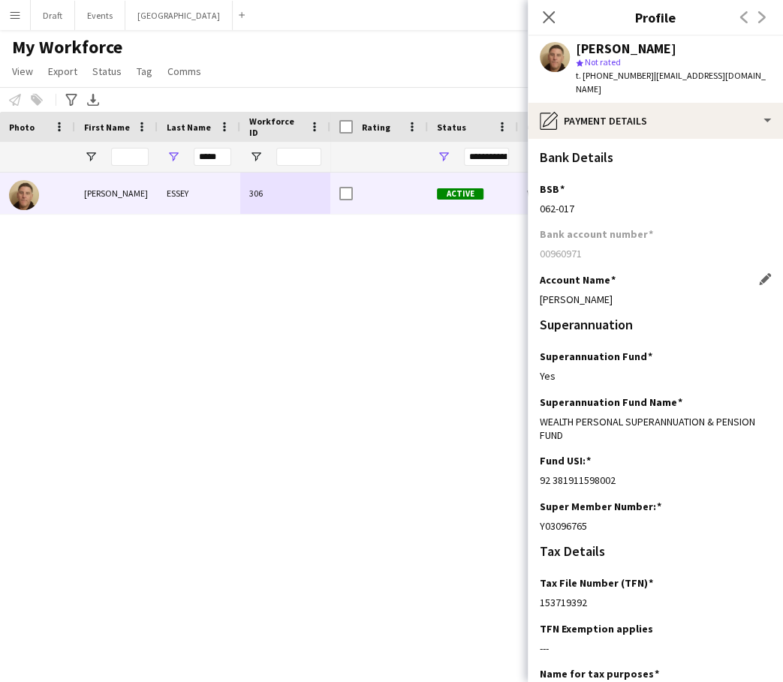
scroll to position [0, 0]
drag, startPoint x: 604, startPoint y: 282, endPoint x: 535, endPoint y: 291, distance: 69.7
click at [535, 291] on app-section-data-types "Bank Details BSB Edit this field [FINANCIAL_ID] Bank account number [FINANCIAL_…" at bounding box center [655, 411] width 255 height 544
drag, startPoint x: 577, startPoint y: 194, endPoint x: 534, endPoint y: 198, distance: 43.0
click at [534, 198] on app-section-data-types "Bank Details BSB Edit this field [FINANCIAL_ID] Bank account number [FINANCIAL_…" at bounding box center [655, 411] width 255 height 544
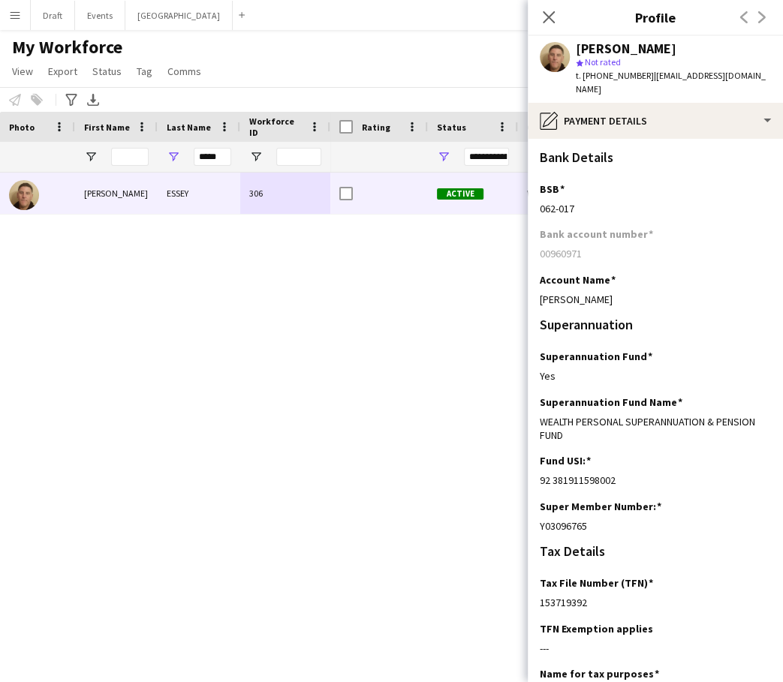
drag, startPoint x: 586, startPoint y: 236, endPoint x: 527, endPoint y: 245, distance: 59.2
click at [528, 245] on app-section-data-types "Bank Details BSB Edit this field [FINANCIAL_ID] Bank account number [FINANCIAL_…" at bounding box center [655, 411] width 255 height 544
drag, startPoint x: 221, startPoint y: 158, endPoint x: 191, endPoint y: 161, distance: 30.3
click at [191, 161] on div "*****" at bounding box center [199, 157] width 83 height 30
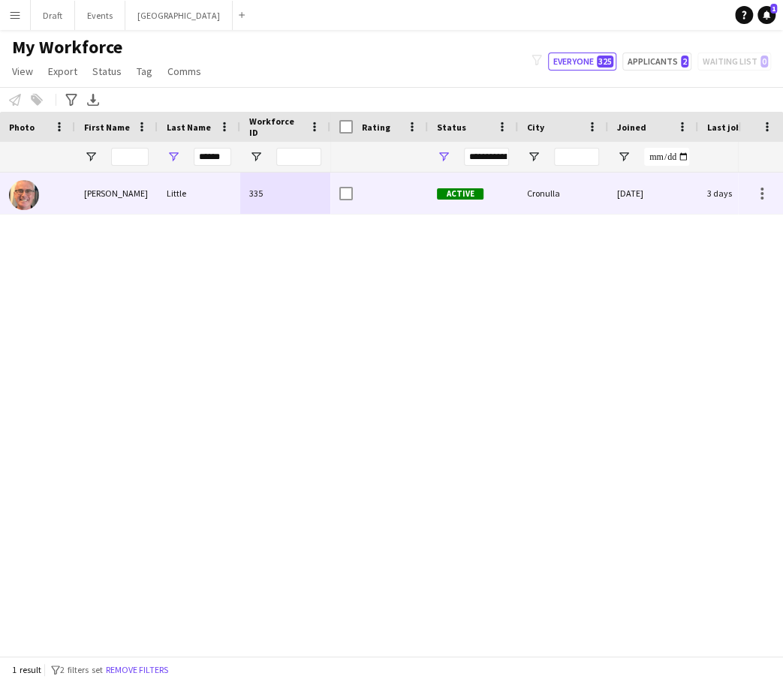
click at [167, 197] on div "Little" at bounding box center [199, 193] width 83 height 41
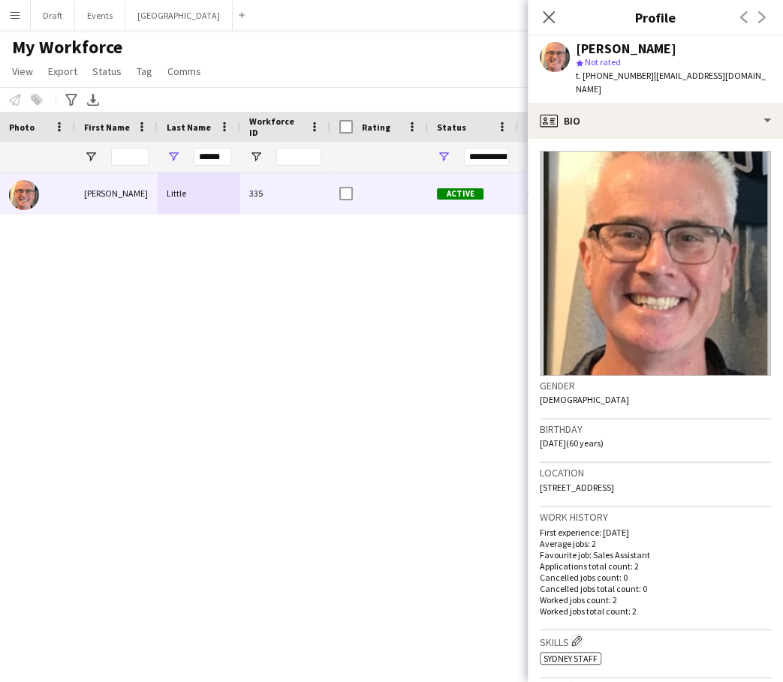
drag, startPoint x: 658, startPoint y: 473, endPoint x: 532, endPoint y: 474, distance: 125.4
click at [532, 474] on app-crew-profile-bio "Gender [DEMOGRAPHIC_DATA] Birthday [DEMOGRAPHIC_DATA] (60 years) Location [STRE…" at bounding box center [655, 411] width 255 height 544
drag, startPoint x: 637, startPoint y: 75, endPoint x: 596, endPoint y: 76, distance: 41.3
click at [596, 76] on span "t. [PHONE_NUMBER]" at bounding box center [615, 75] width 78 height 11
drag, startPoint x: 732, startPoint y: 75, endPoint x: 642, endPoint y: 79, distance: 90.2
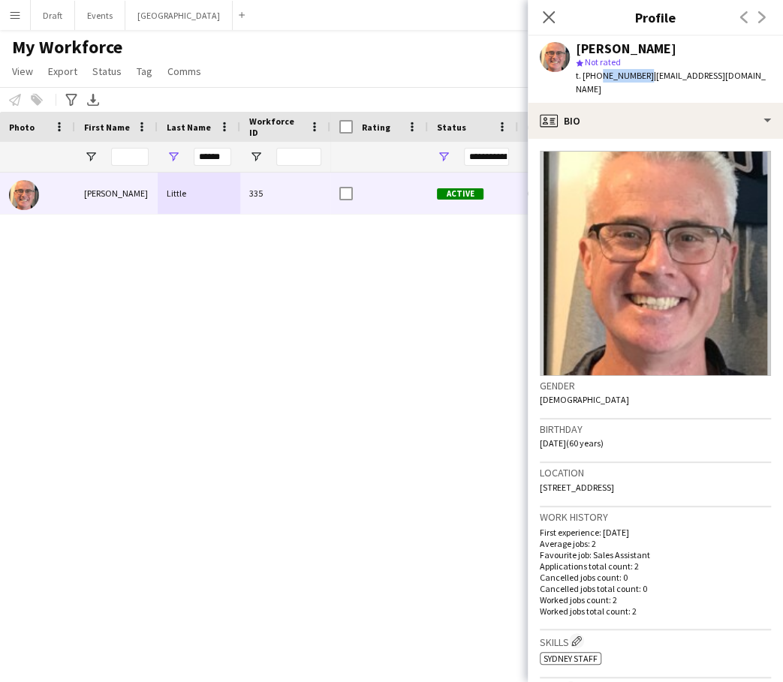
click at [642, 79] on span "| [EMAIL_ADDRESS][DOMAIN_NAME]" at bounding box center [671, 82] width 190 height 25
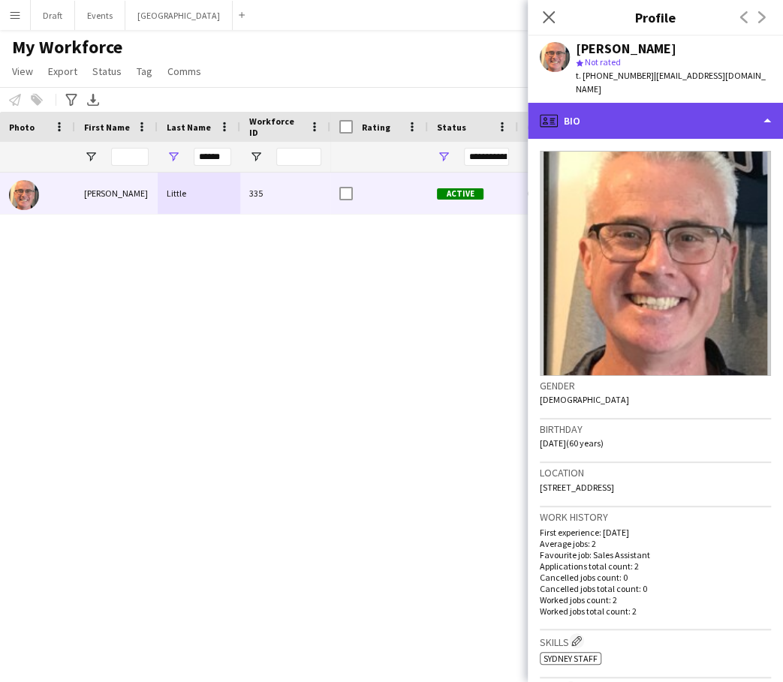
click at [767, 107] on div "profile Bio" at bounding box center [655, 121] width 255 height 36
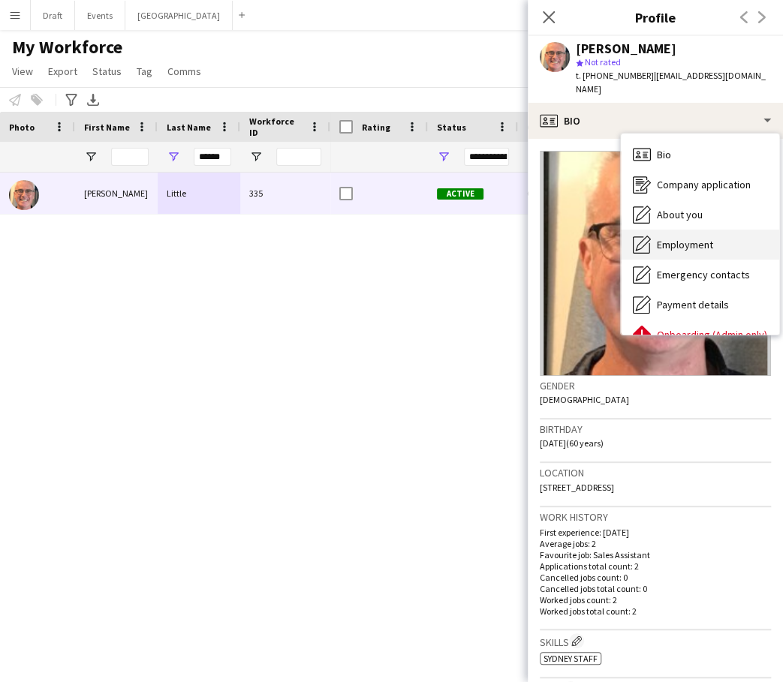
click at [692, 238] on span "Employment" at bounding box center [685, 245] width 56 height 14
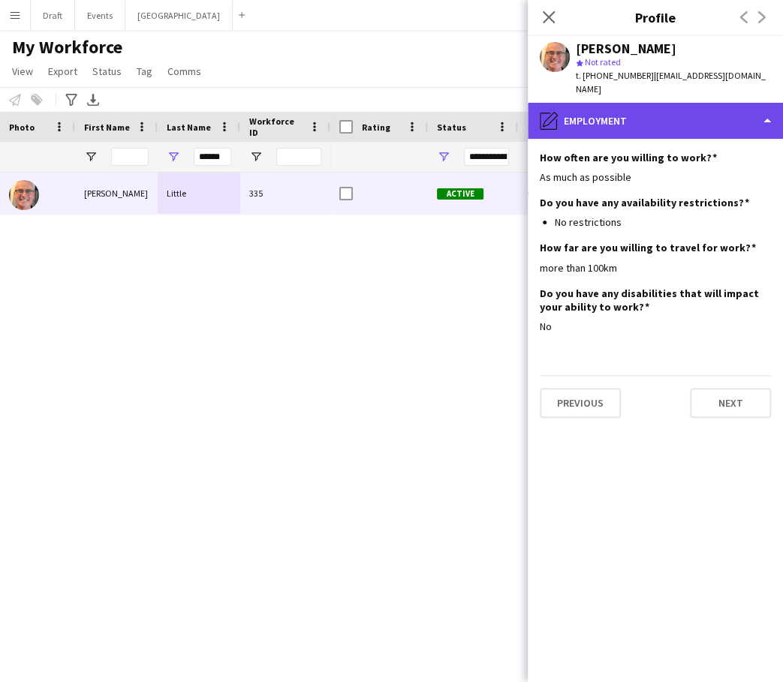
click at [766, 108] on div "pencil4 Employment" at bounding box center [655, 121] width 255 height 36
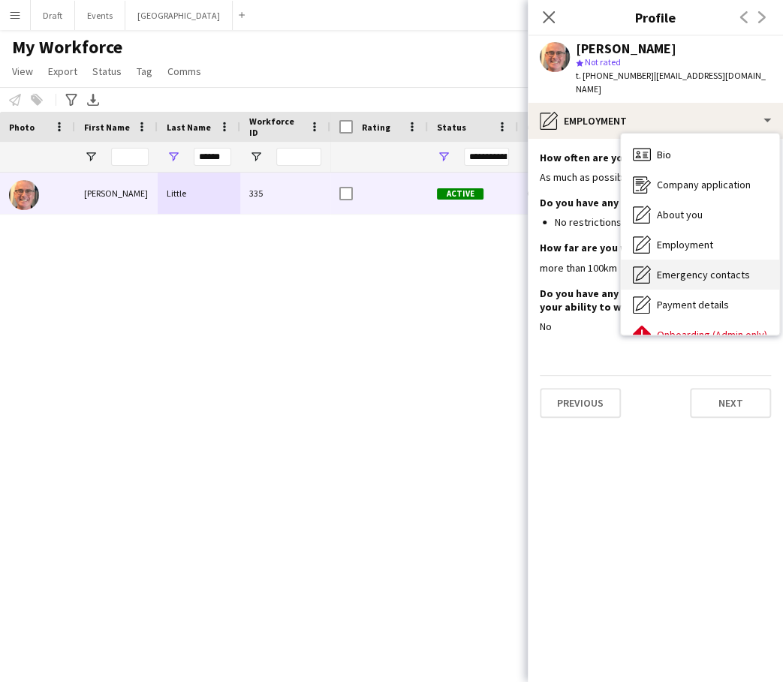
click at [695, 268] on span "Emergency contacts" at bounding box center [703, 275] width 93 height 14
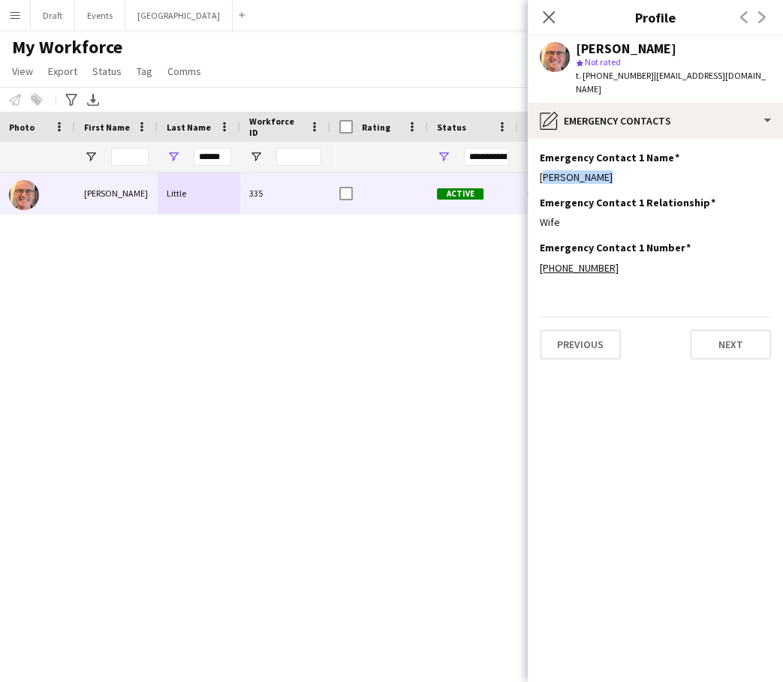
drag, startPoint x: 592, startPoint y: 164, endPoint x: 533, endPoint y: 168, distance: 59.5
click at [533, 168] on app-section-data-types "Emergency Contact 1 Name Edit this field [PERSON_NAME] Emergency Contact 1 Rela…" at bounding box center [655, 411] width 255 height 544
drag, startPoint x: 604, startPoint y: 253, endPoint x: 555, endPoint y: 256, distance: 48.9
click at [555, 261] on div "[PHONE_NUMBER]" at bounding box center [655, 268] width 231 height 14
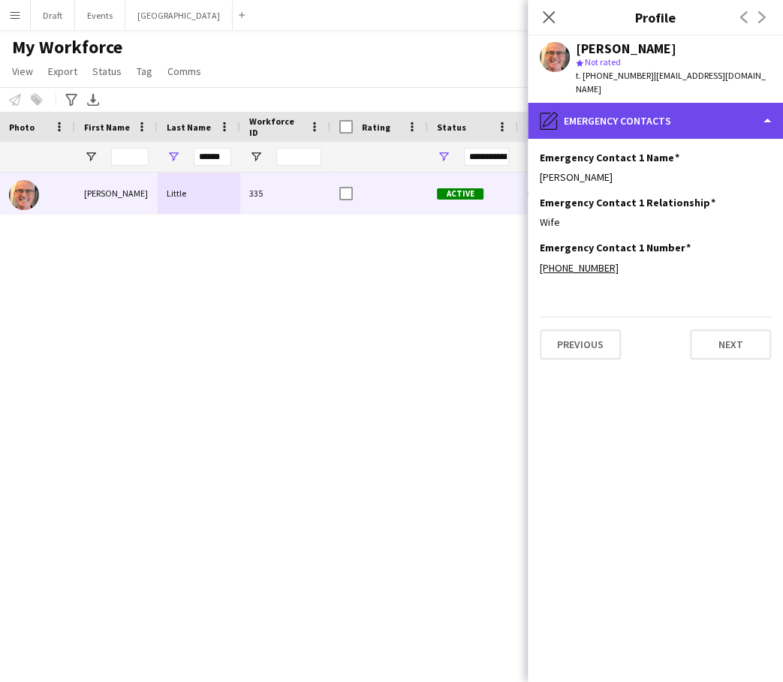
click at [764, 107] on div "pencil4 Emergency contacts" at bounding box center [655, 121] width 255 height 36
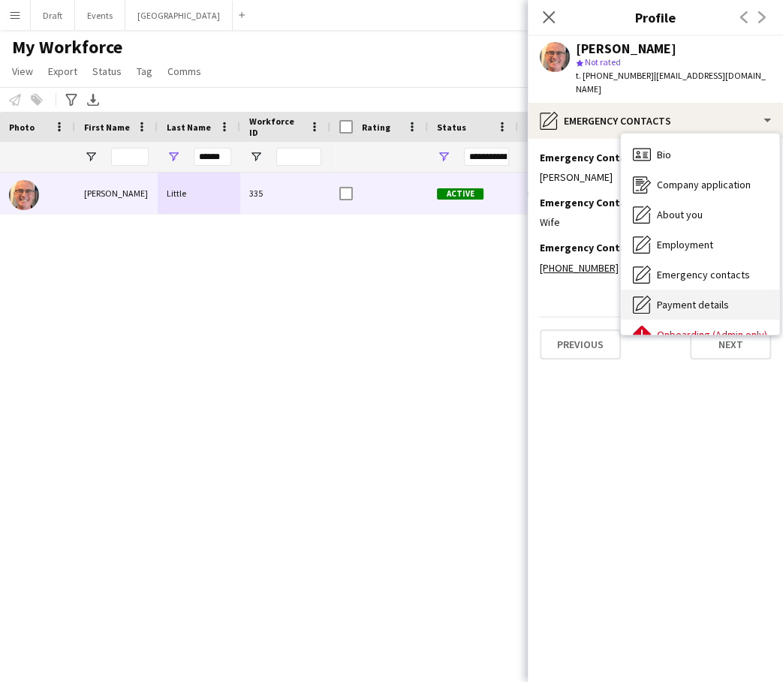
click at [706, 298] on span "Payment details" at bounding box center [693, 305] width 72 height 14
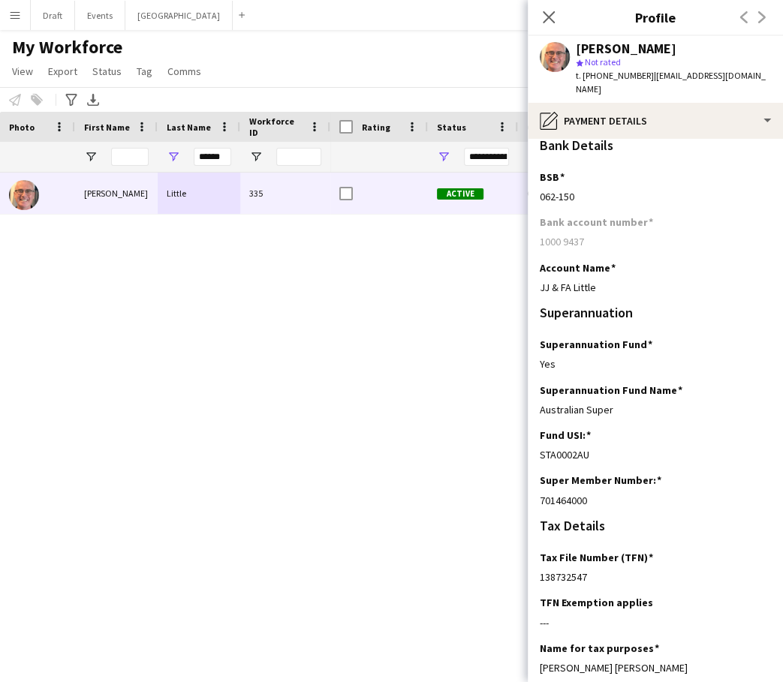
scroll to position [14, 0]
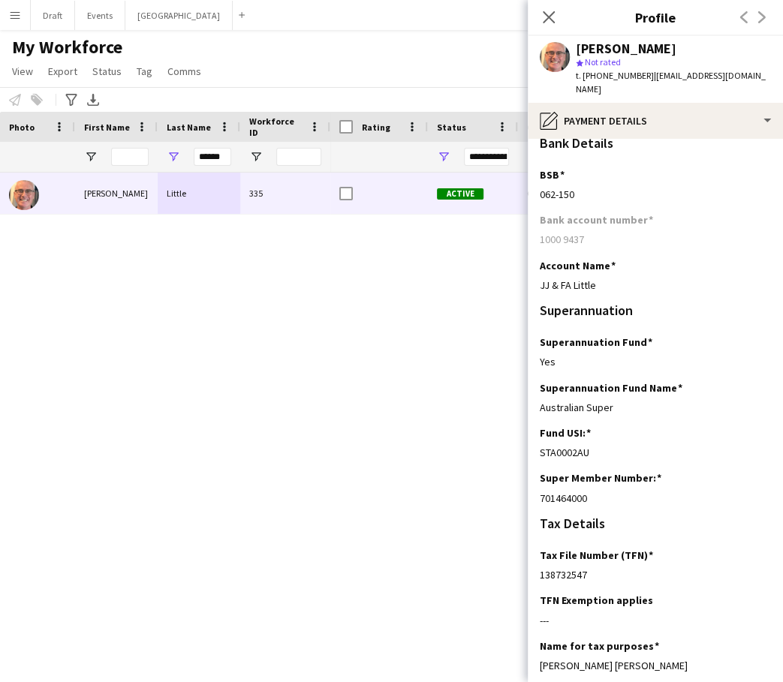
drag, startPoint x: 588, startPoint y: 482, endPoint x: 536, endPoint y: 486, distance: 51.9
click at [536, 486] on app-section-data-types "Bank Details BSB Edit this field [FINANCIAL_ID] Bank account number [FINANCIAL_…" at bounding box center [655, 411] width 255 height 544
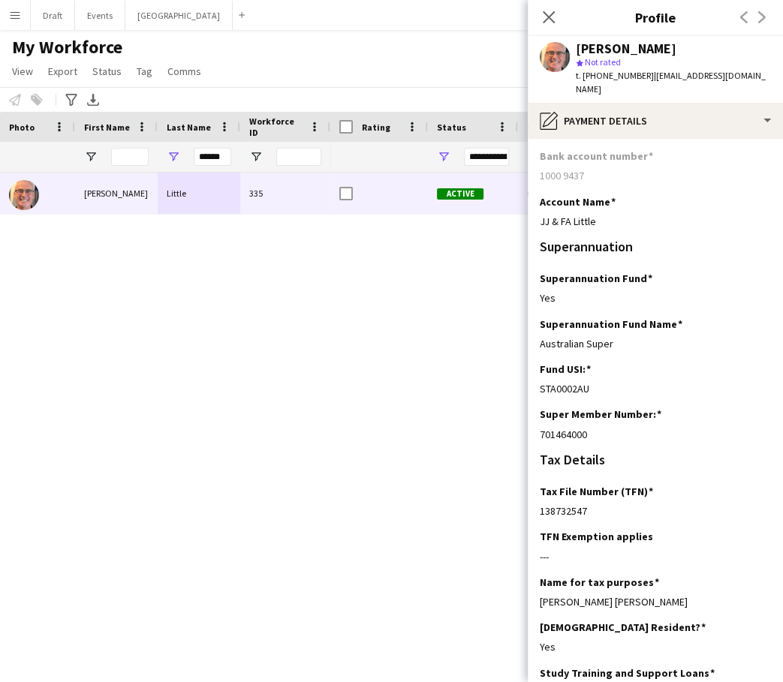
scroll to position [89, 0]
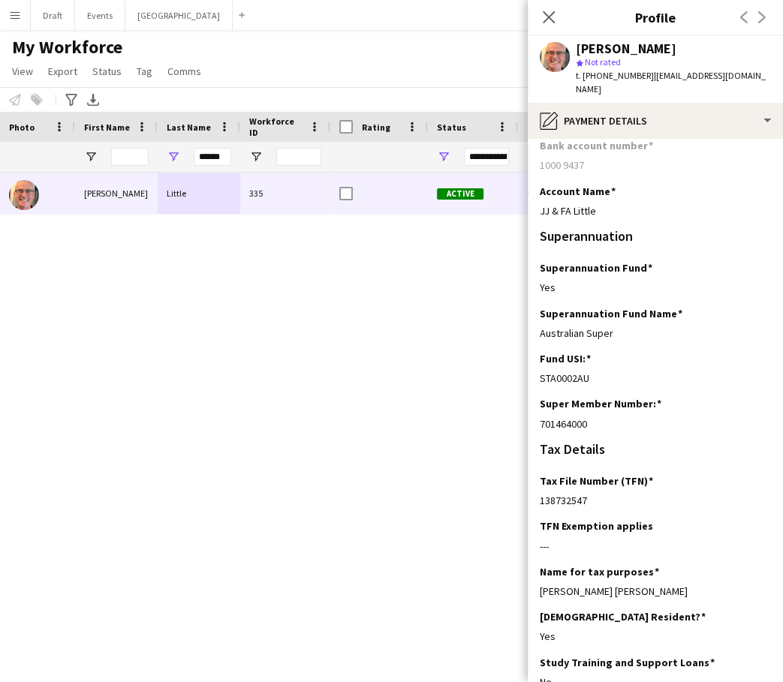
drag, startPoint x: 593, startPoint y: 486, endPoint x: 537, endPoint y: 488, distance: 56.3
click at [537, 488] on app-section-data-types "Bank Details BSB Edit this field [FINANCIAL_ID] Bank account number [FINANCIAL_…" at bounding box center [655, 411] width 255 height 544
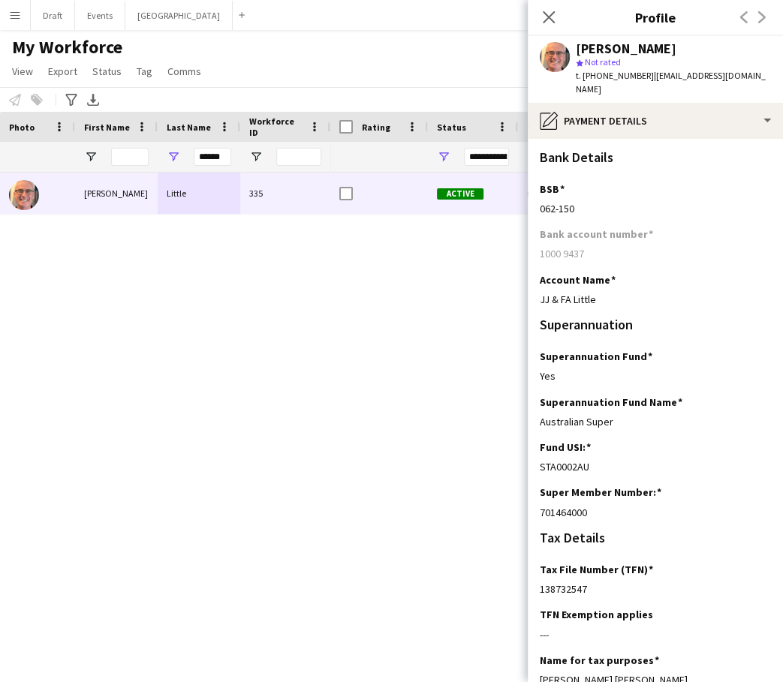
scroll to position [0, 0]
drag, startPoint x: 601, startPoint y: 284, endPoint x: 536, endPoint y: 290, distance: 64.8
click at [536, 290] on app-section-data-types "Bank Details BSB Edit this field [FINANCIAL_ID] Bank account number [FINANCIAL_…" at bounding box center [655, 411] width 255 height 544
drag, startPoint x: 575, startPoint y: 195, endPoint x: 535, endPoint y: 200, distance: 40.0
click at [535, 200] on app-section-data-types "Bank Details BSB Edit this field [FINANCIAL_ID] Bank account number [FINANCIAL_…" at bounding box center [655, 411] width 255 height 544
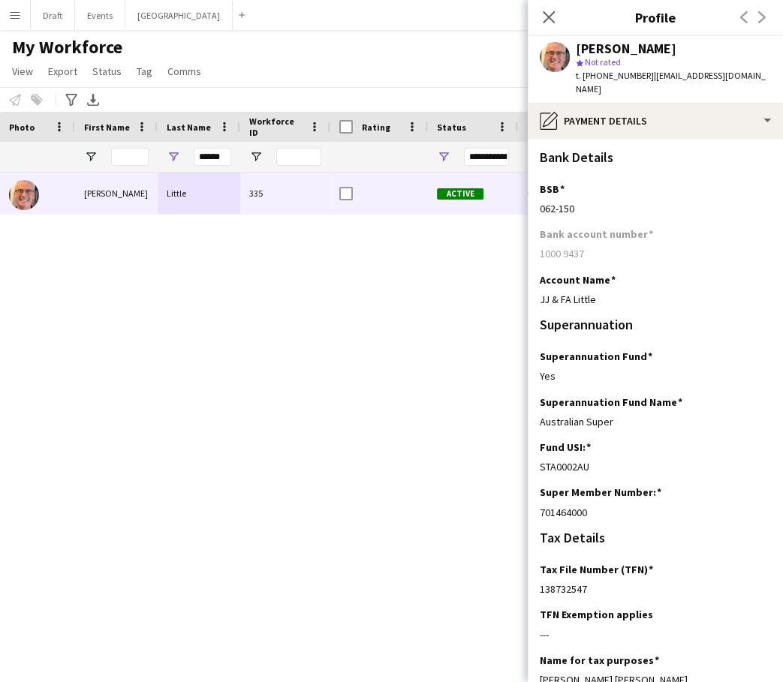
drag, startPoint x: 589, startPoint y: 236, endPoint x: 535, endPoint y: 241, distance: 54.2
click at [535, 241] on app-section-data-types "Bank Details BSB Edit this field [FINANCIAL_ID] Bank account number [FINANCIAL_…" at bounding box center [655, 411] width 255 height 544
drag, startPoint x: 164, startPoint y: 282, endPoint x: 176, endPoint y: 249, distance: 35.1
click at [165, 278] on div "[PERSON_NAME] 335 Active Cronulla [DATE] 3 days 1 [EMAIL_ADDRESS][DOMAIN_NAME]" at bounding box center [391, 414] width 783 height 483
click at [220, 158] on input "******" at bounding box center [213, 157] width 38 height 18
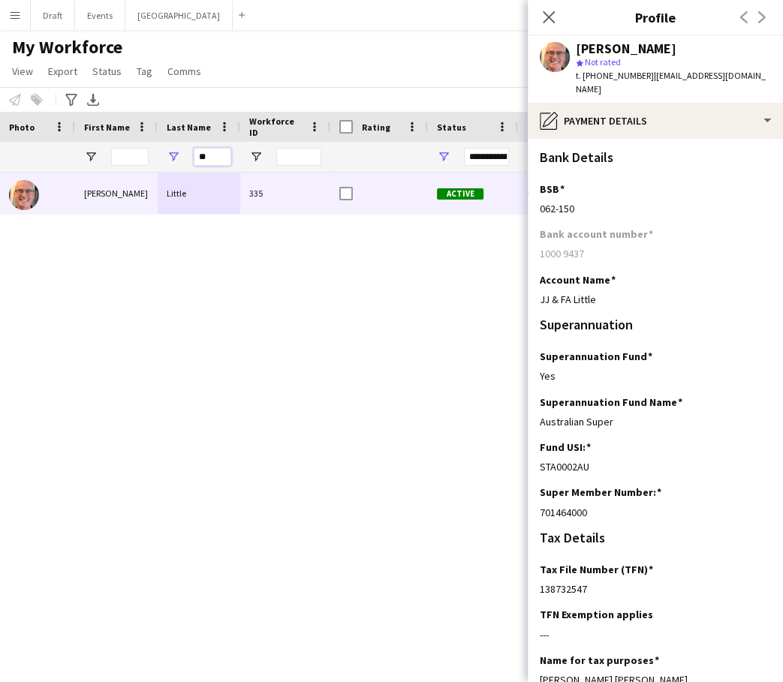
type input "*"
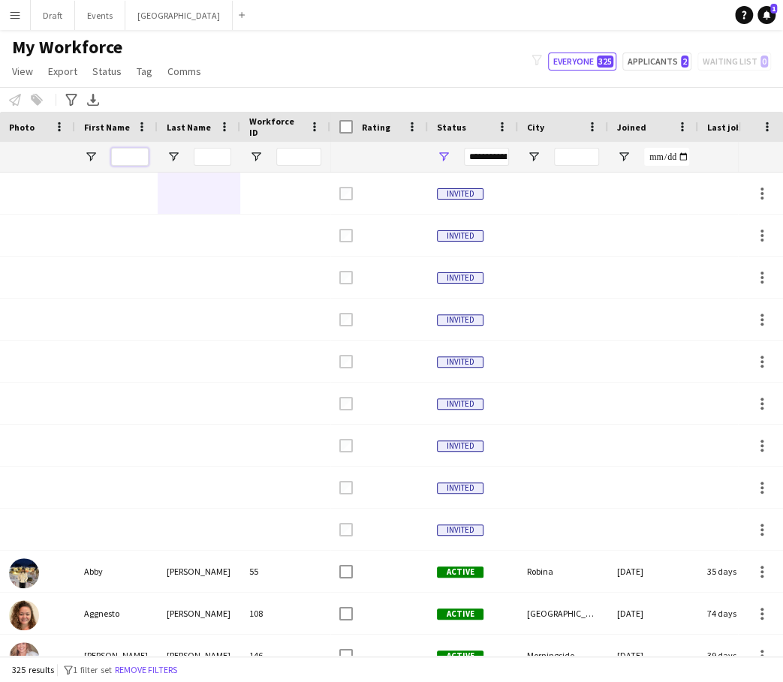
click at [134, 158] on input "First Name Filter Input" at bounding box center [130, 157] width 38 height 18
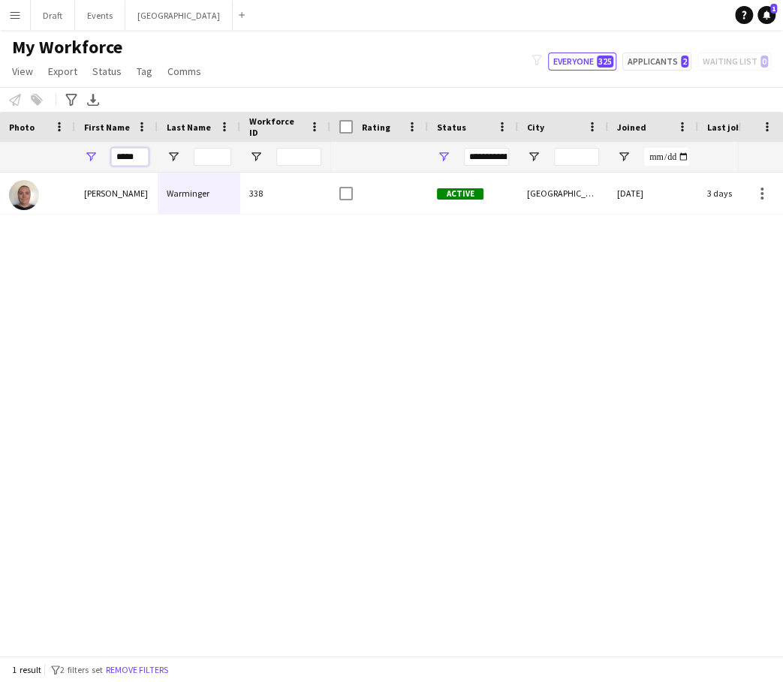
type input "*****"
drag, startPoint x: 134, startPoint y: 158, endPoint x: 200, endPoint y: 193, distance: 75.6
click at [200, 193] on div "Warminger" at bounding box center [199, 193] width 83 height 41
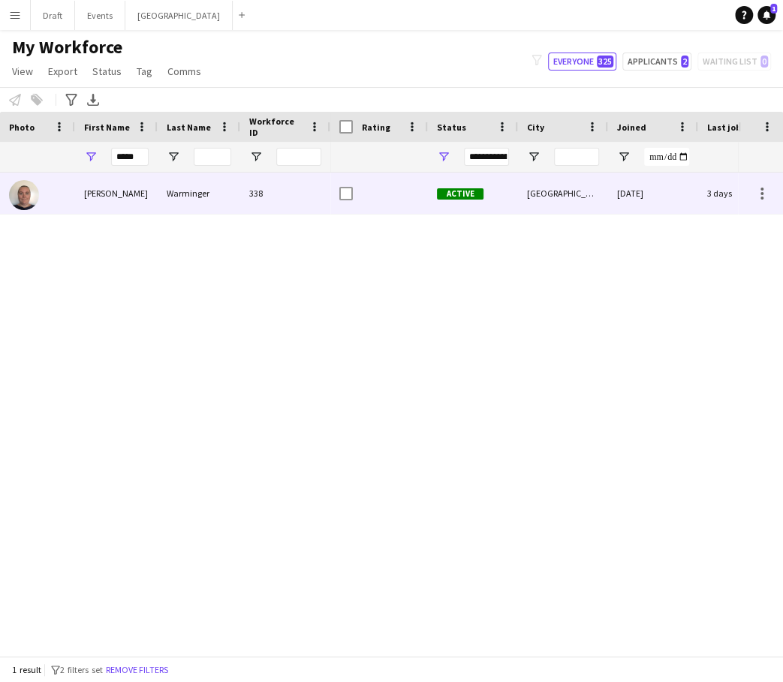
click at [197, 194] on div "Warminger" at bounding box center [199, 193] width 83 height 41
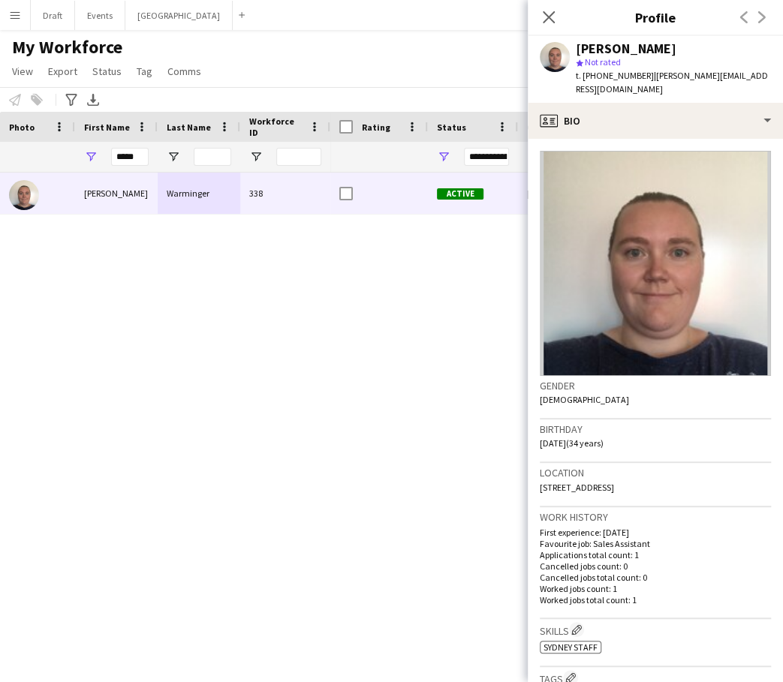
drag, startPoint x: 643, startPoint y: 474, endPoint x: 606, endPoint y: 474, distance: 36.8
click at [606, 482] on span "[STREET_ADDRESS]" at bounding box center [577, 487] width 74 height 11
click at [635, 77] on span "t. [PHONE_NUMBER]" at bounding box center [615, 75] width 78 height 11
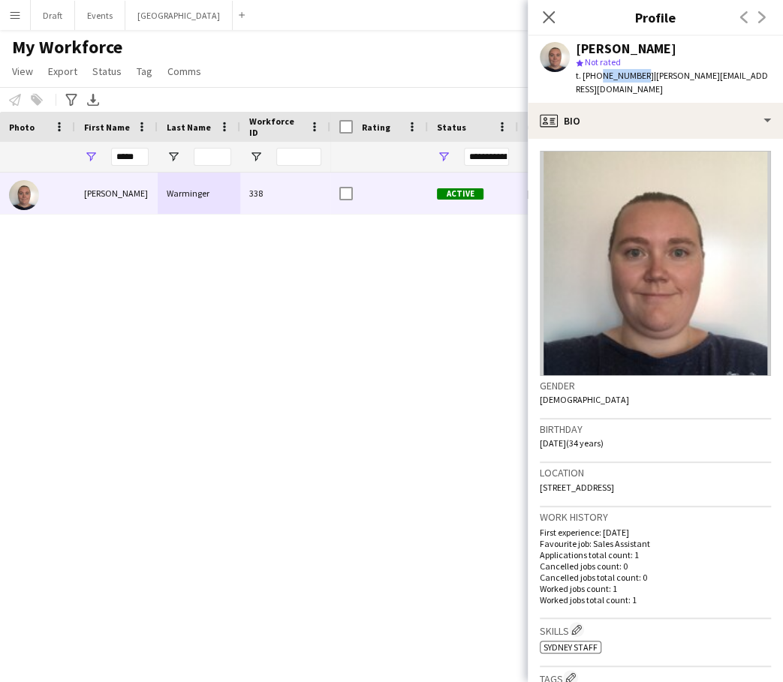
drag, startPoint x: 635, startPoint y: 77, endPoint x: 596, endPoint y: 78, distance: 39.1
click at [596, 78] on span "t. [PHONE_NUMBER]" at bounding box center [615, 75] width 78 height 11
drag, startPoint x: 667, startPoint y: 471, endPoint x: 539, endPoint y: 474, distance: 127.6
click at [540, 474] on div "Location [STREET_ADDRESS]" at bounding box center [655, 485] width 231 height 44
drag, startPoint x: 727, startPoint y: 75, endPoint x: 643, endPoint y: 75, distance: 84.1
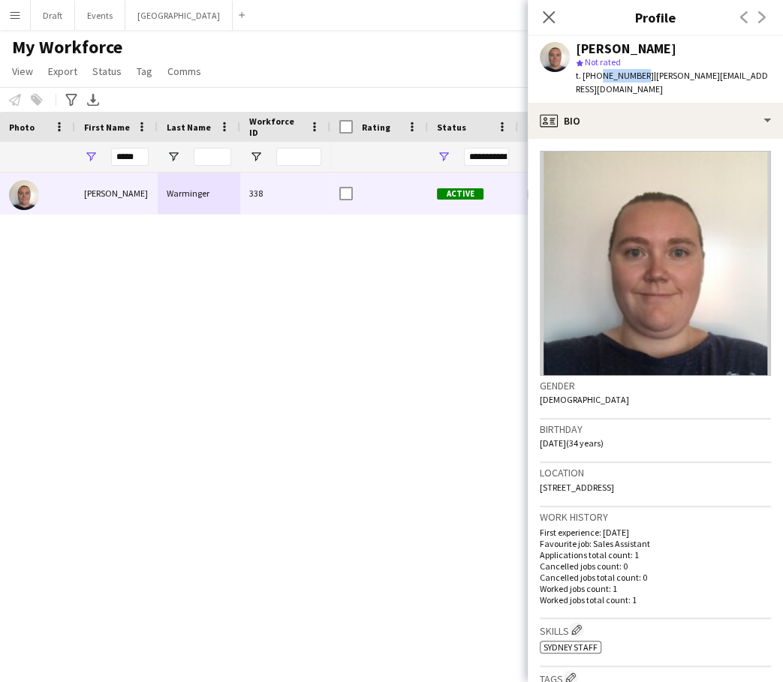
click at [643, 75] on span "| [PERSON_NAME][EMAIL_ADDRESS][DOMAIN_NAME]" at bounding box center [672, 82] width 192 height 25
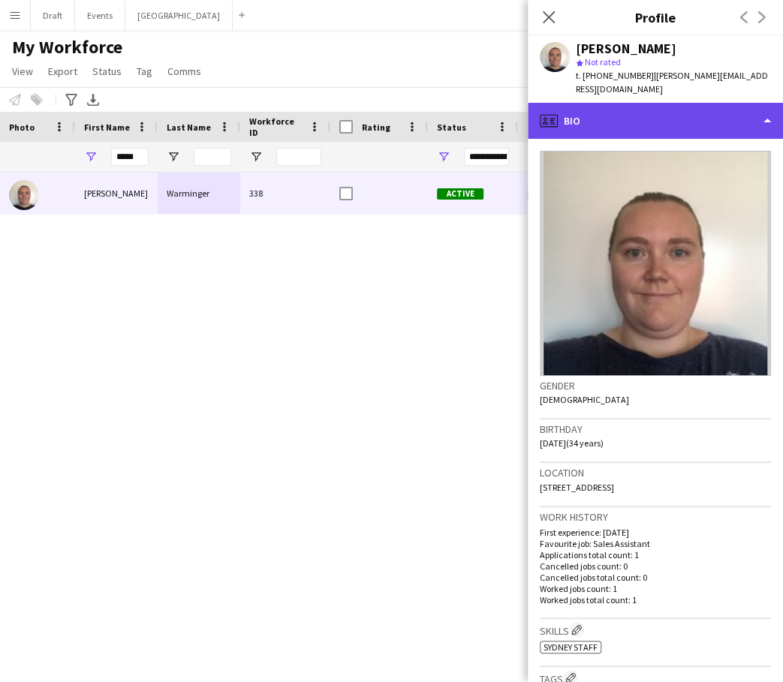
click at [764, 105] on div "profile Bio" at bounding box center [655, 121] width 255 height 36
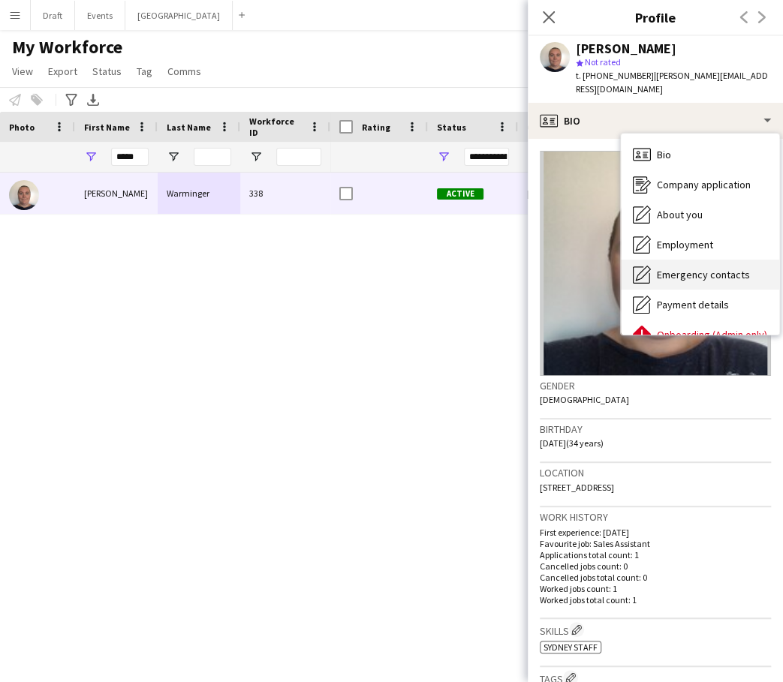
click at [659, 268] on span "Emergency contacts" at bounding box center [703, 275] width 93 height 14
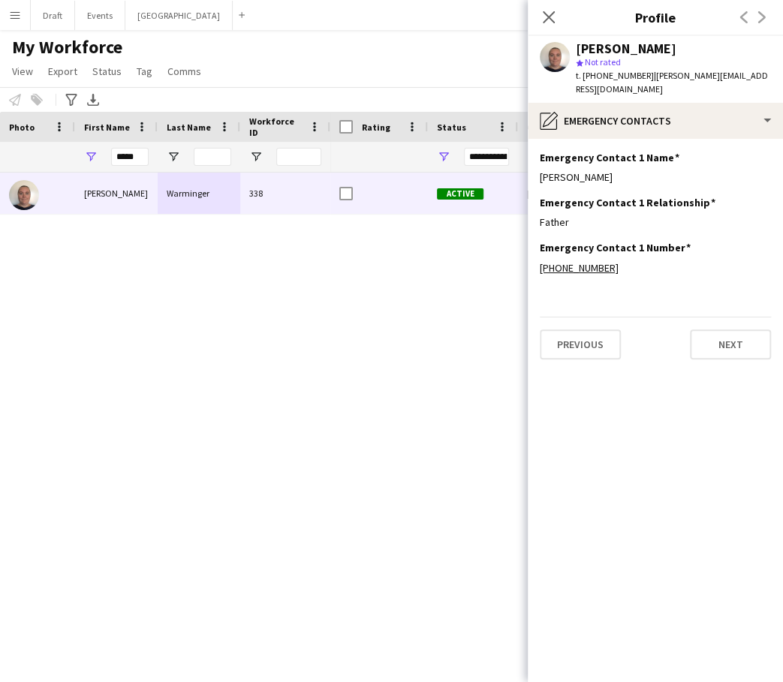
drag, startPoint x: 617, startPoint y: 161, endPoint x: 537, endPoint y: 164, distance: 80.4
click at [537, 164] on app-section-data-types "Emergency Contact 1 Name Edit this field [PERSON_NAME] Emergency Contact 1 Rela…" at bounding box center [655, 411] width 255 height 544
drag, startPoint x: 605, startPoint y: 251, endPoint x: 557, endPoint y: 255, distance: 48.1
click at [557, 261] on div "[PHONE_NUMBER]" at bounding box center [655, 268] width 231 height 14
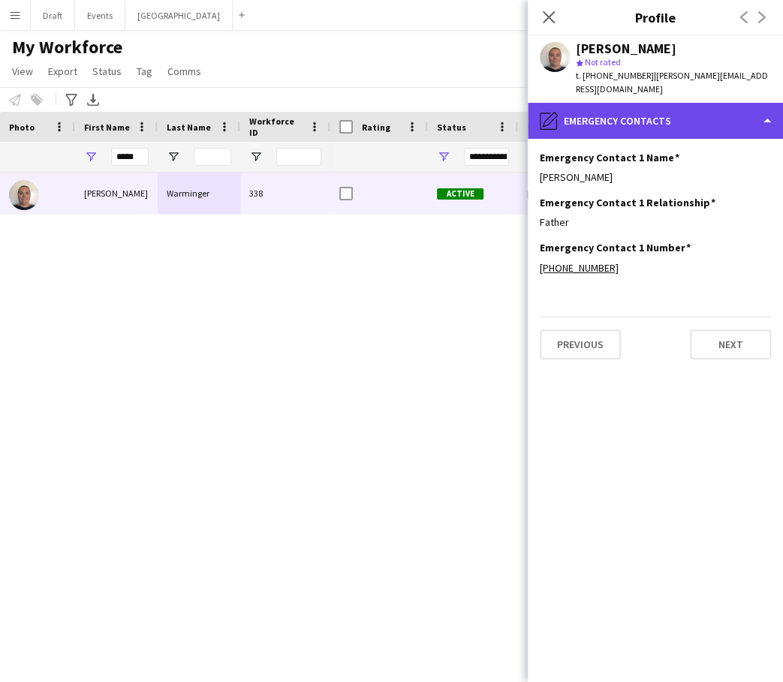
click at [760, 114] on div "pencil4 Emergency contacts" at bounding box center [655, 121] width 255 height 36
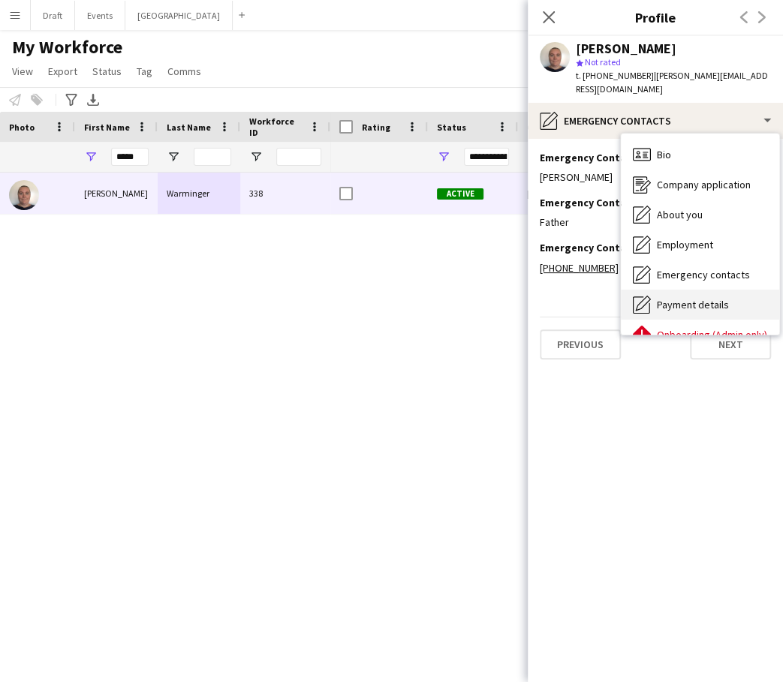
click at [688, 298] on span "Payment details" at bounding box center [693, 305] width 72 height 14
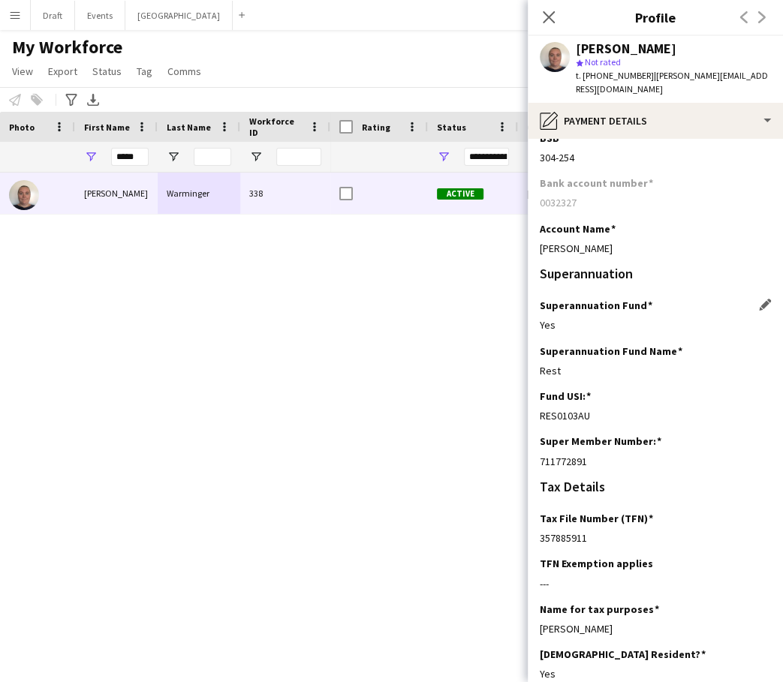
scroll to position [47, 0]
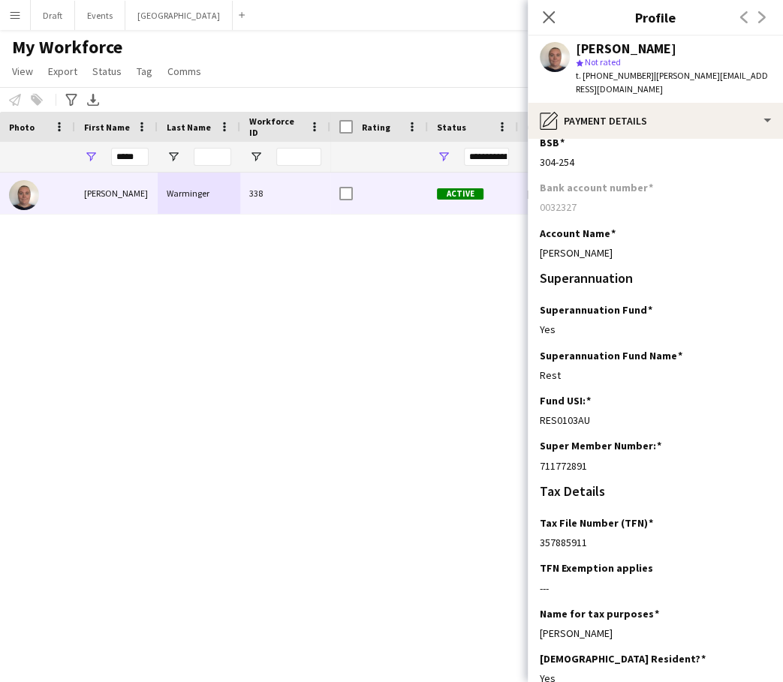
drag, startPoint x: 593, startPoint y: 450, endPoint x: 537, endPoint y: 452, distance: 56.3
click at [537, 452] on app-section-data-types "Bank Details BSB Edit this field [FINANCIAL_ID] Bank account number [FINANCIAL_…" at bounding box center [655, 411] width 255 height 544
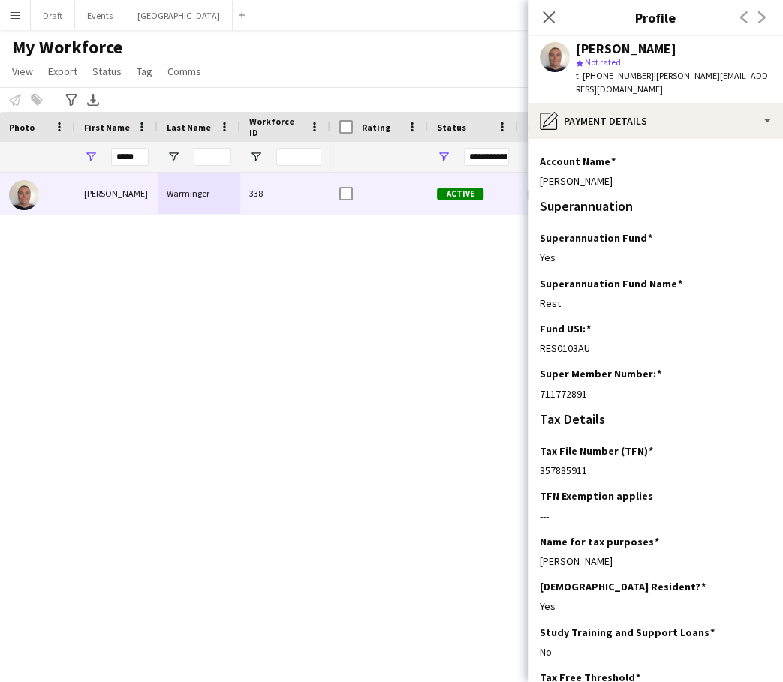
scroll to position [119, 0]
drag, startPoint x: 590, startPoint y: 453, endPoint x: 532, endPoint y: 456, distance: 58.6
click at [532, 456] on app-section-data-types "Bank Details BSB Edit this field [FINANCIAL_ID] Bank account number [FINANCIAL_…" at bounding box center [655, 411] width 255 height 544
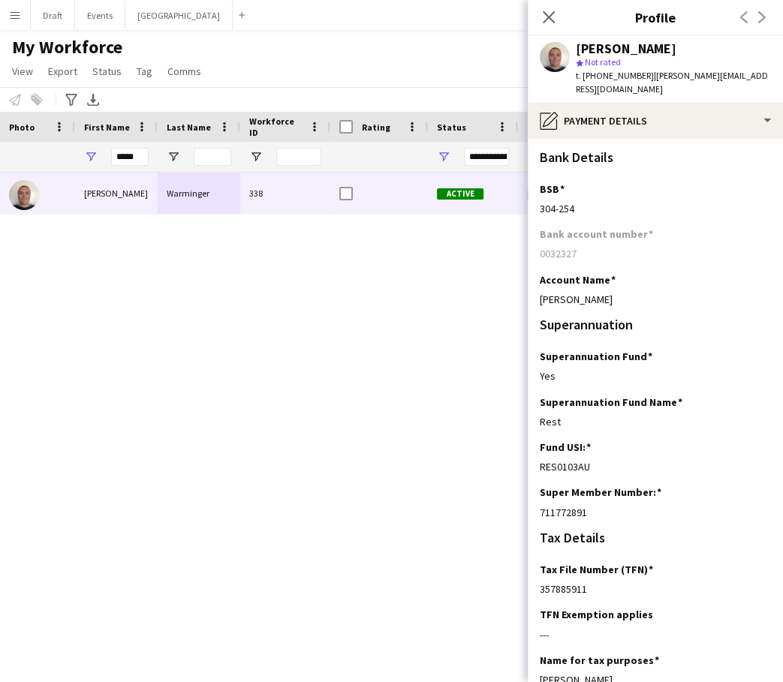
scroll to position [0, 0]
drag, startPoint x: 634, startPoint y: 285, endPoint x: 539, endPoint y: 284, distance: 94.6
click at [540, 293] on div "[PERSON_NAME]" at bounding box center [655, 300] width 231 height 14
drag, startPoint x: 577, startPoint y: 194, endPoint x: 537, endPoint y: 195, distance: 39.8
click at [537, 195] on app-section-data-types "Bank Details BSB Edit this field [FINANCIAL_ID] Bank account number [FINANCIAL_…" at bounding box center [655, 411] width 255 height 544
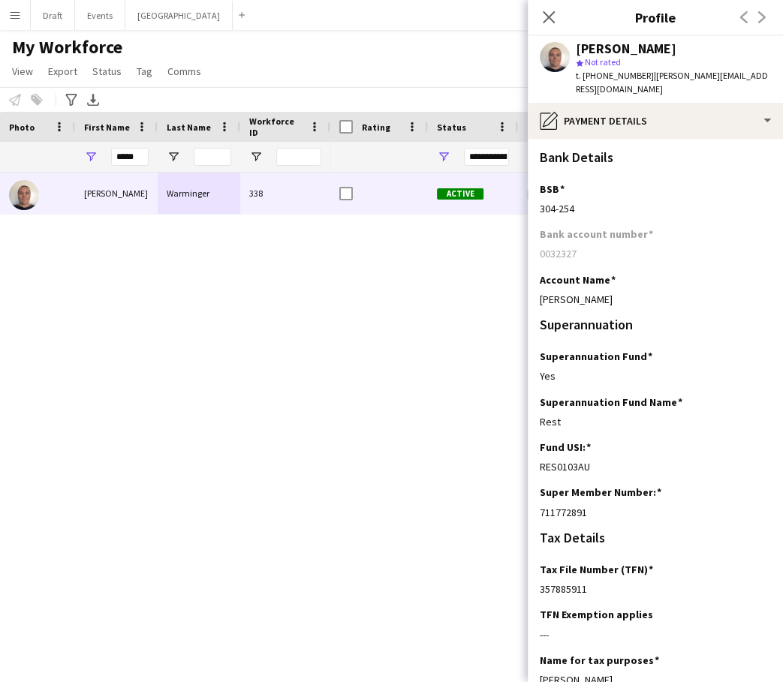
drag, startPoint x: 577, startPoint y: 238, endPoint x: 536, endPoint y: 239, distance: 40.6
click at [536, 239] on app-section-data-types "Bank Details BSB Edit this field [FINANCIAL_ID] Bank account number [FINANCIAL_…" at bounding box center [655, 411] width 255 height 544
